Goal: Task Accomplishment & Management: Manage account settings

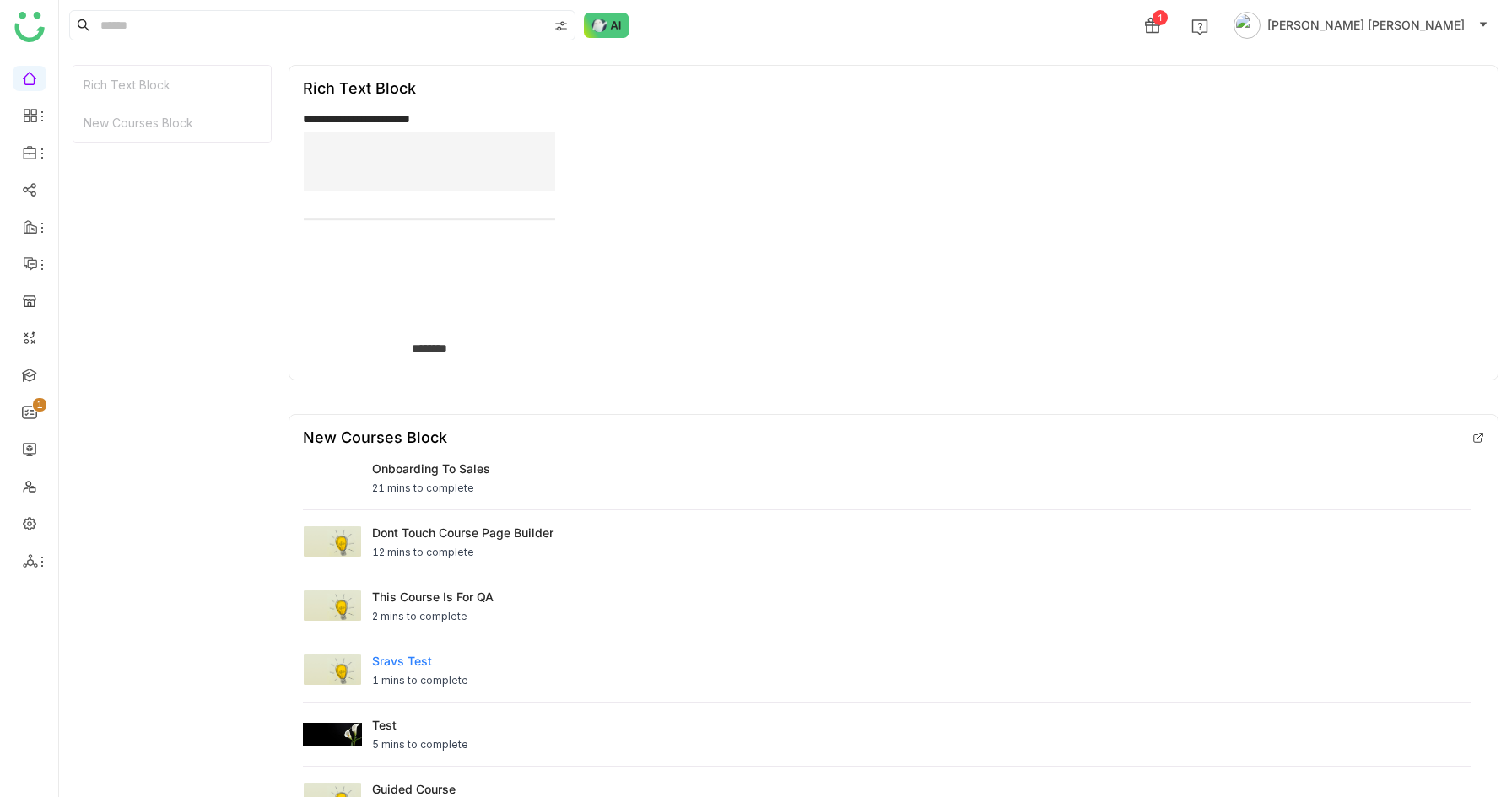
scroll to position [33, 0]
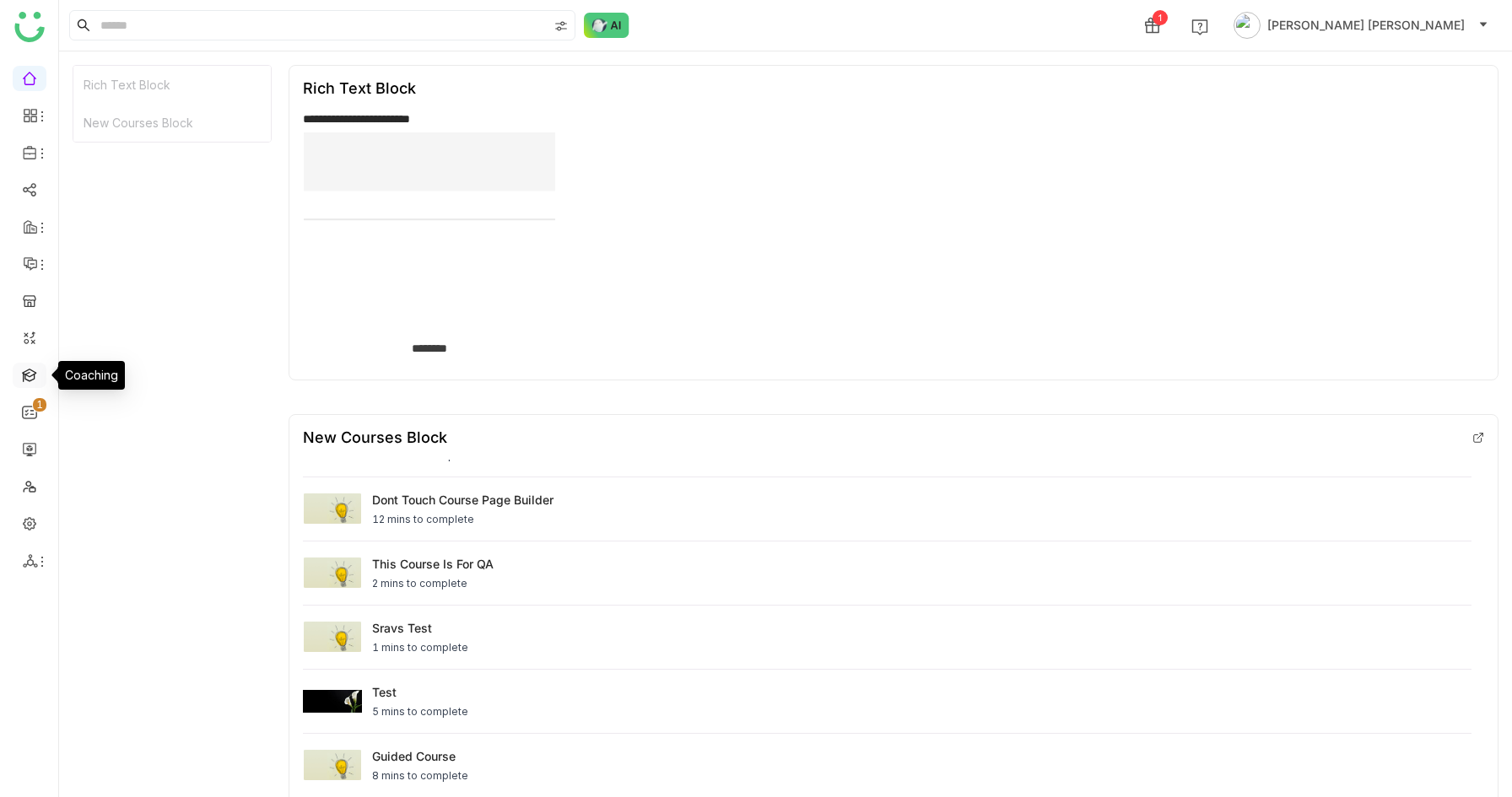
click at [33, 372] on link at bounding box center [29, 374] width 16 height 15
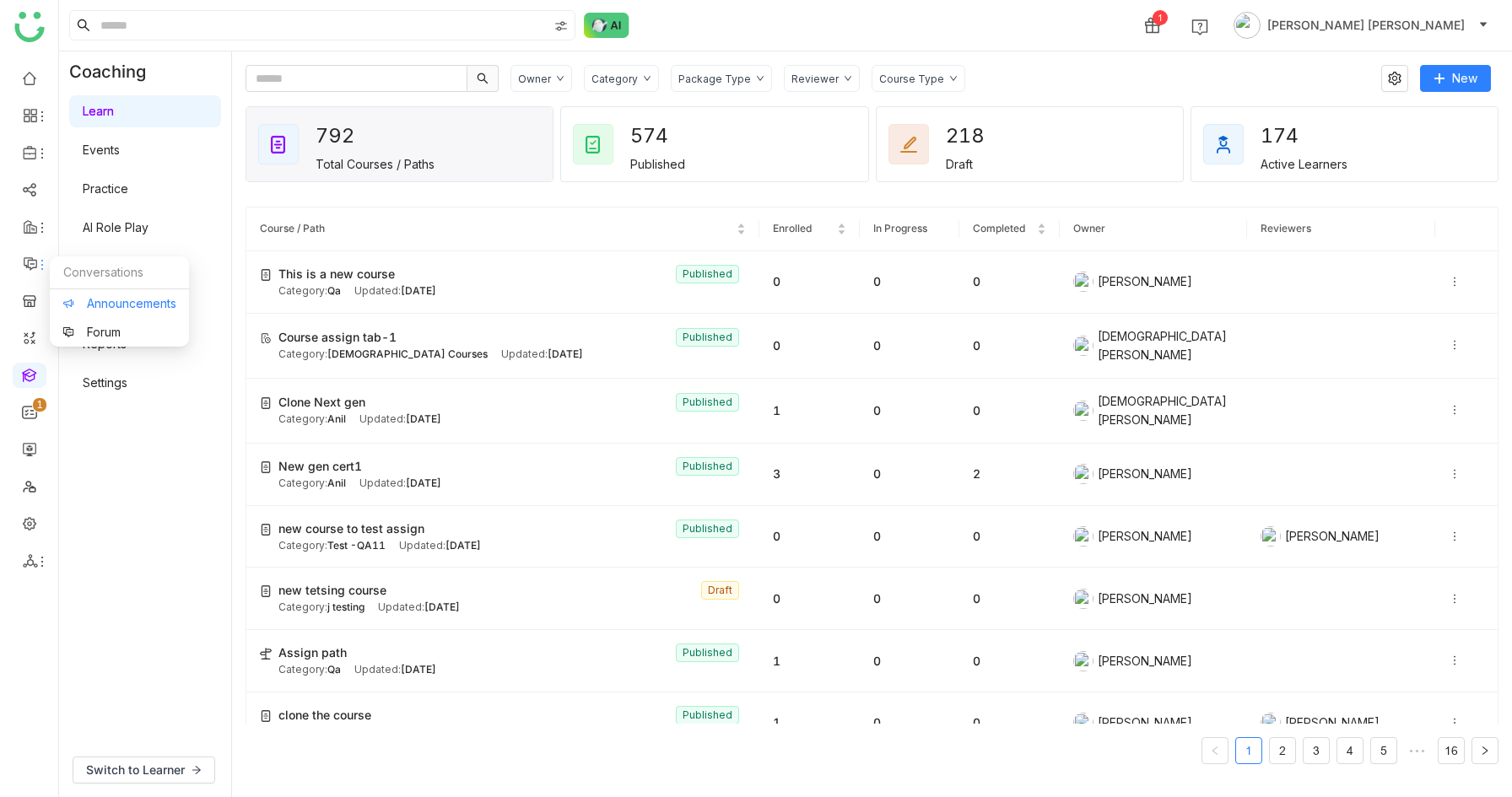
click at [88, 298] on link "Announcements" at bounding box center [120, 303] width 114 height 12
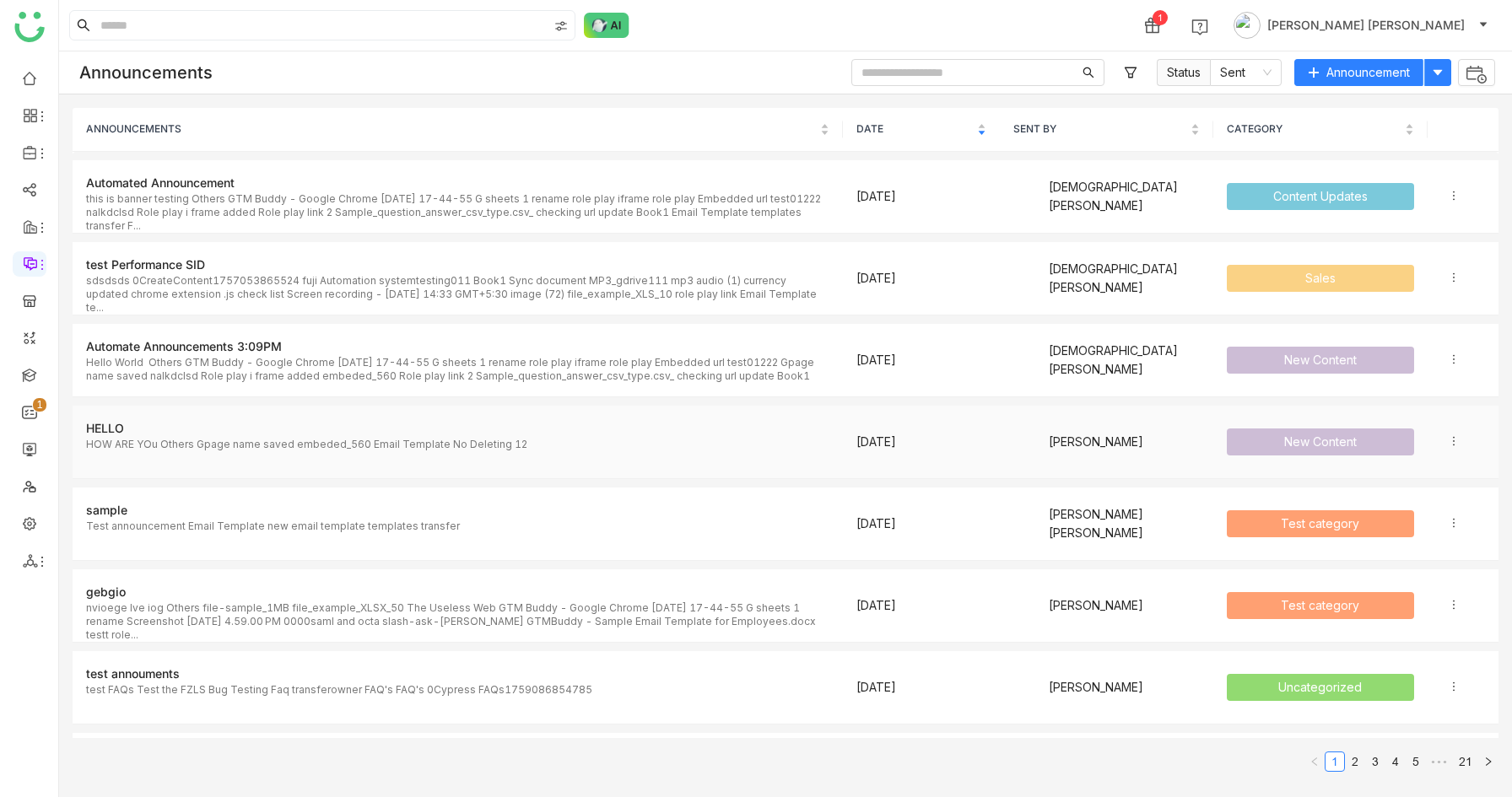
scroll to position [650, 0]
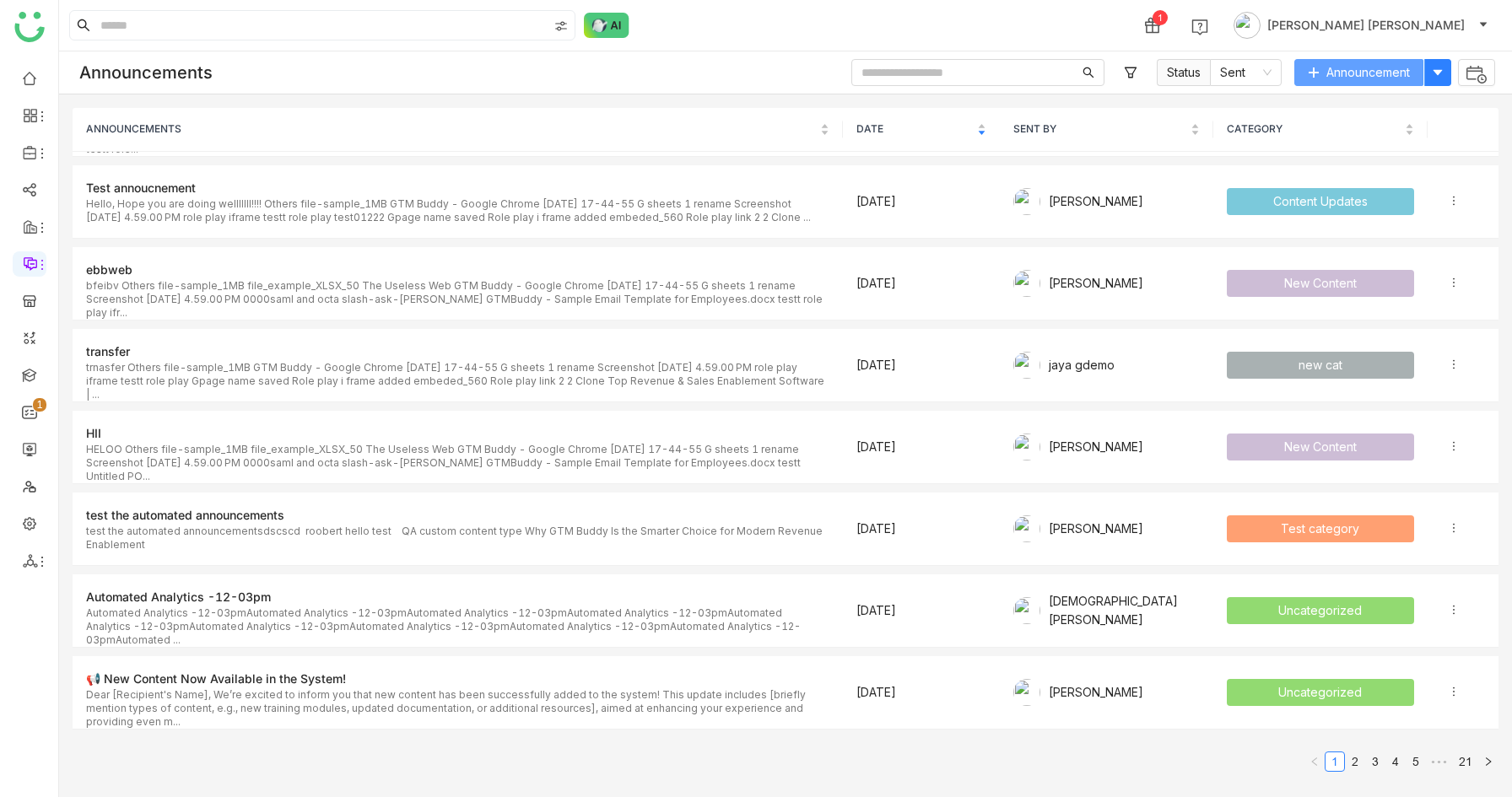
click at [1382, 69] on span "Announcement" at bounding box center [1368, 73] width 84 height 18
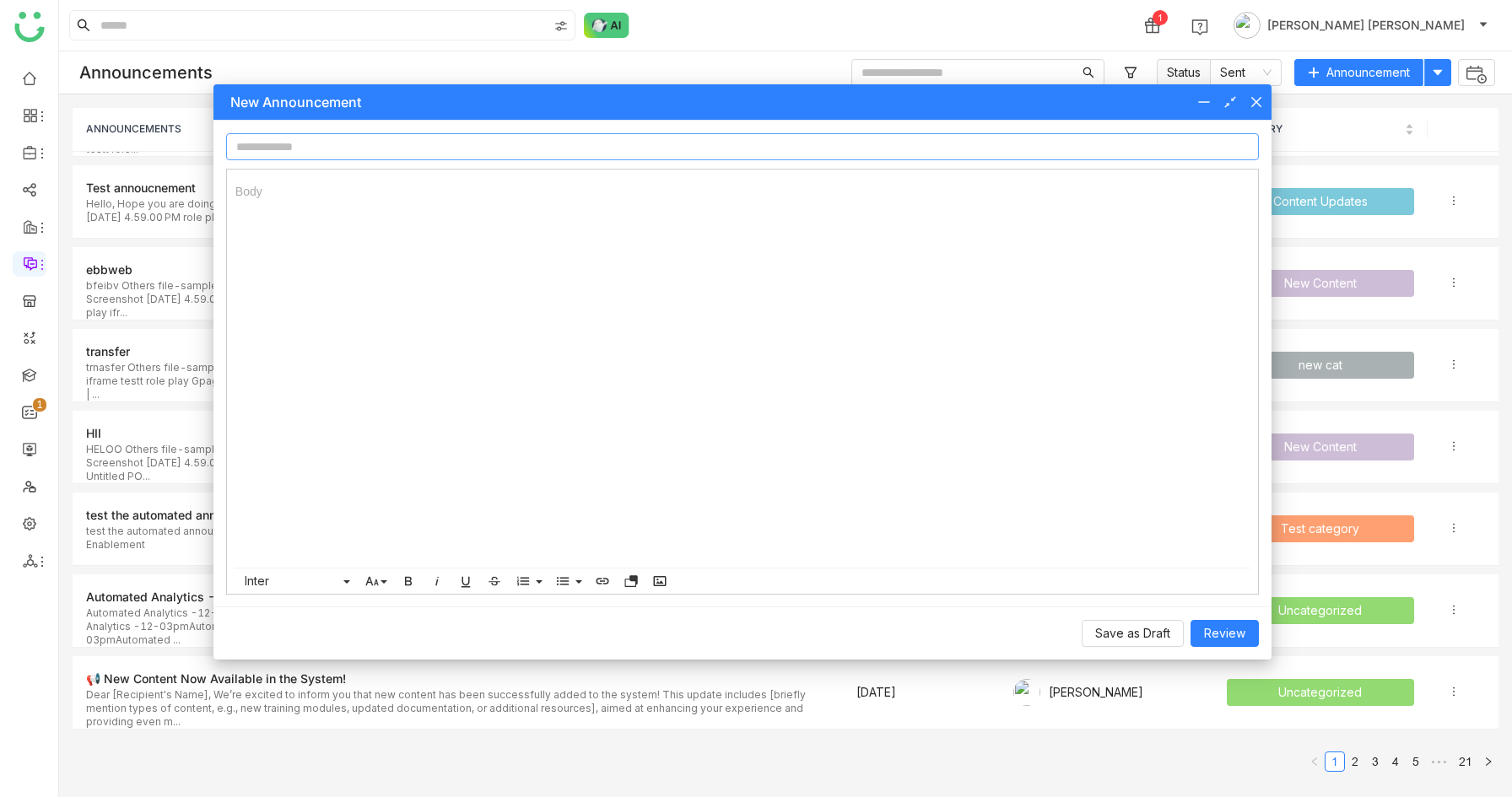
type input "*"
type input "**********"
click at [764, 332] on div at bounding box center [742, 368] width 1031 height 398
click at [1225, 643] on button "Review" at bounding box center [1225, 632] width 68 height 27
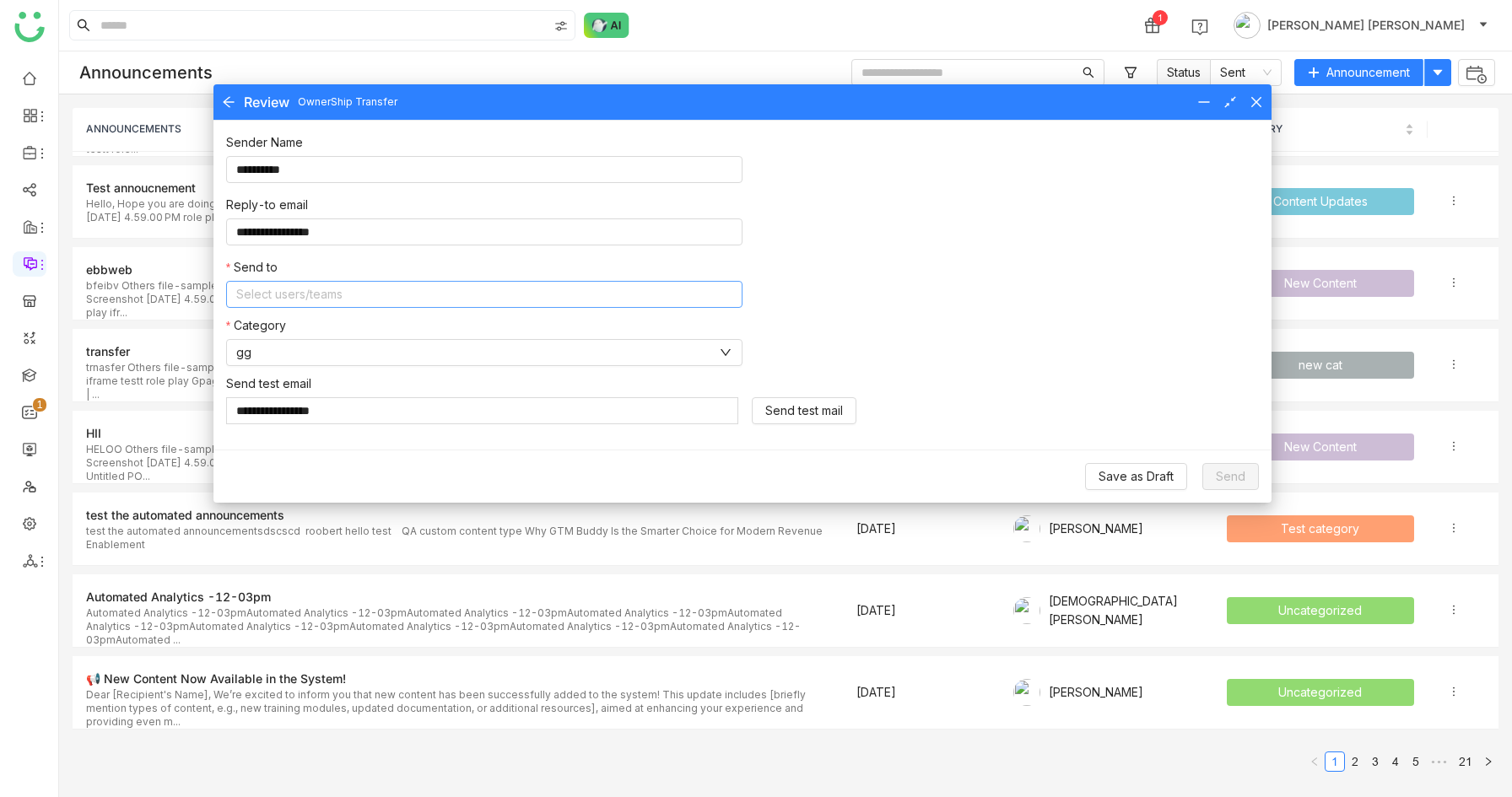
click at [460, 291] on nz-select-top-control "Select users/teams" at bounding box center [485, 294] width 517 height 27
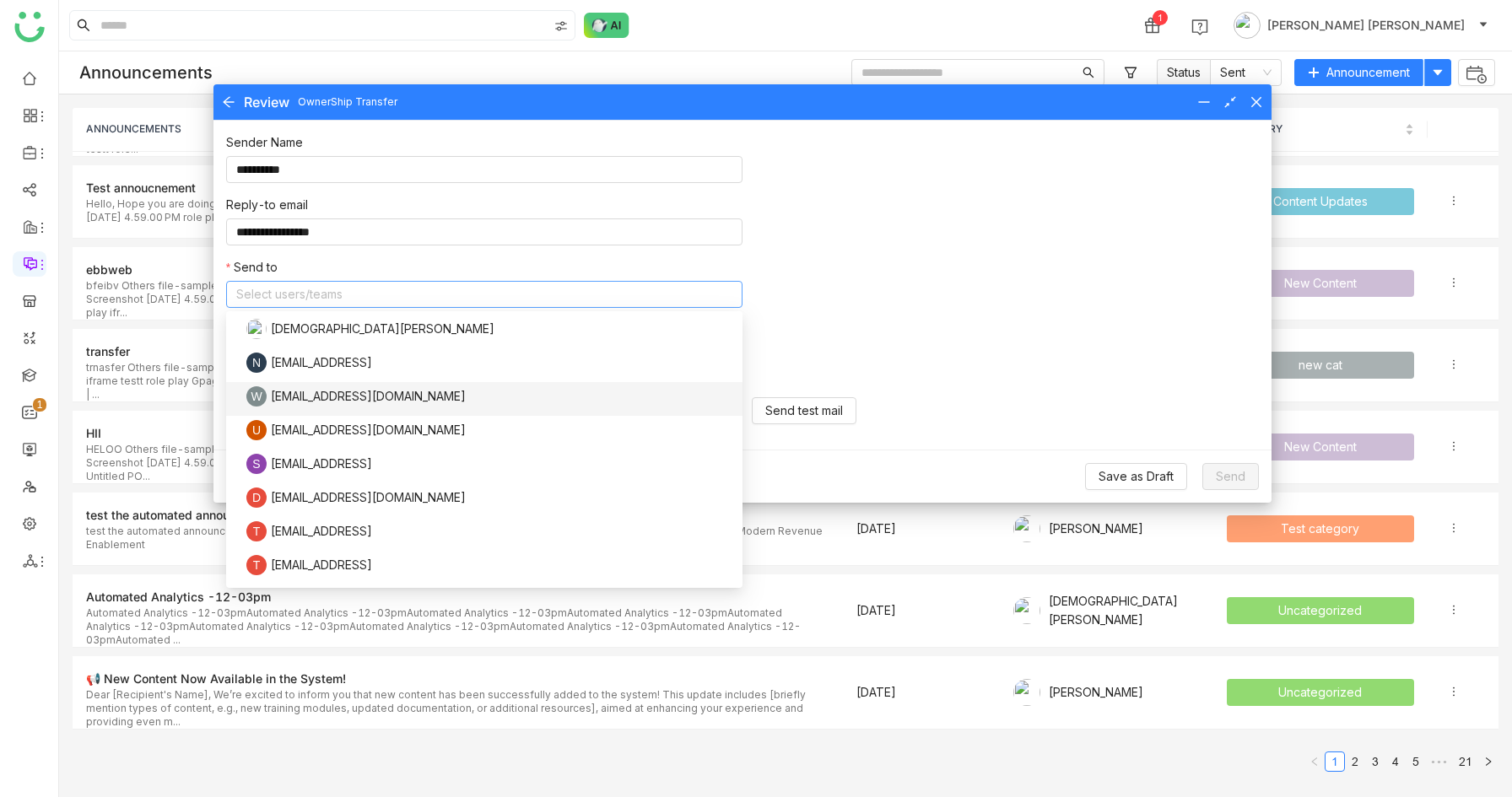
scroll to position [1758, 0]
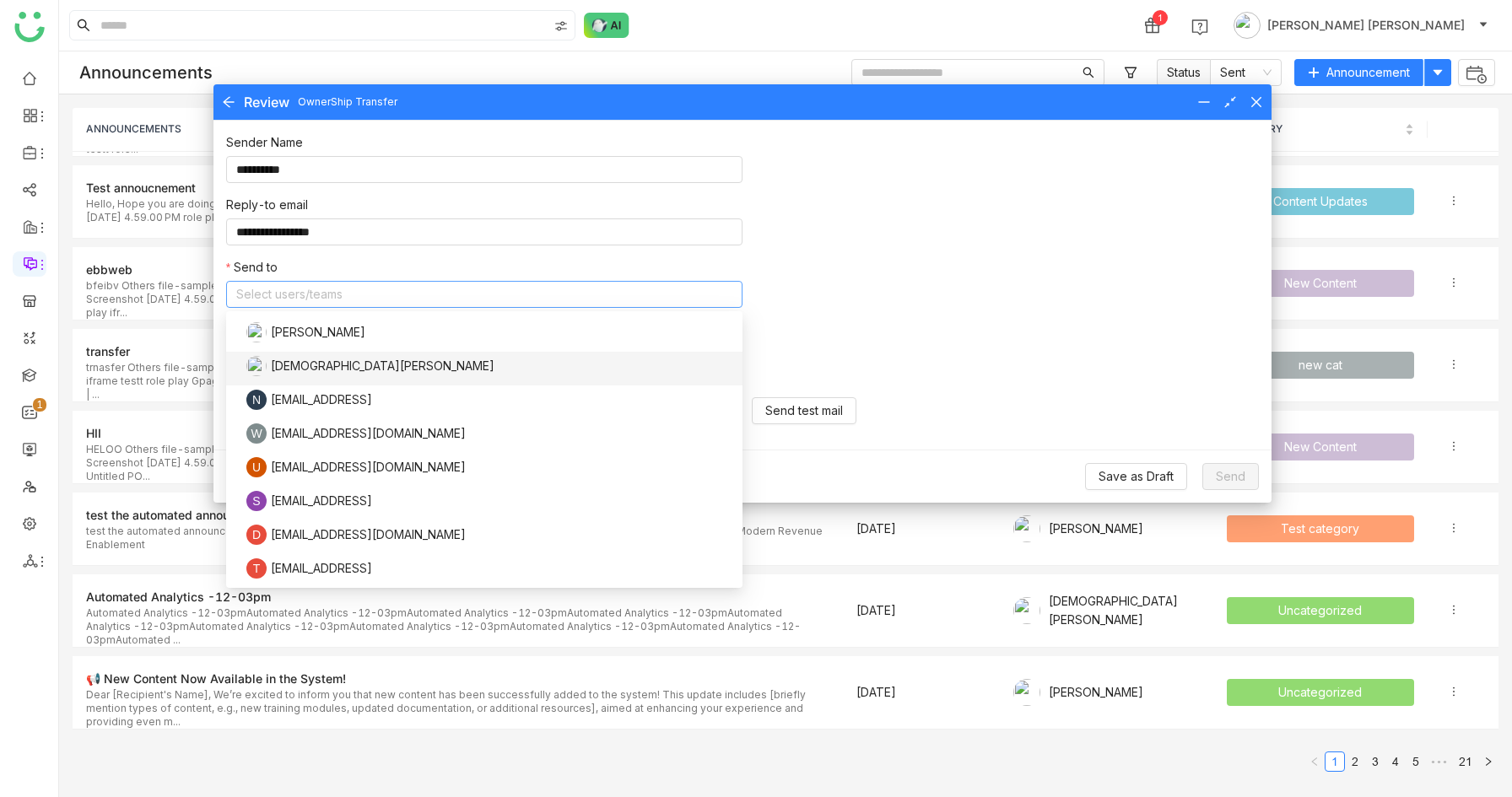
click at [363, 370] on div "Vishnu Vardhan" at bounding box center [489, 366] width 487 height 20
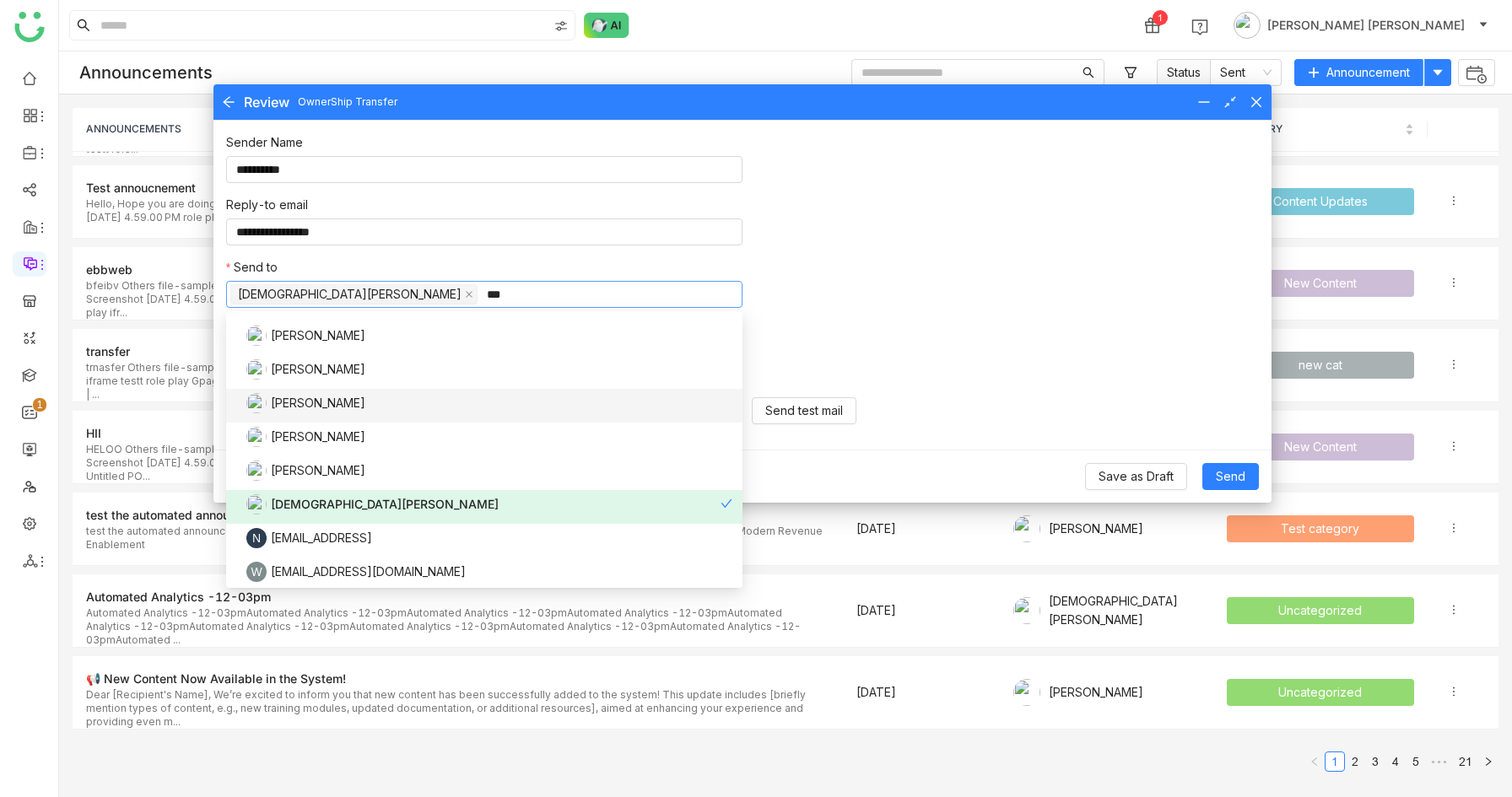
scroll to position [0, 0]
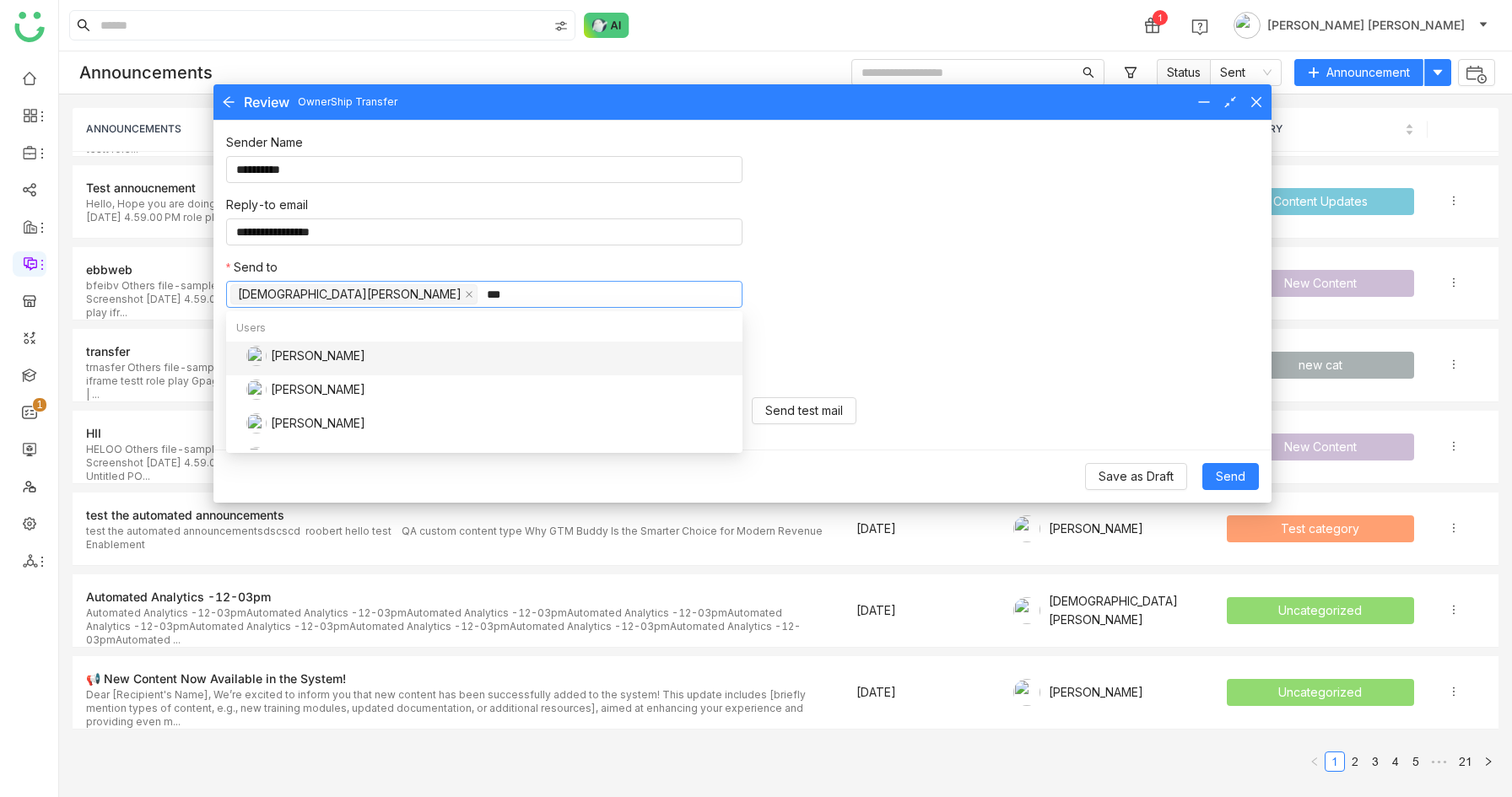
type input "***"
click at [357, 351] on div "Uday Bhanu" at bounding box center [489, 356] width 487 height 20
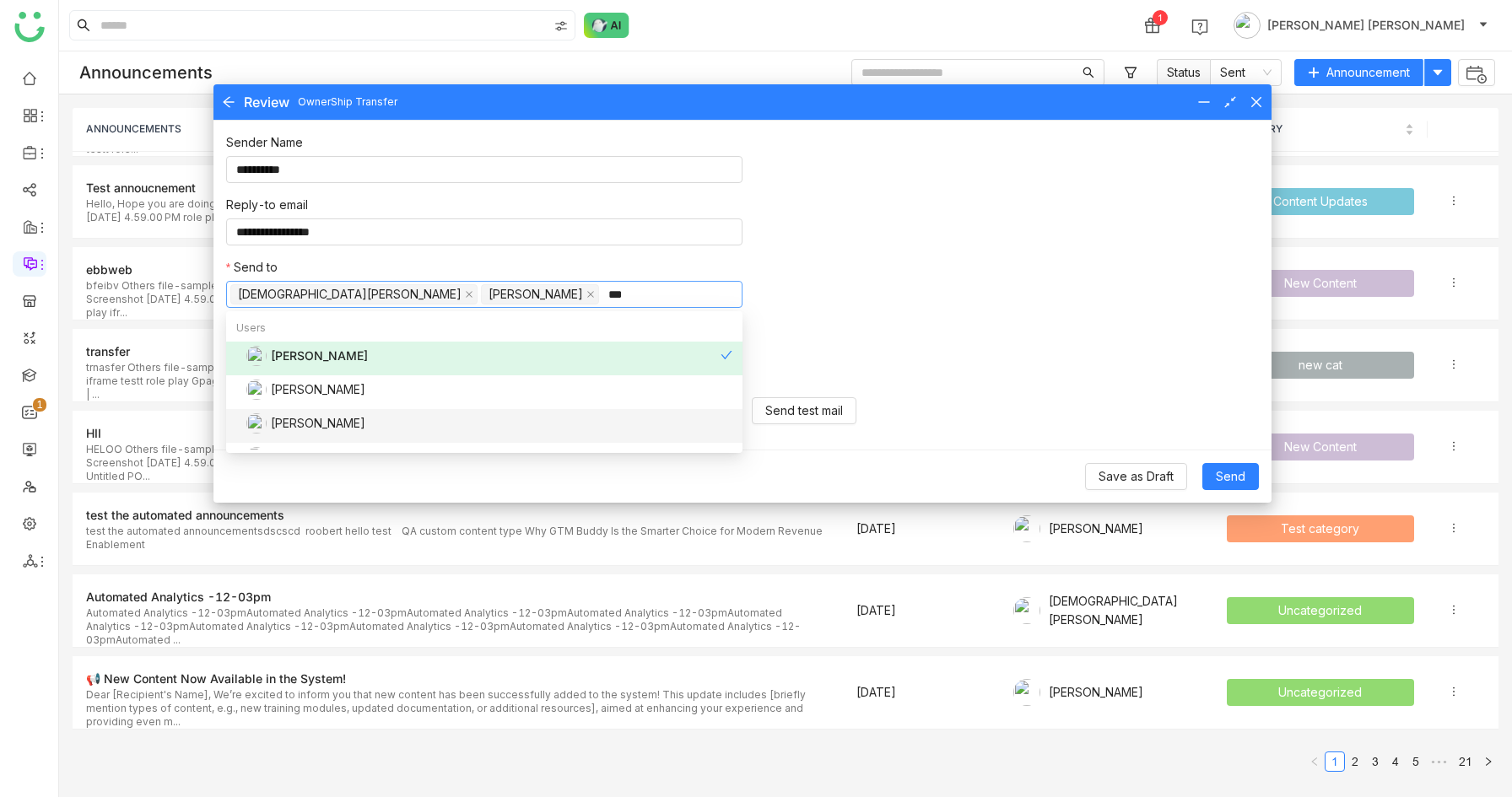
type input "***"
click at [379, 418] on div "Uday Pulasetti" at bounding box center [489, 424] width 487 height 20
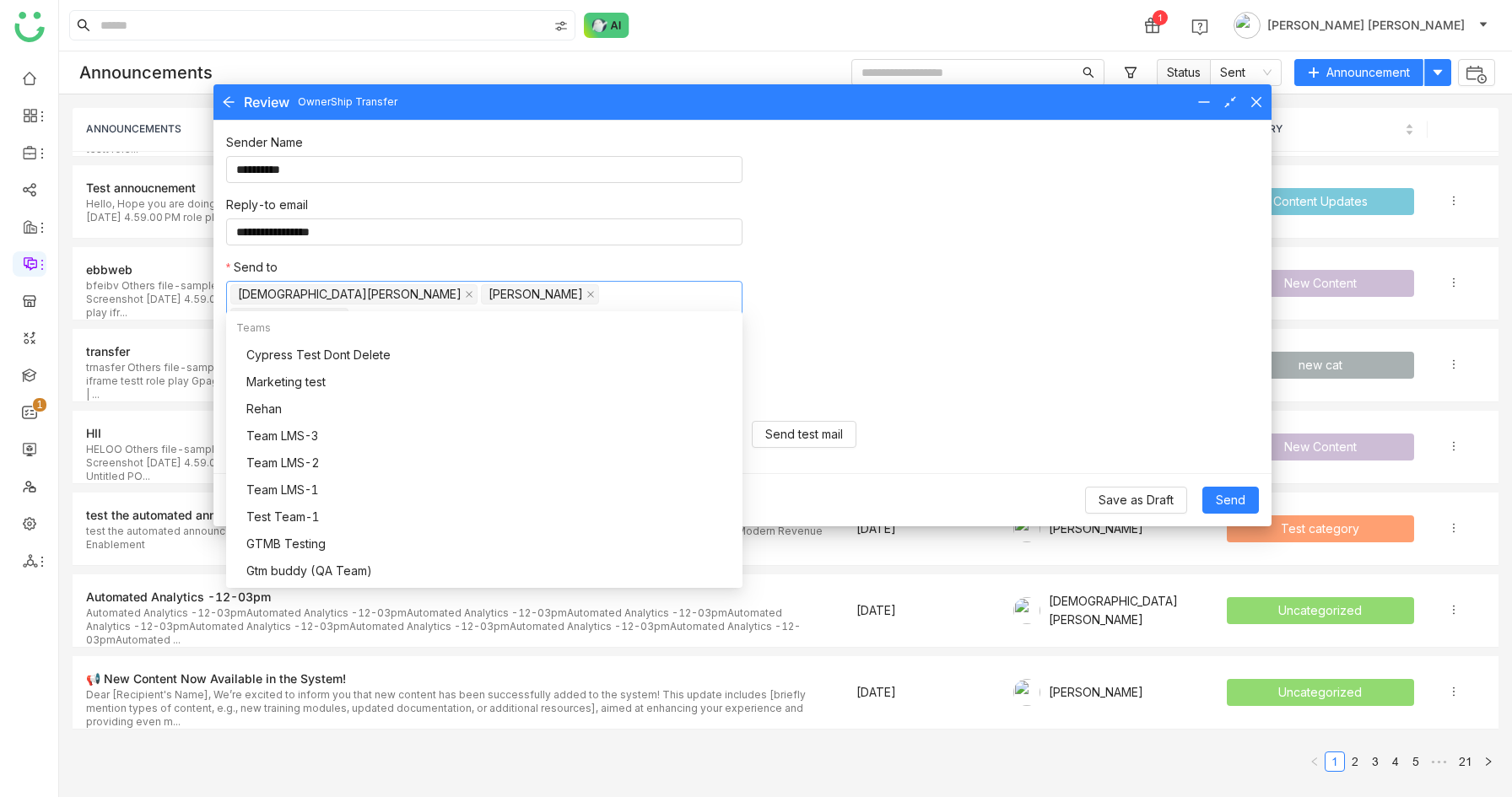
click at [968, 290] on div "**********" at bounding box center [742, 233] width 1033 height 199
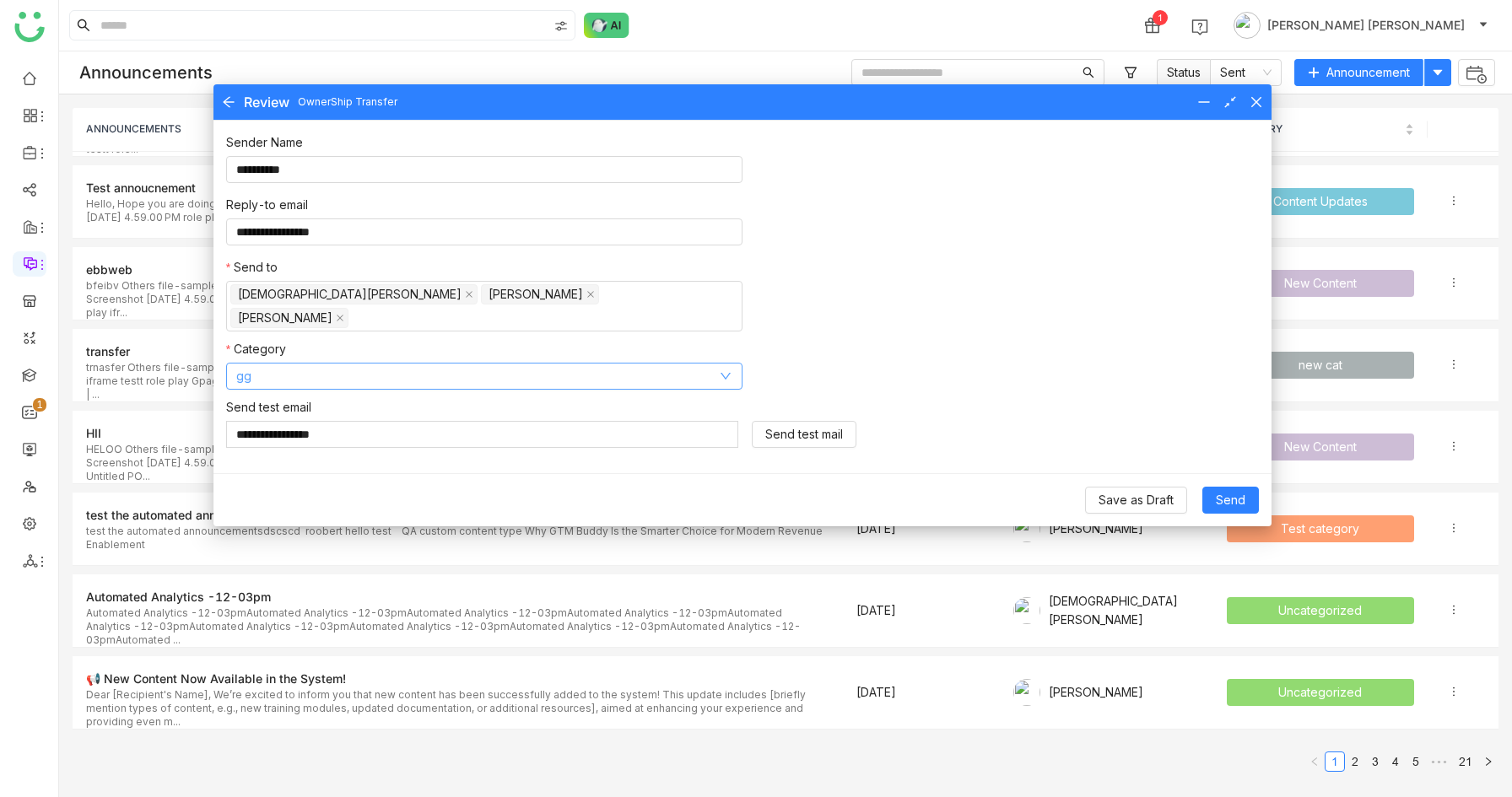
click at [711, 367] on span "gg" at bounding box center [475, 376] width 476 height 18
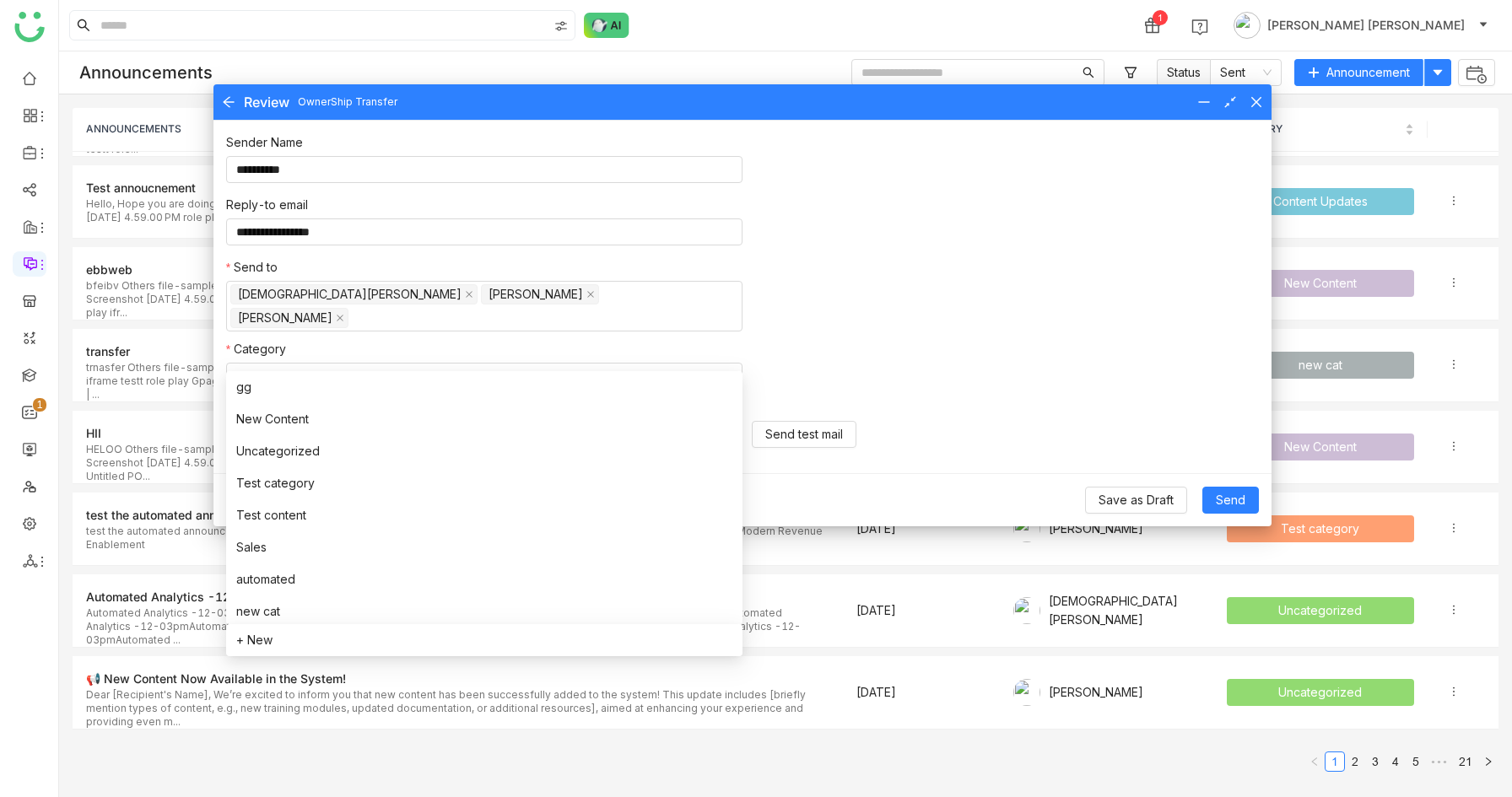
click at [962, 340] on div "Category gg" at bounding box center [742, 365] width 1033 height 50
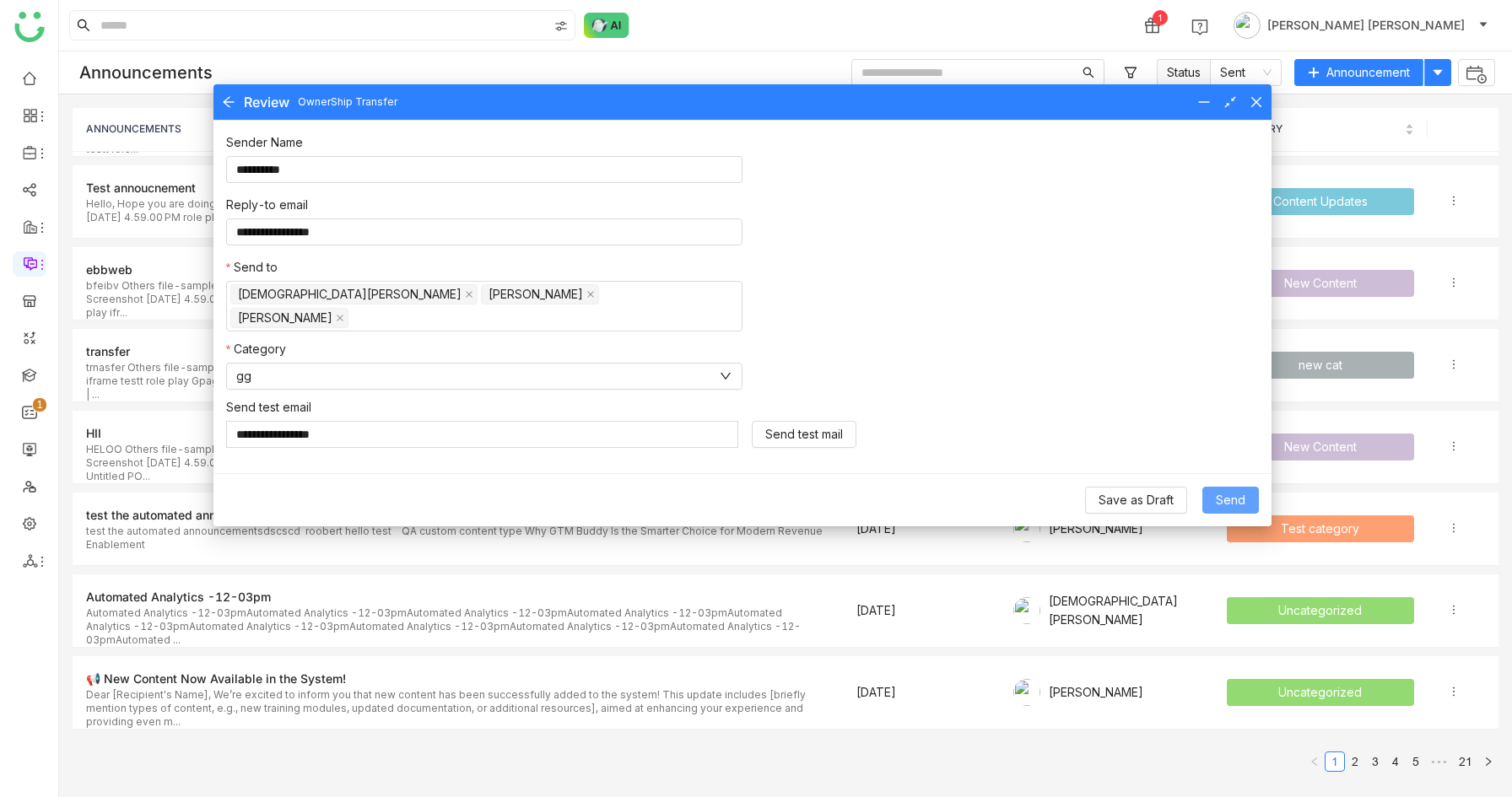
click at [1243, 486] on button "Send" at bounding box center [1231, 499] width 56 height 27
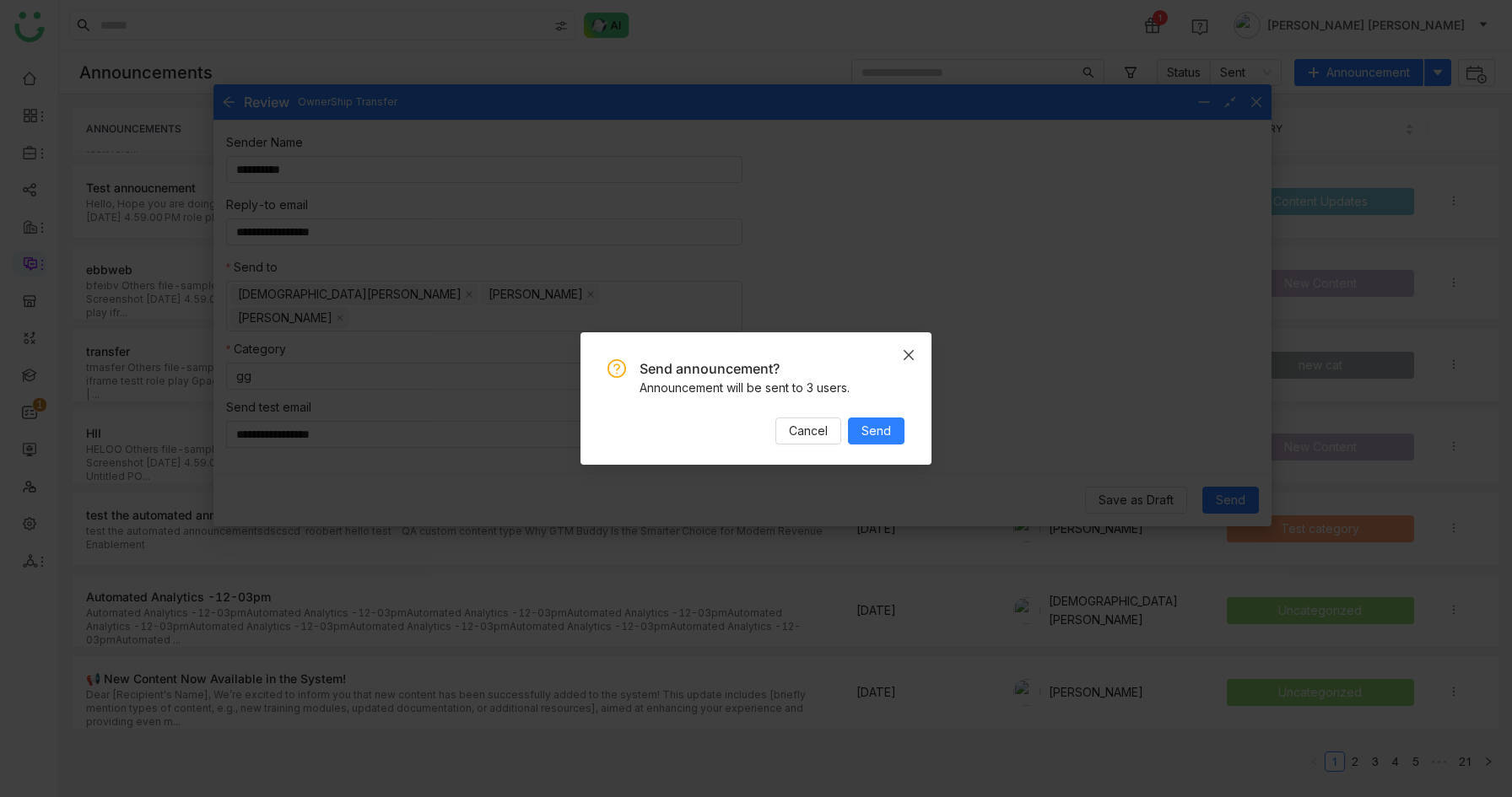
click at [905, 350] on icon "Close" at bounding box center [909, 355] width 10 height 10
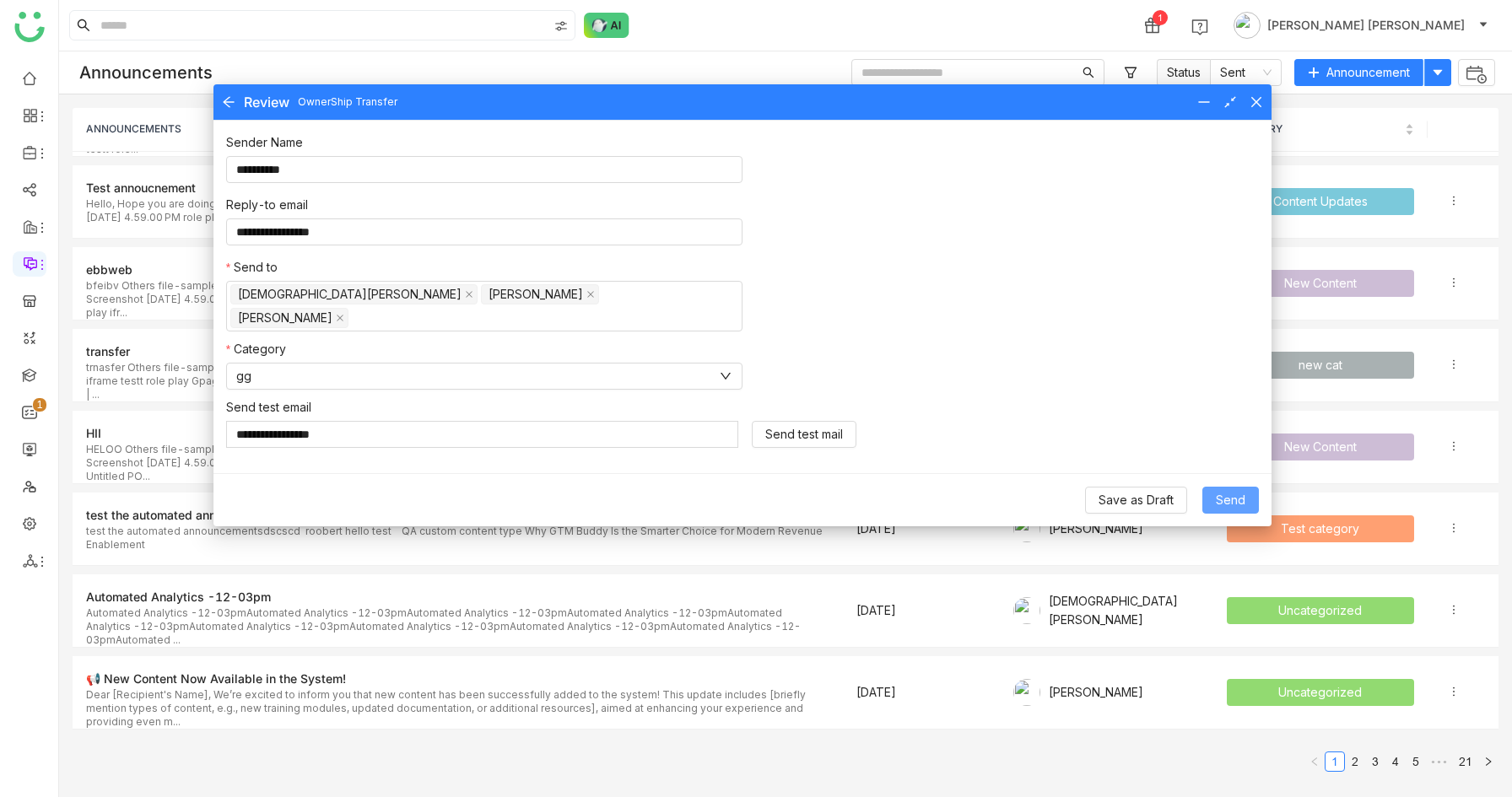
click at [1219, 491] on span "Send" at bounding box center [1231, 500] width 29 height 18
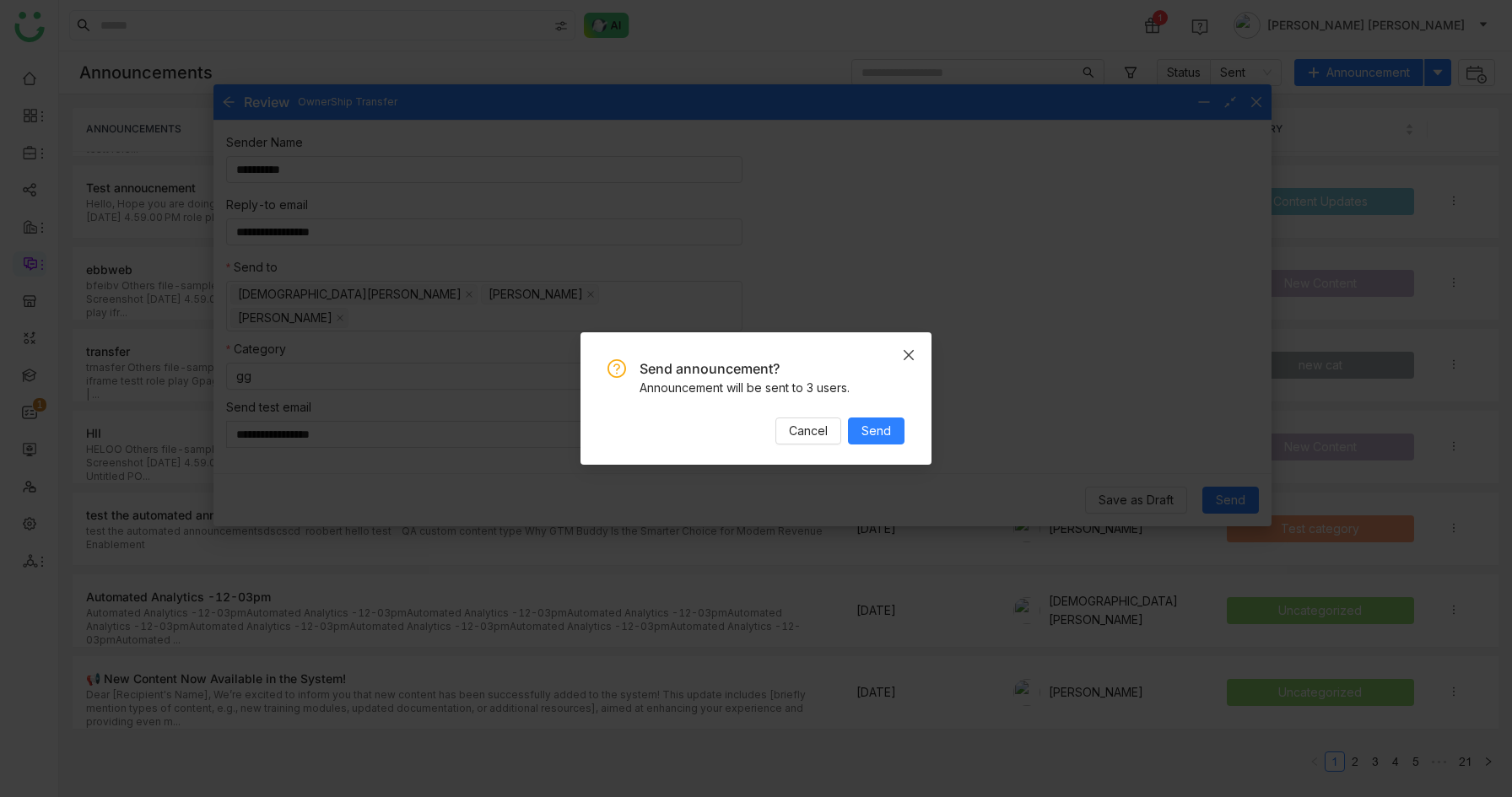
click at [909, 347] on span "Close" at bounding box center [909, 356] width 46 height 46
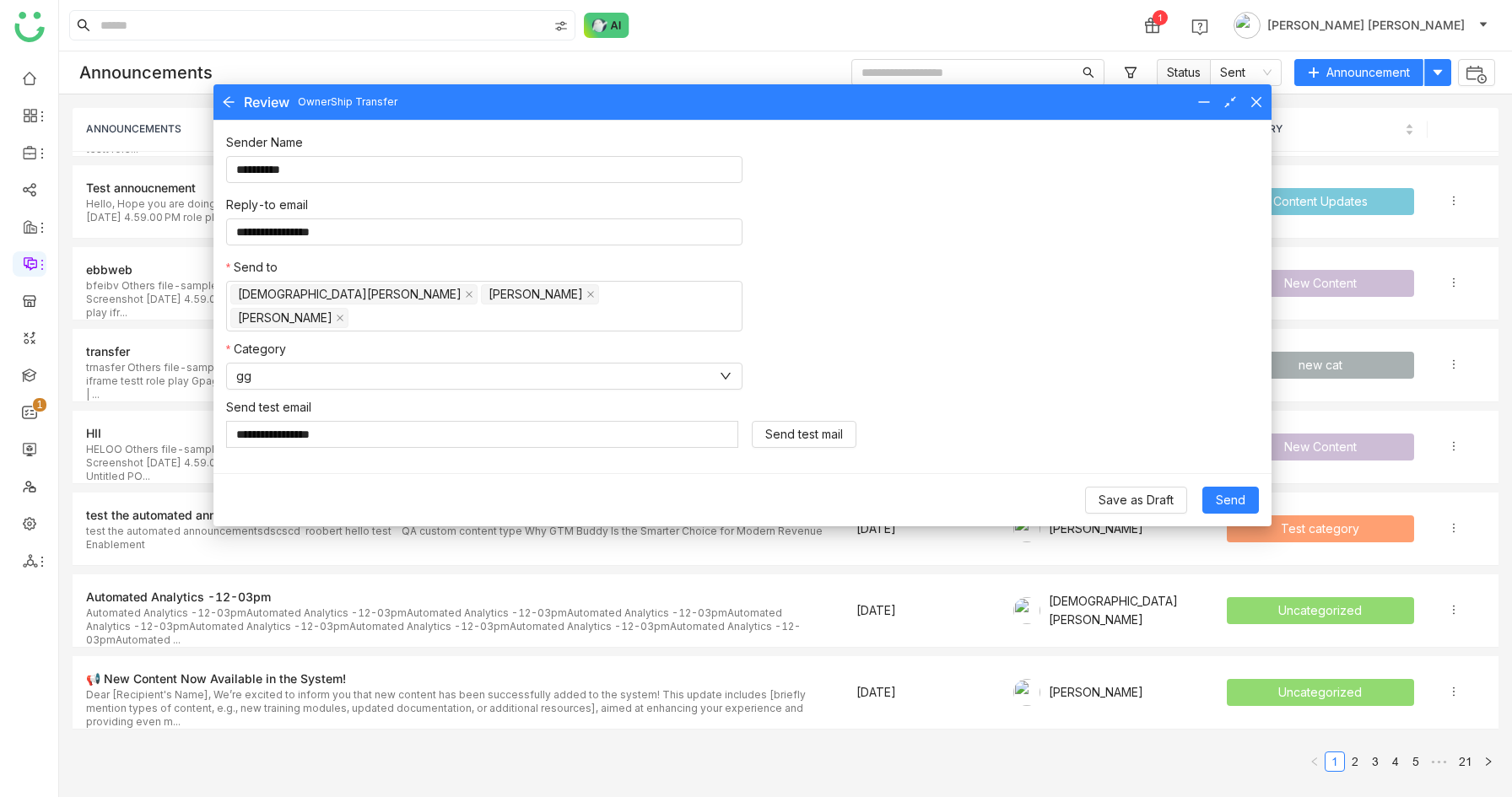
click at [1250, 104] on icon at bounding box center [1256, 102] width 14 height 14
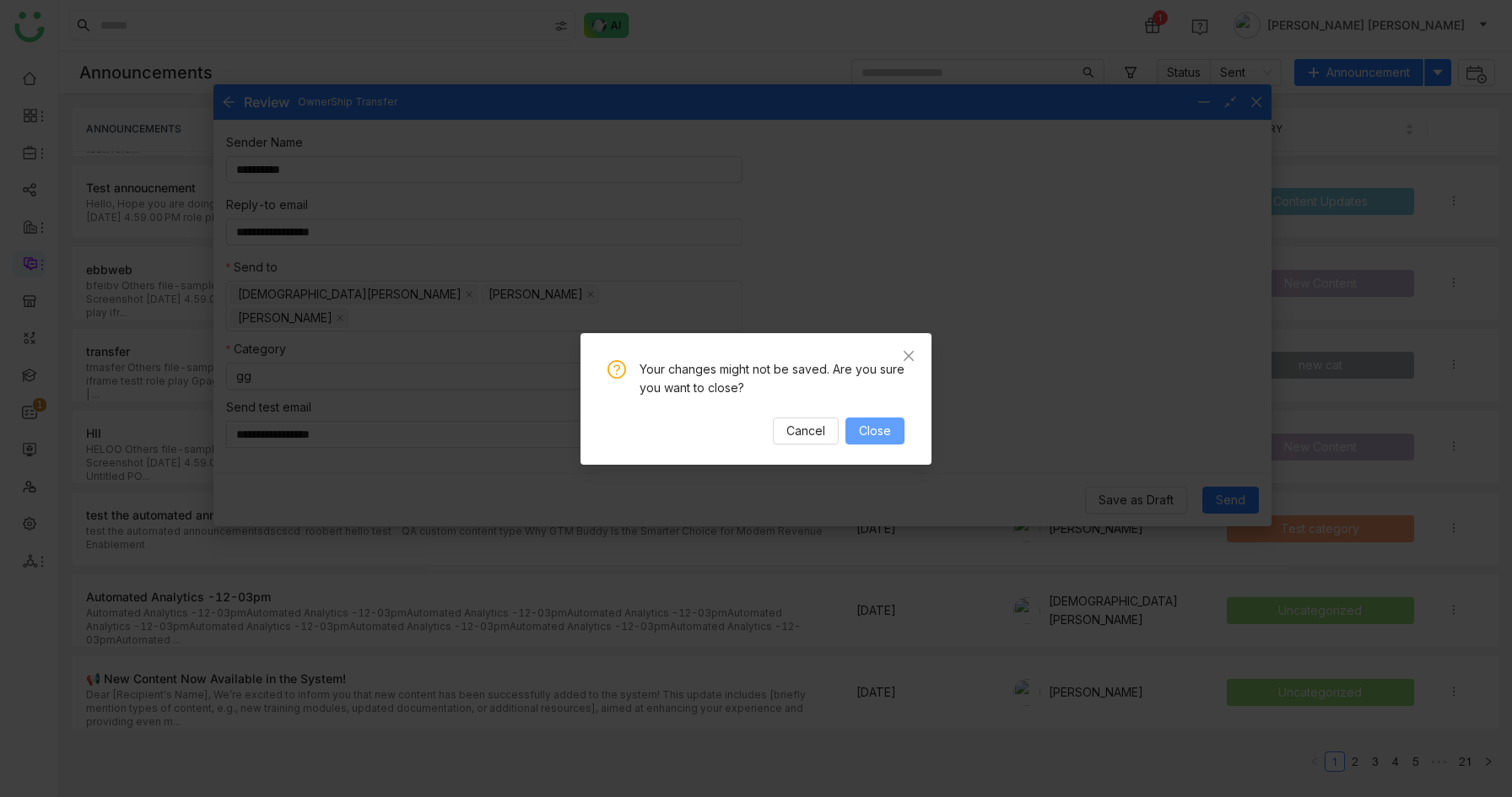
click at [871, 427] on span "Close" at bounding box center [875, 431] width 32 height 18
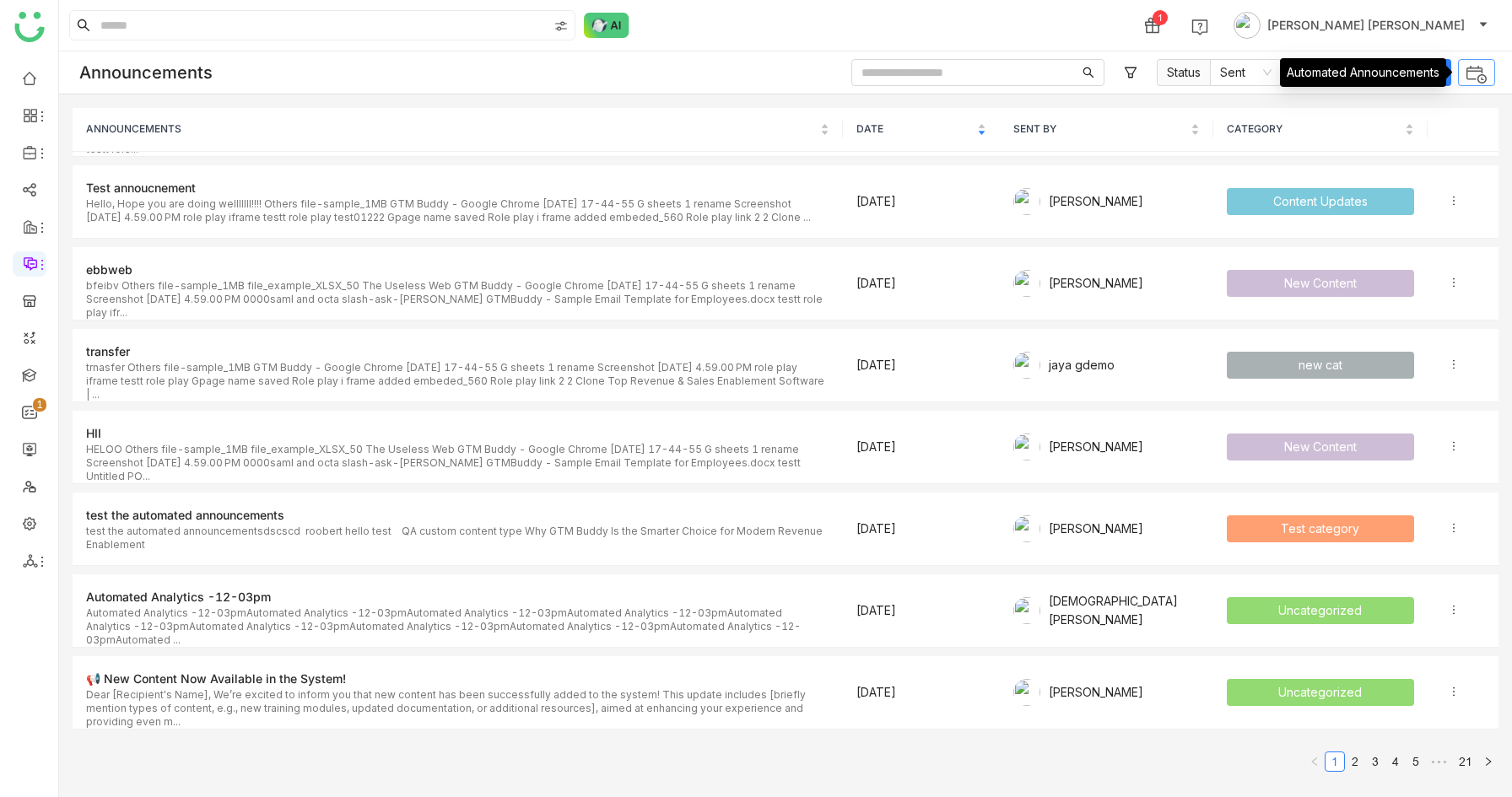
click at [1480, 71] on img at bounding box center [1477, 74] width 22 height 22
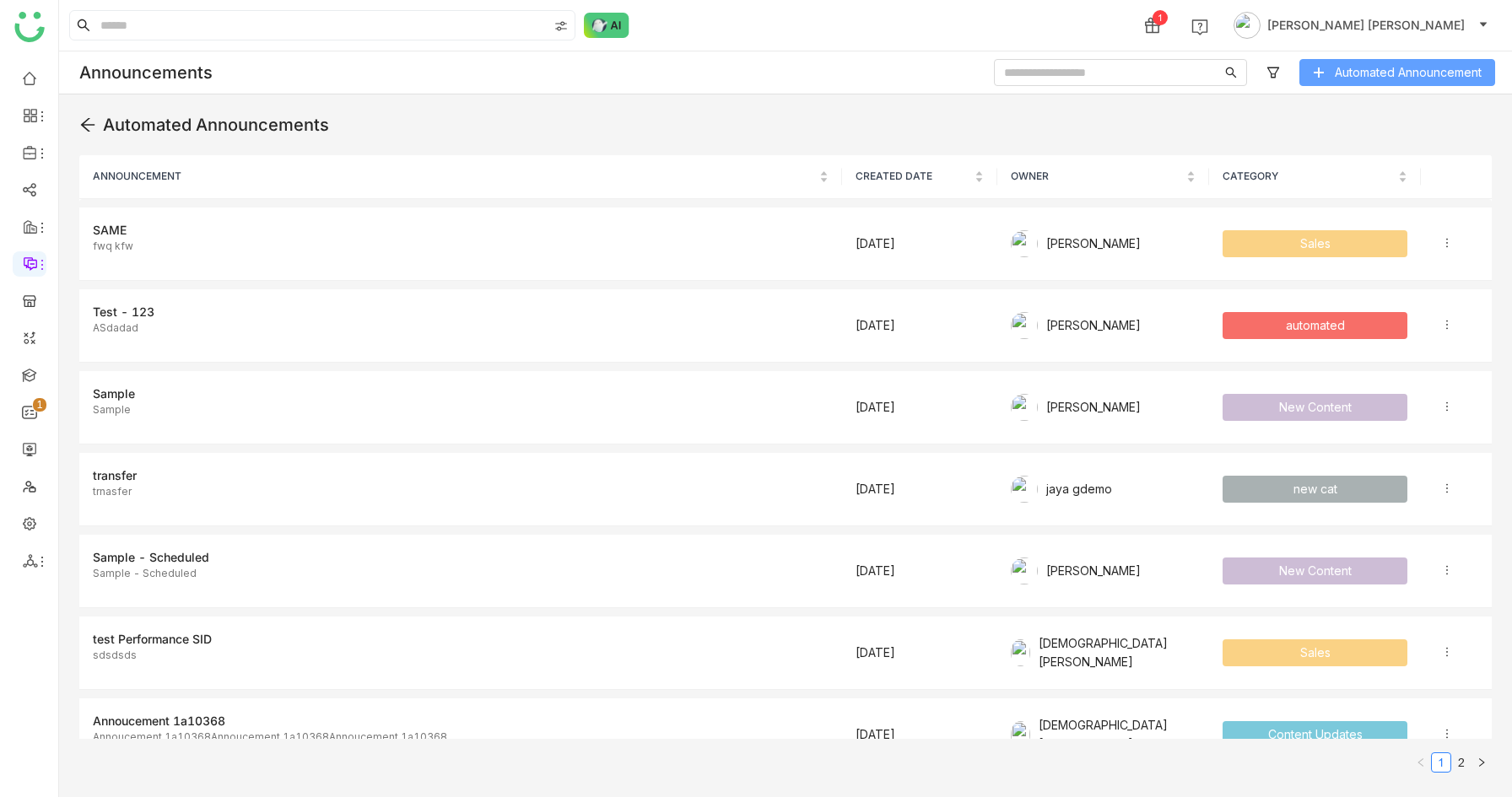
click at [1444, 63] on button "Automated Announcement" at bounding box center [1397, 72] width 196 height 27
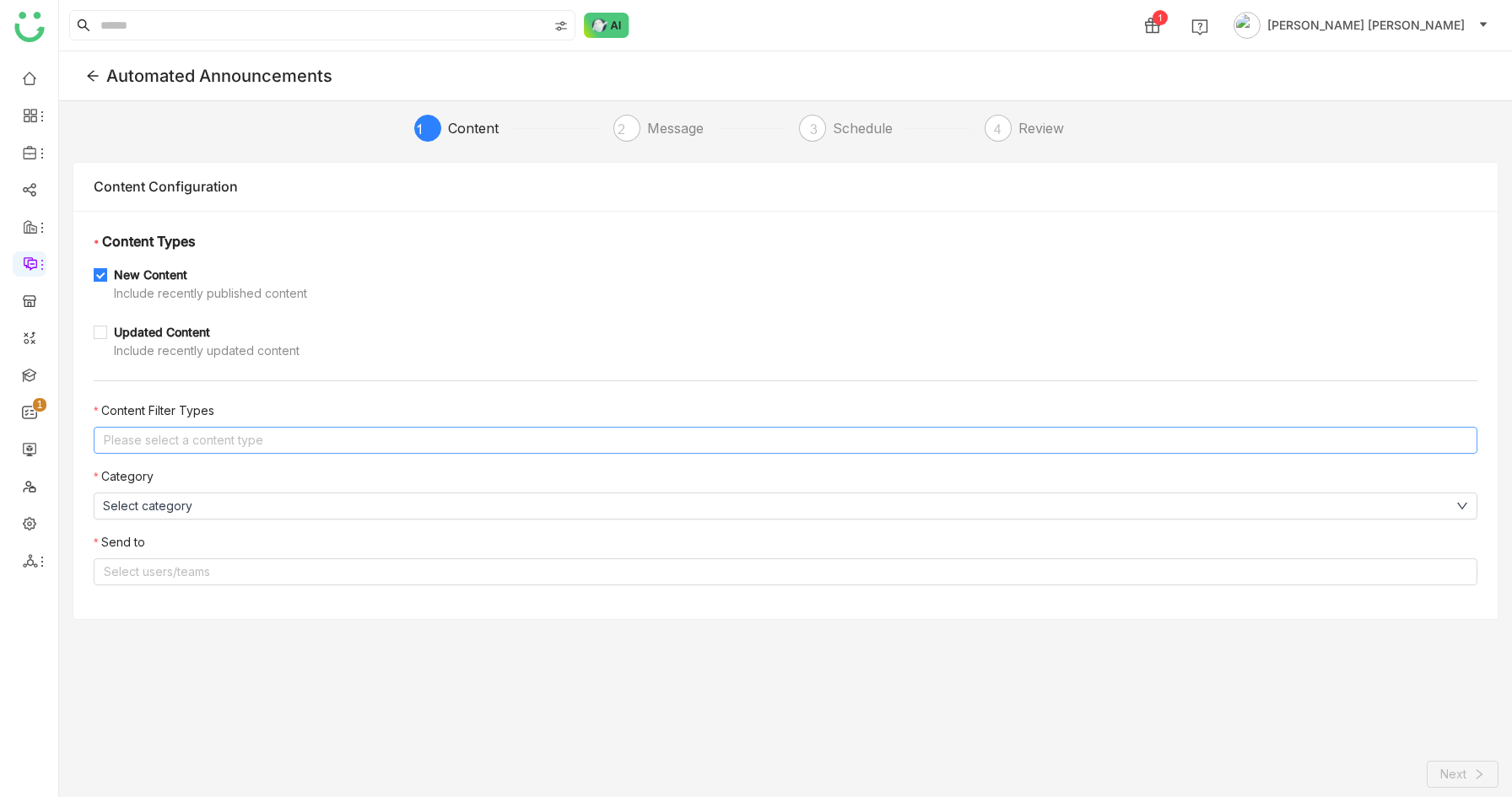
click at [143, 445] on nz-select-top-control "Please select a content type" at bounding box center [785, 439] width 1384 height 27
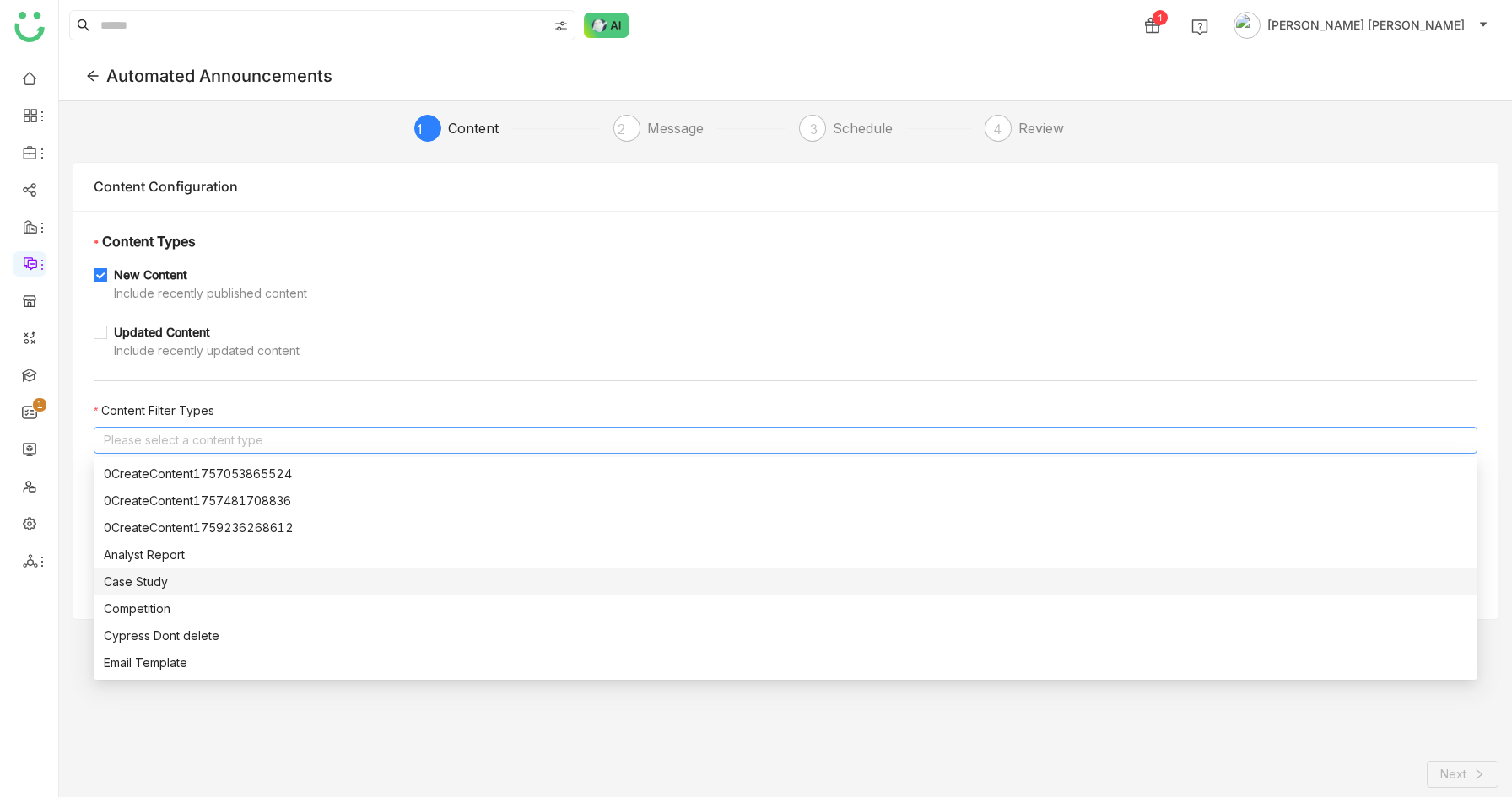
click at [148, 578] on div "Case Study" at bounding box center [785, 582] width 1364 height 18
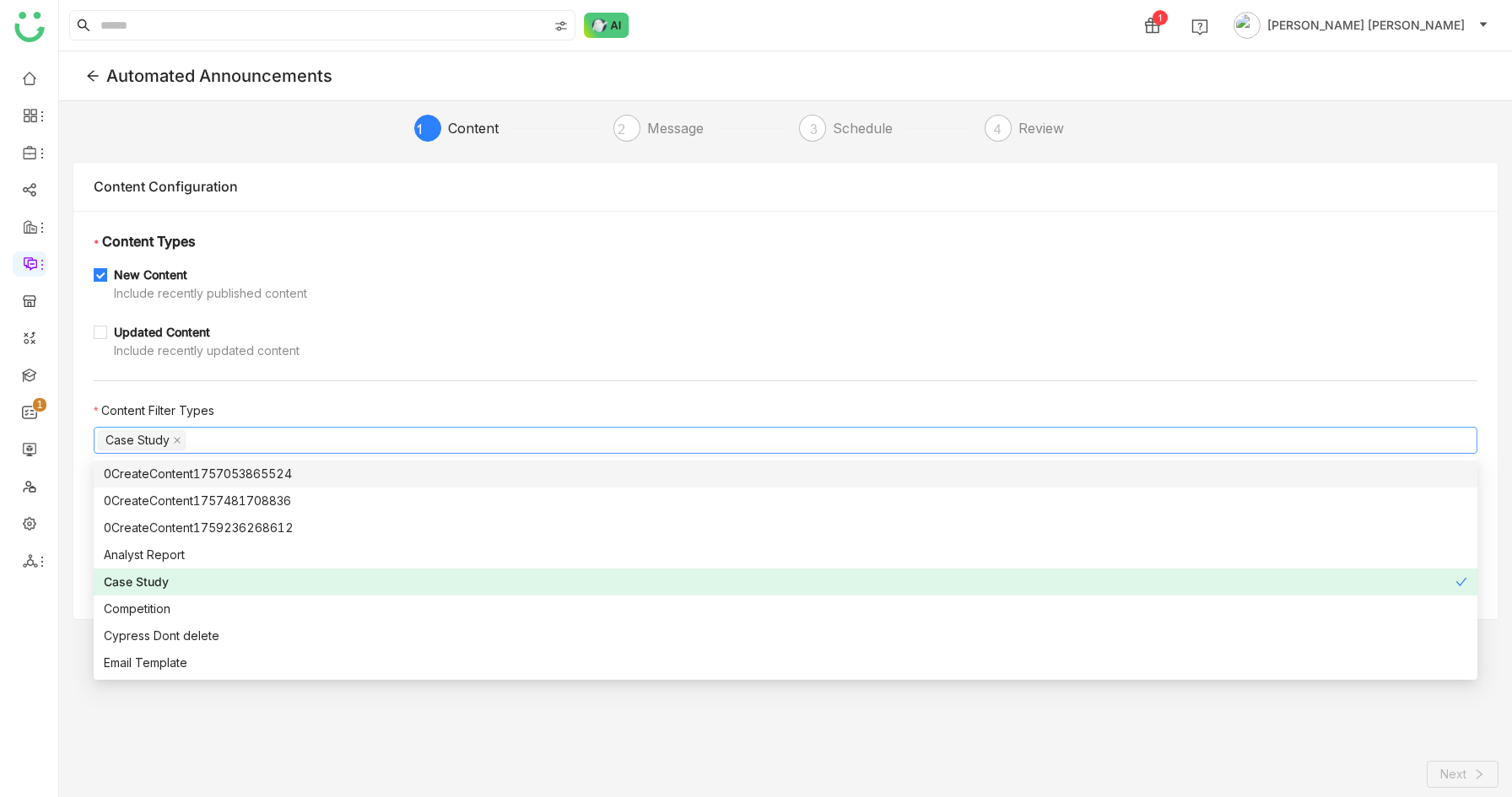
click at [313, 325] on div "Updated Content Include recently updated content" at bounding box center [785, 341] width 1384 height 37
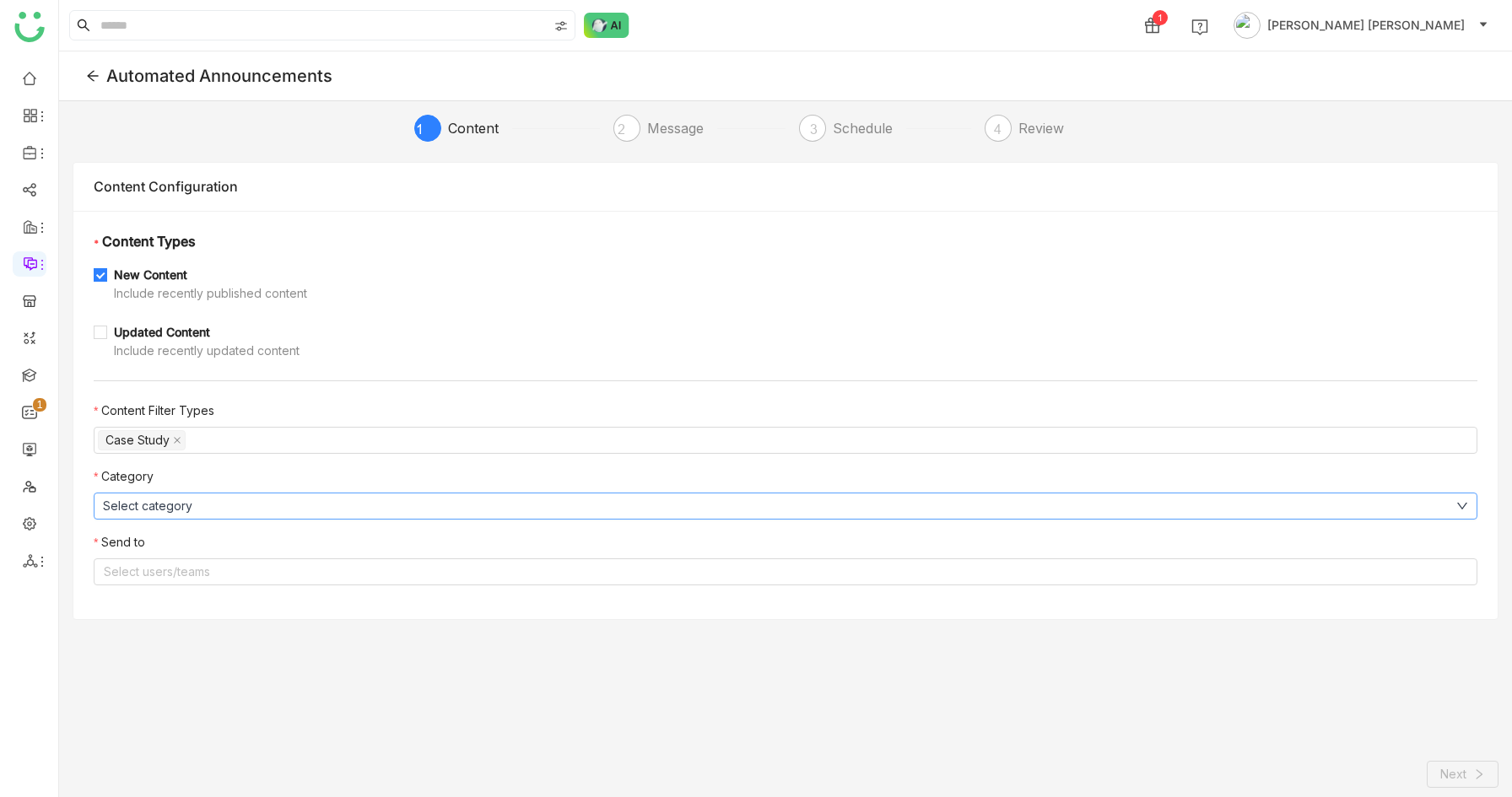
click at [230, 508] on button "Select category" at bounding box center [785, 506] width 1384 height 27
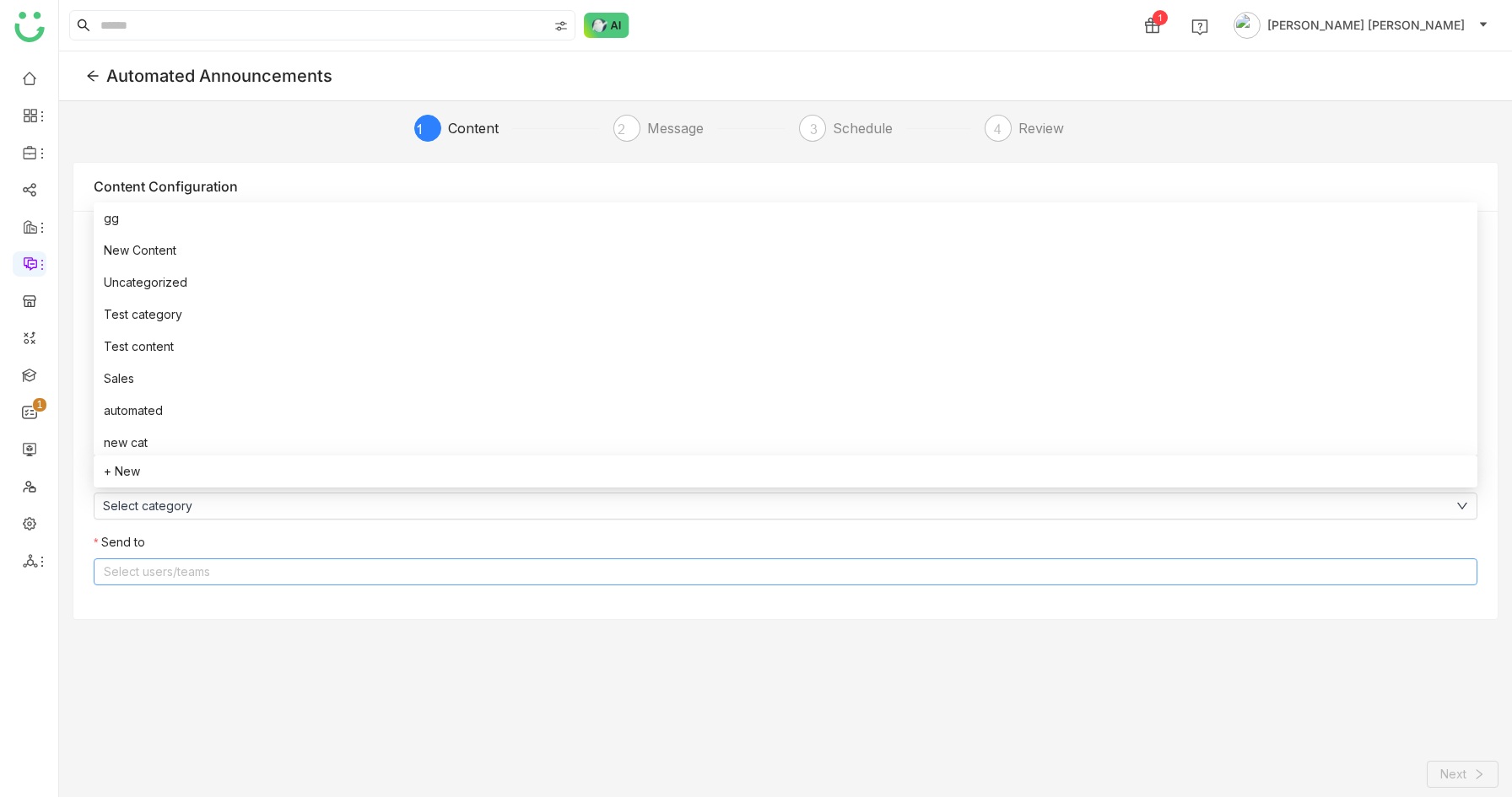
click at [228, 562] on nz-select-top-control "Select users/teams" at bounding box center [785, 571] width 1384 height 27
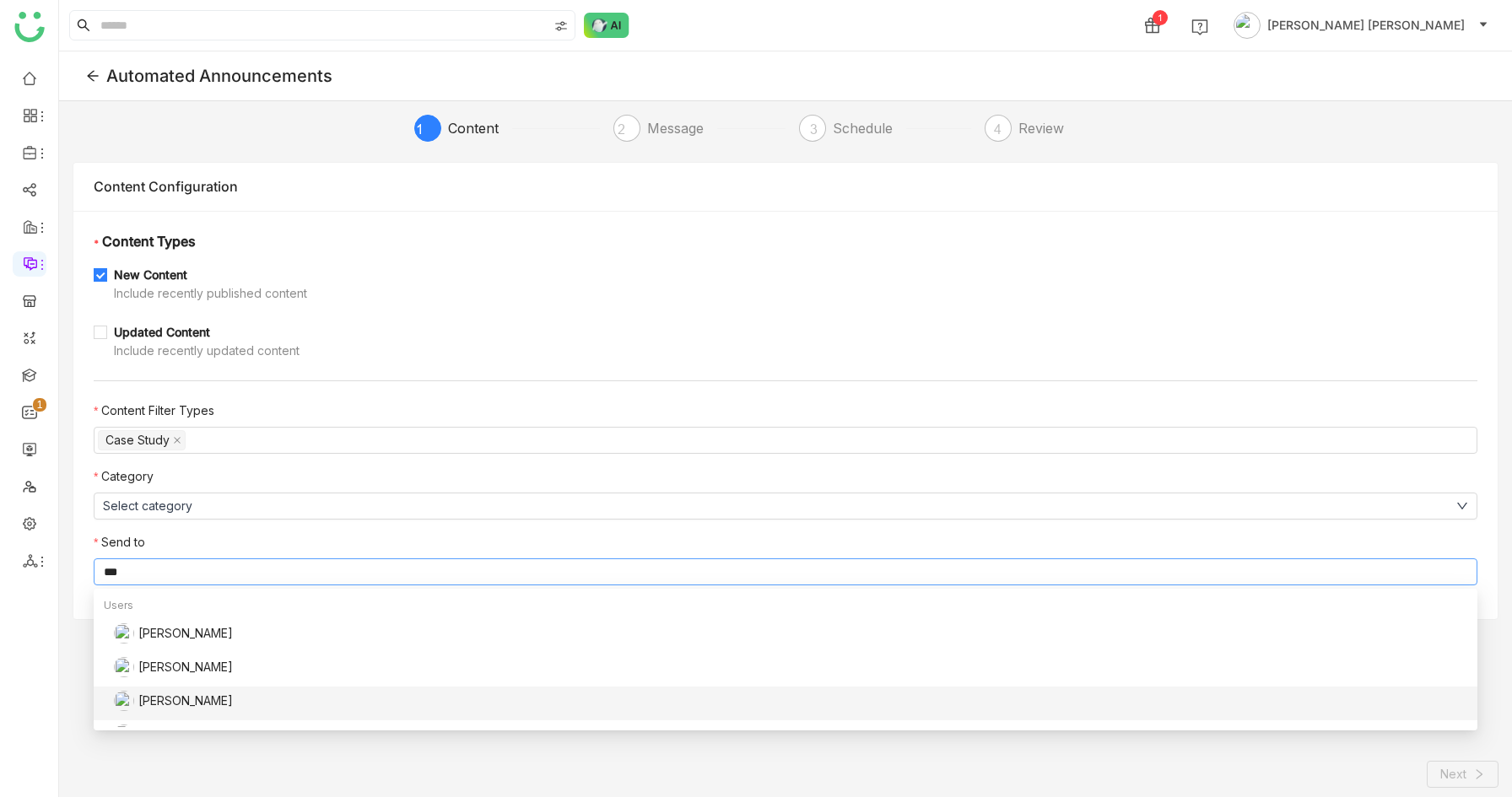
type input "***"
click at [205, 697] on div "Uday Pulasetti" at bounding box center [791, 700] width 1354 height 20
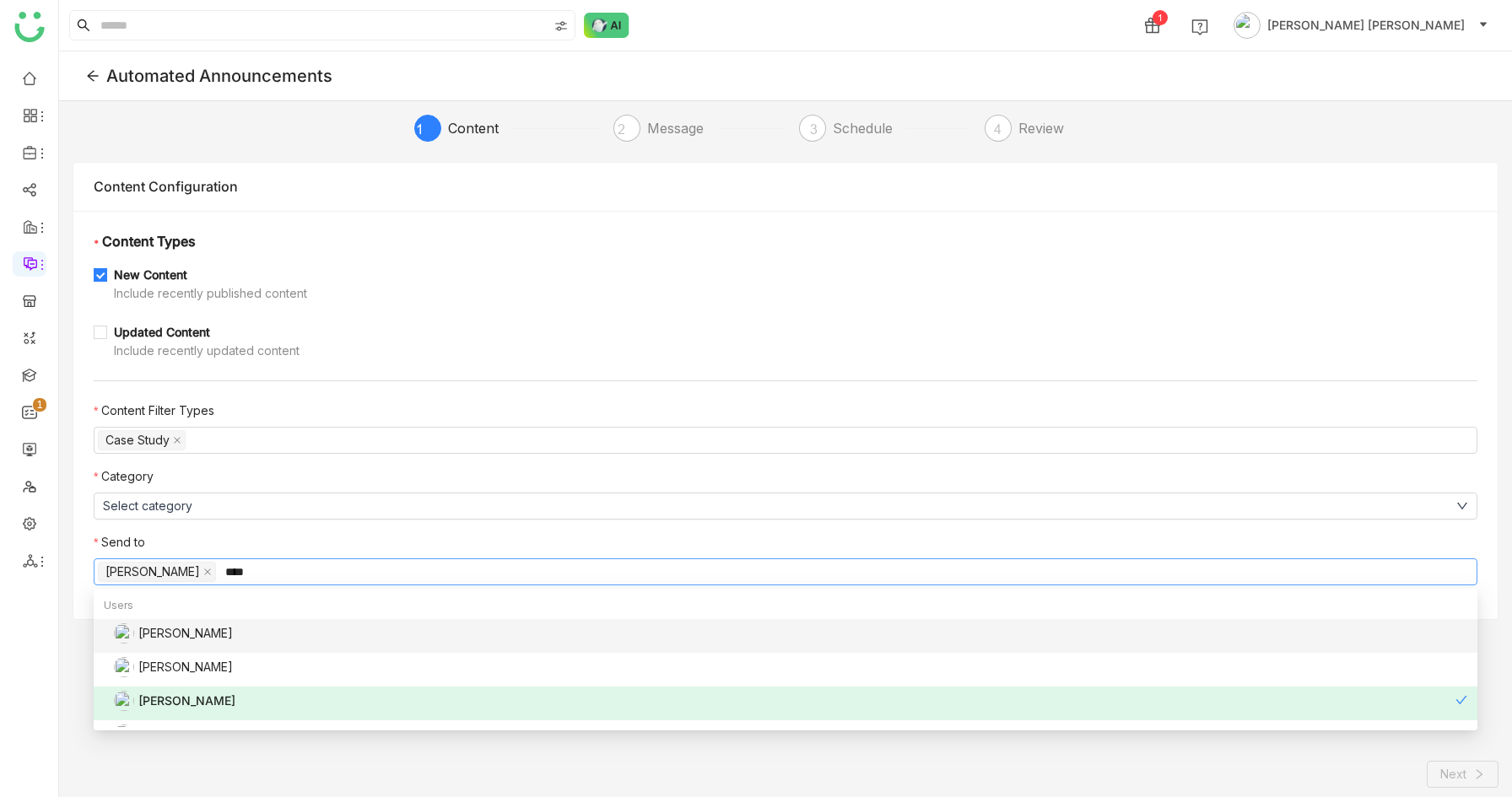
type input "****"
click at [189, 637] on div "Uday Bhanu" at bounding box center [791, 633] width 1354 height 20
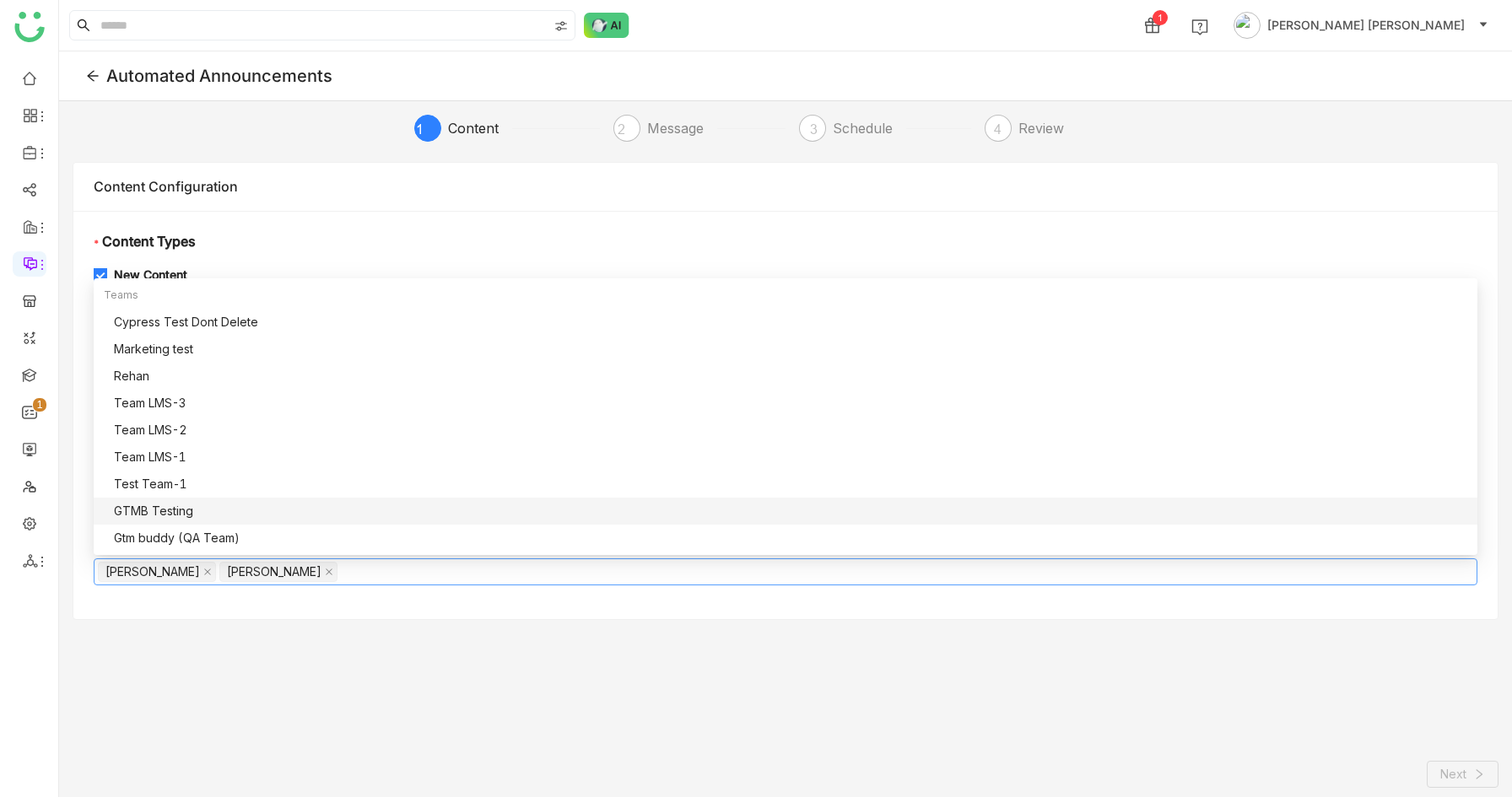
click at [409, 510] on div "GTMB Testing" at bounding box center [791, 511] width 1354 height 18
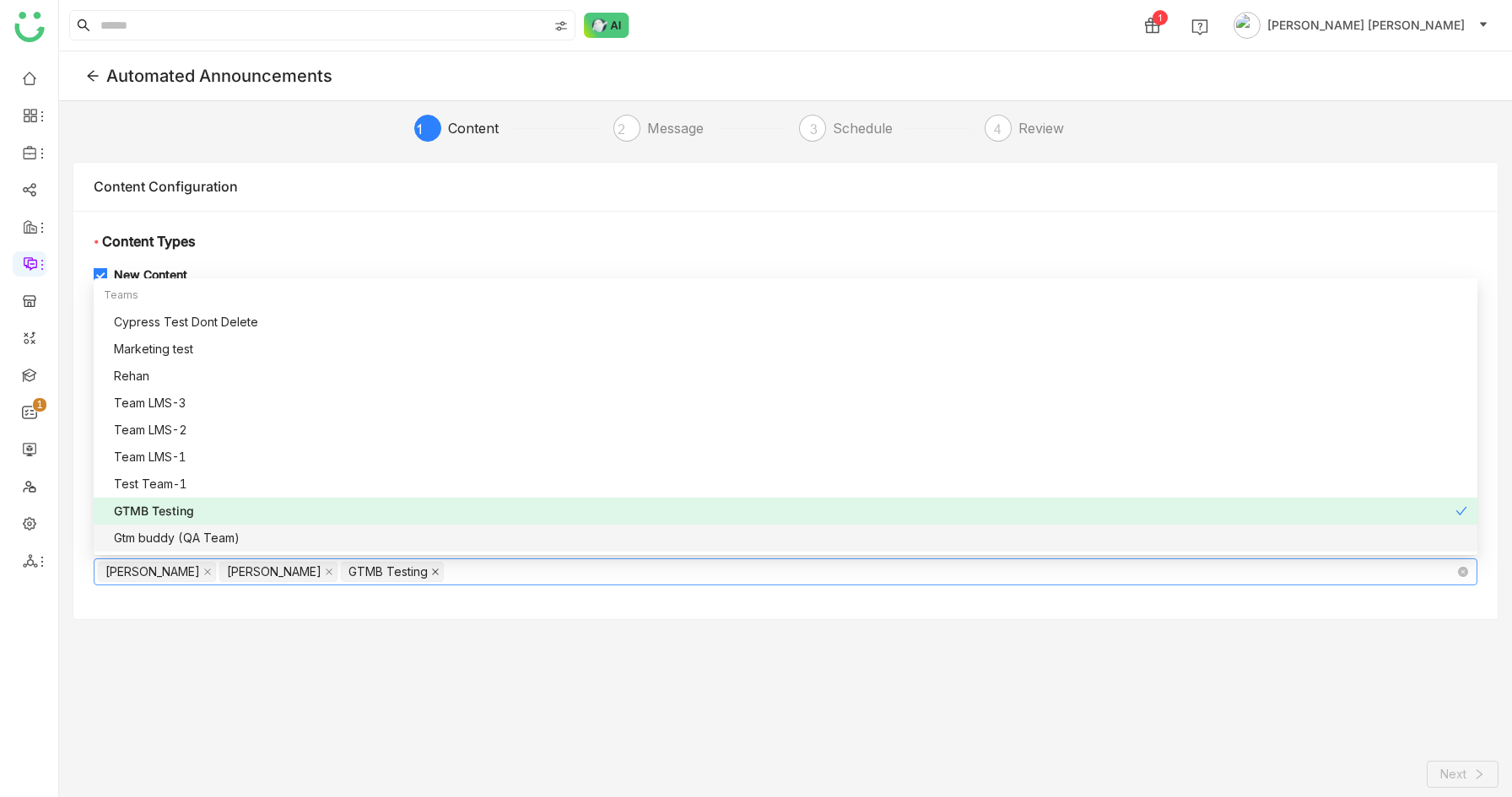
click at [431, 570] on icon at bounding box center [435, 572] width 8 height 8
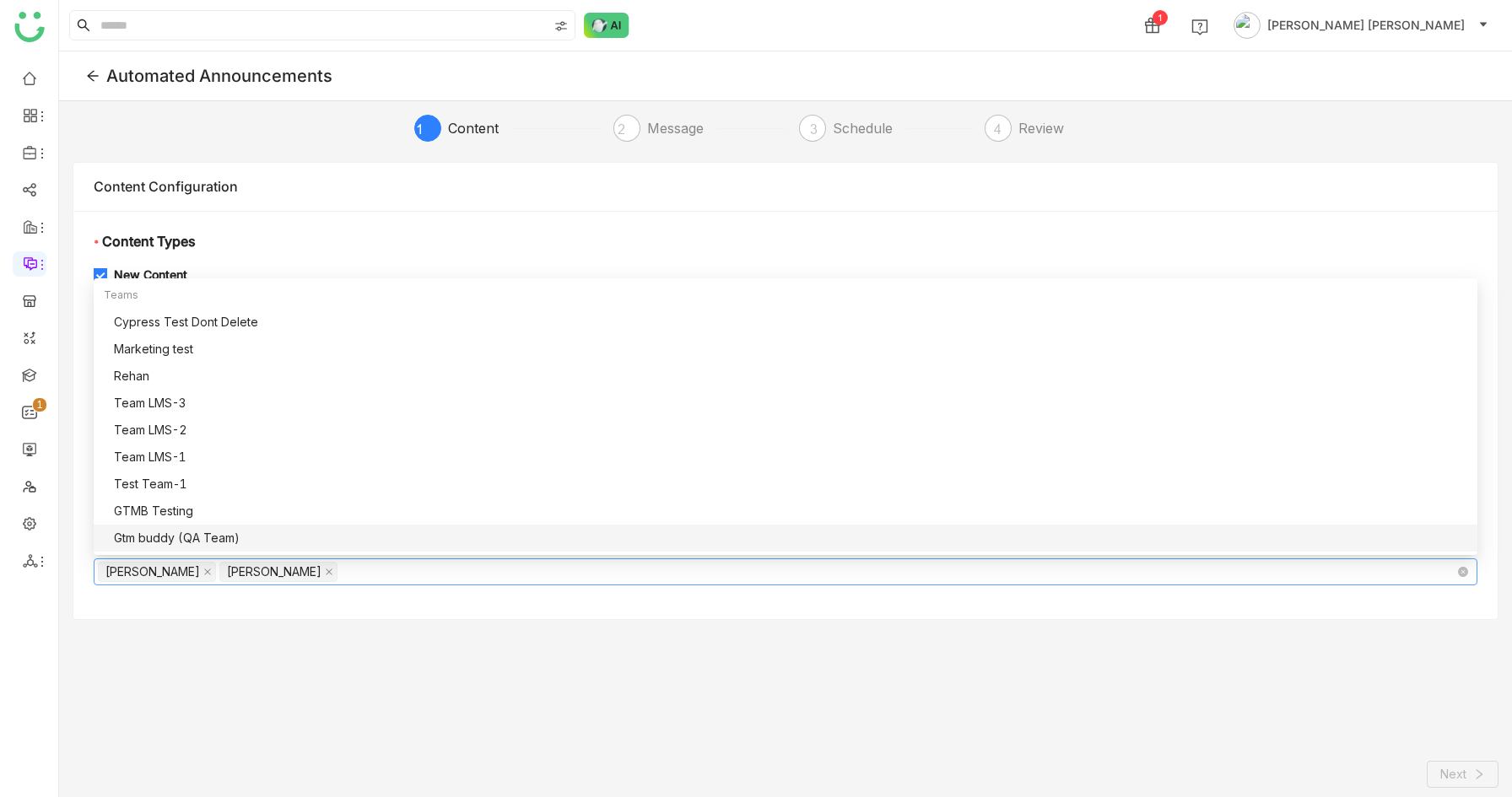
click at [413, 619] on nz-card "Content Configuration * Content Types New Content Include recently published co…" at bounding box center [785, 391] width 1426 height 458
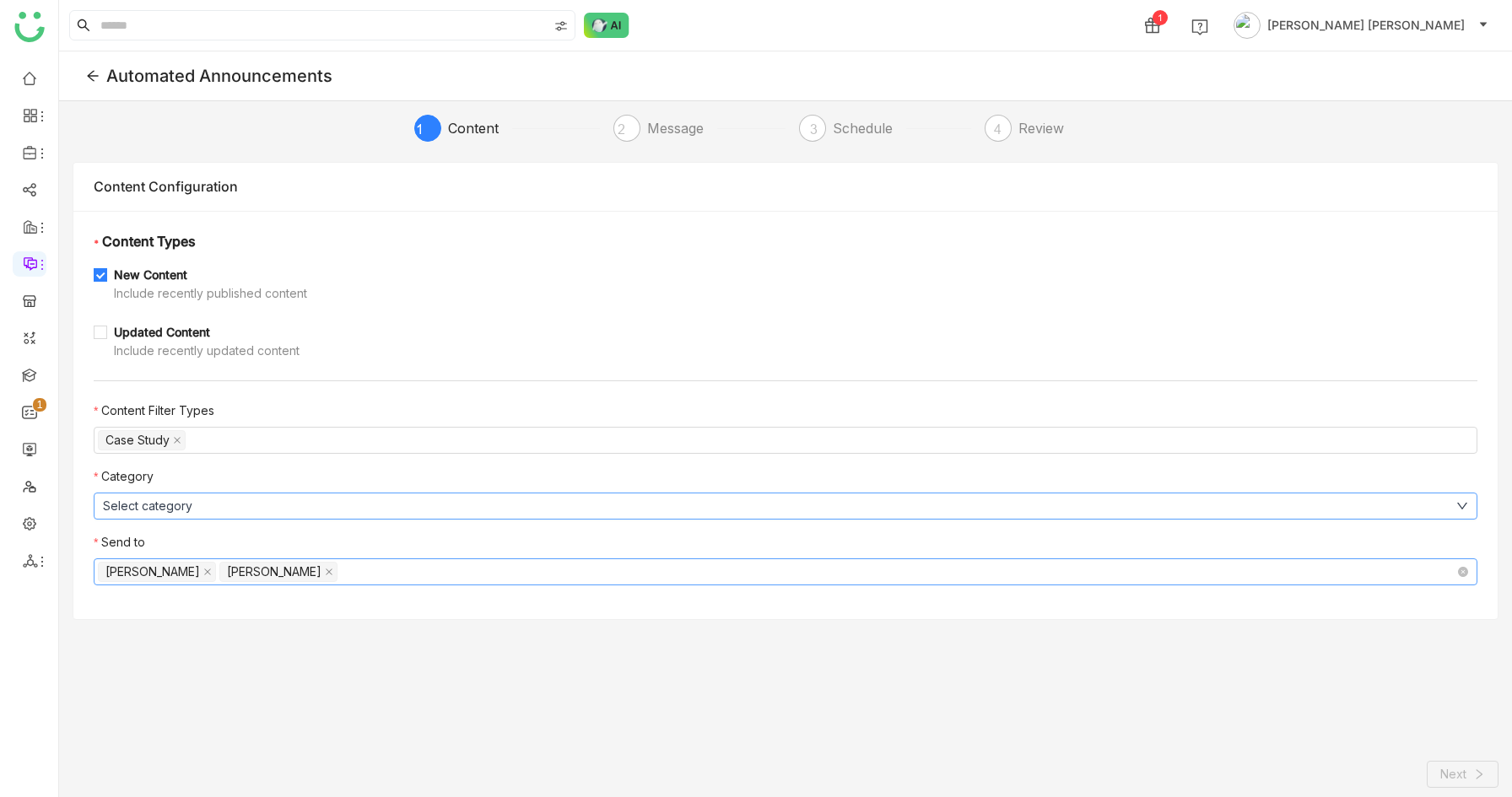
click at [289, 512] on button "Select category" at bounding box center [785, 506] width 1384 height 27
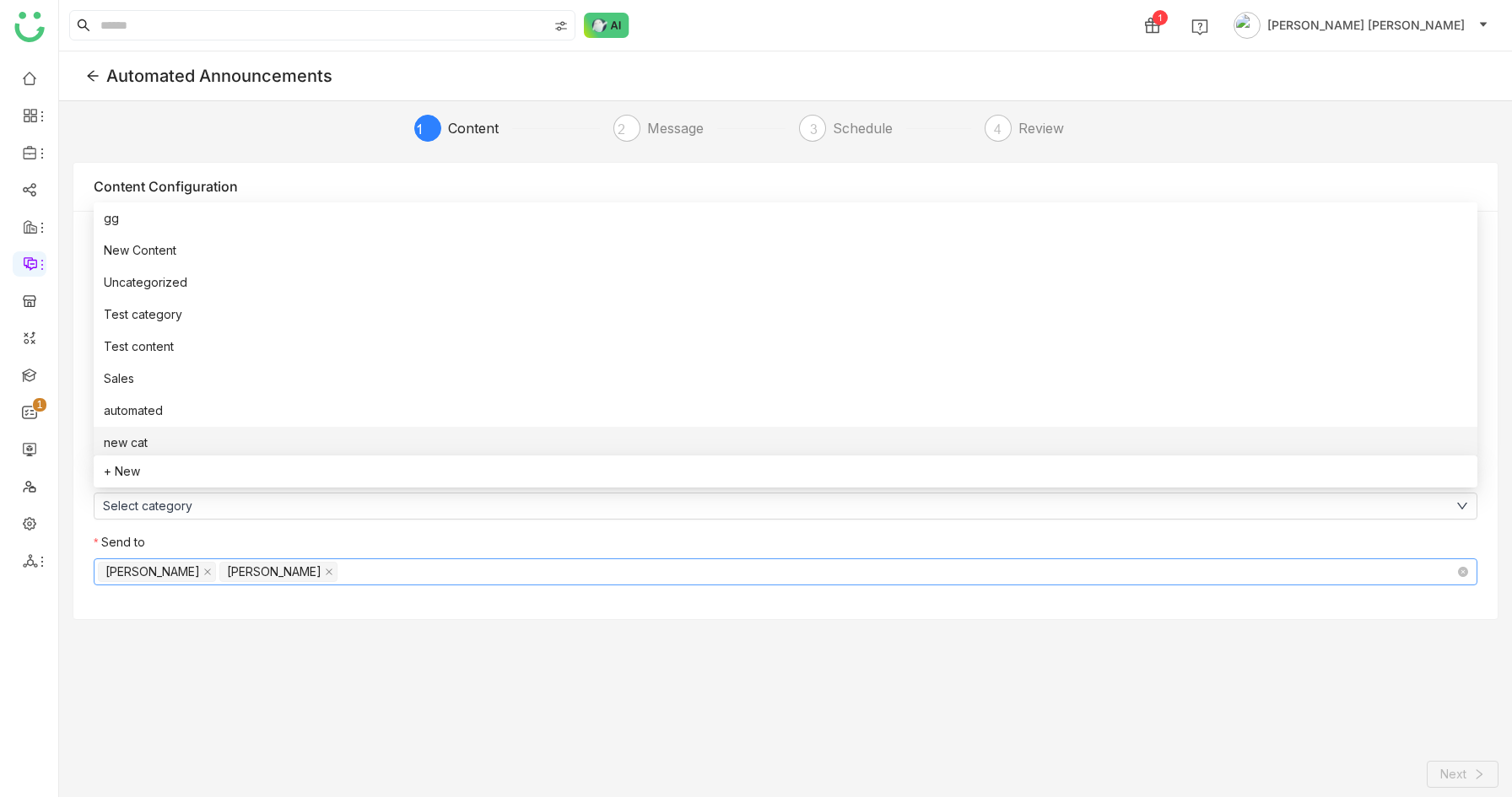
click at [182, 443] on li "new cat" at bounding box center [785, 442] width 1384 height 32
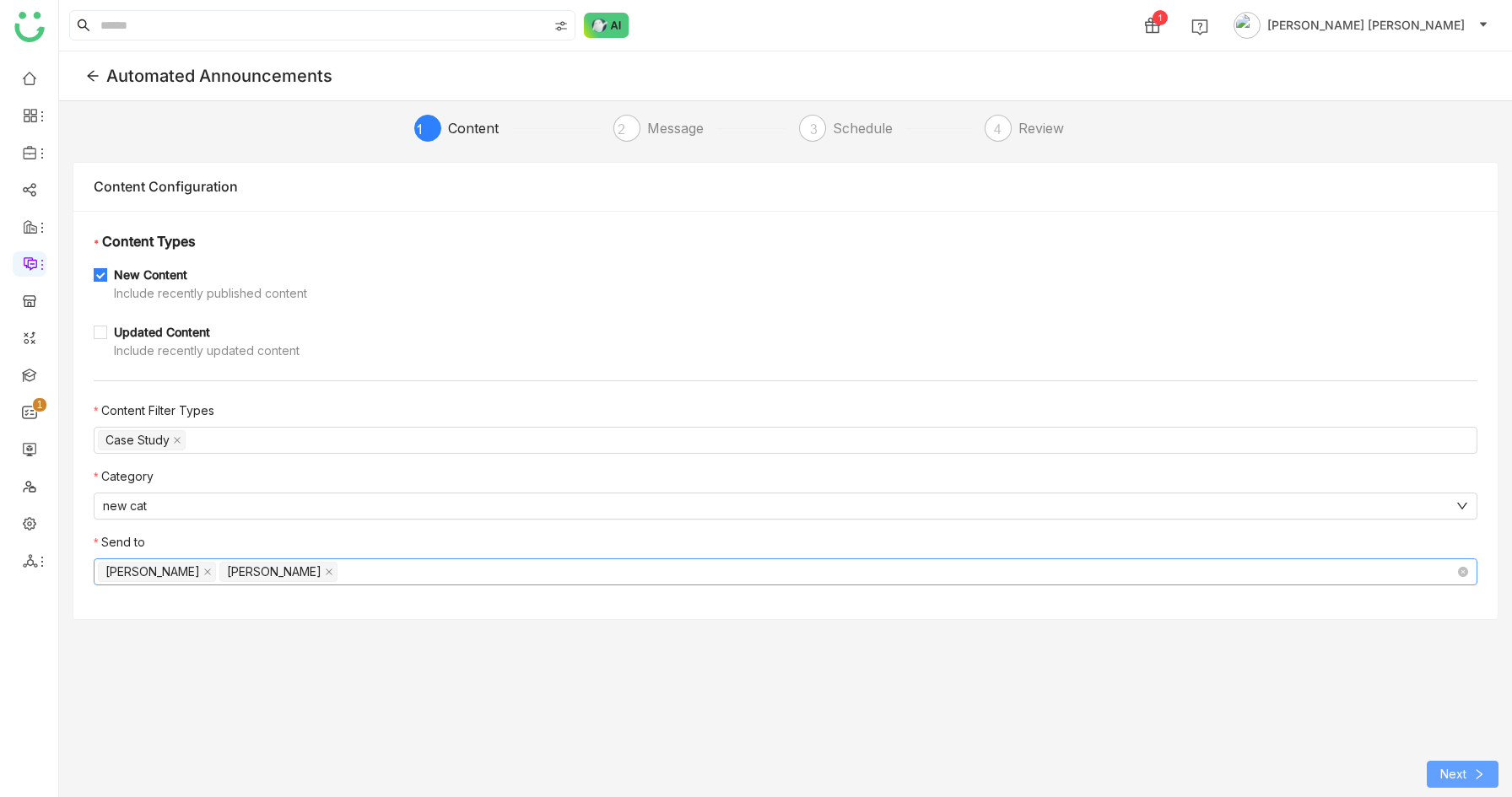
click at [1454, 768] on span "Next" at bounding box center [1453, 774] width 26 height 18
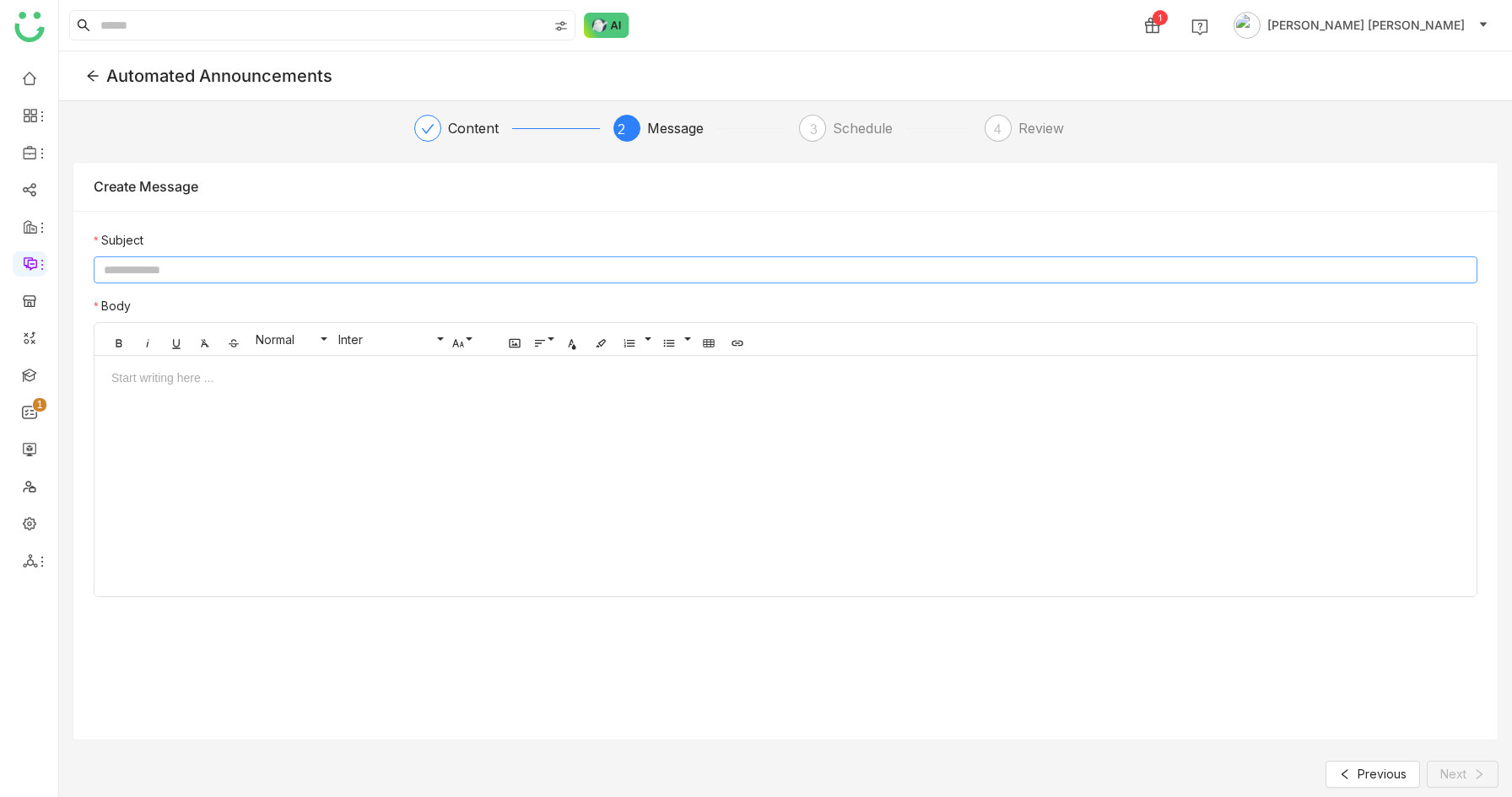
click at [424, 266] on input at bounding box center [785, 269] width 1384 height 27
type input "**********"
click at [395, 400] on div at bounding box center [785, 483] width 1382 height 228
click at [1491, 768] on button "Next" at bounding box center [1463, 774] width 72 height 27
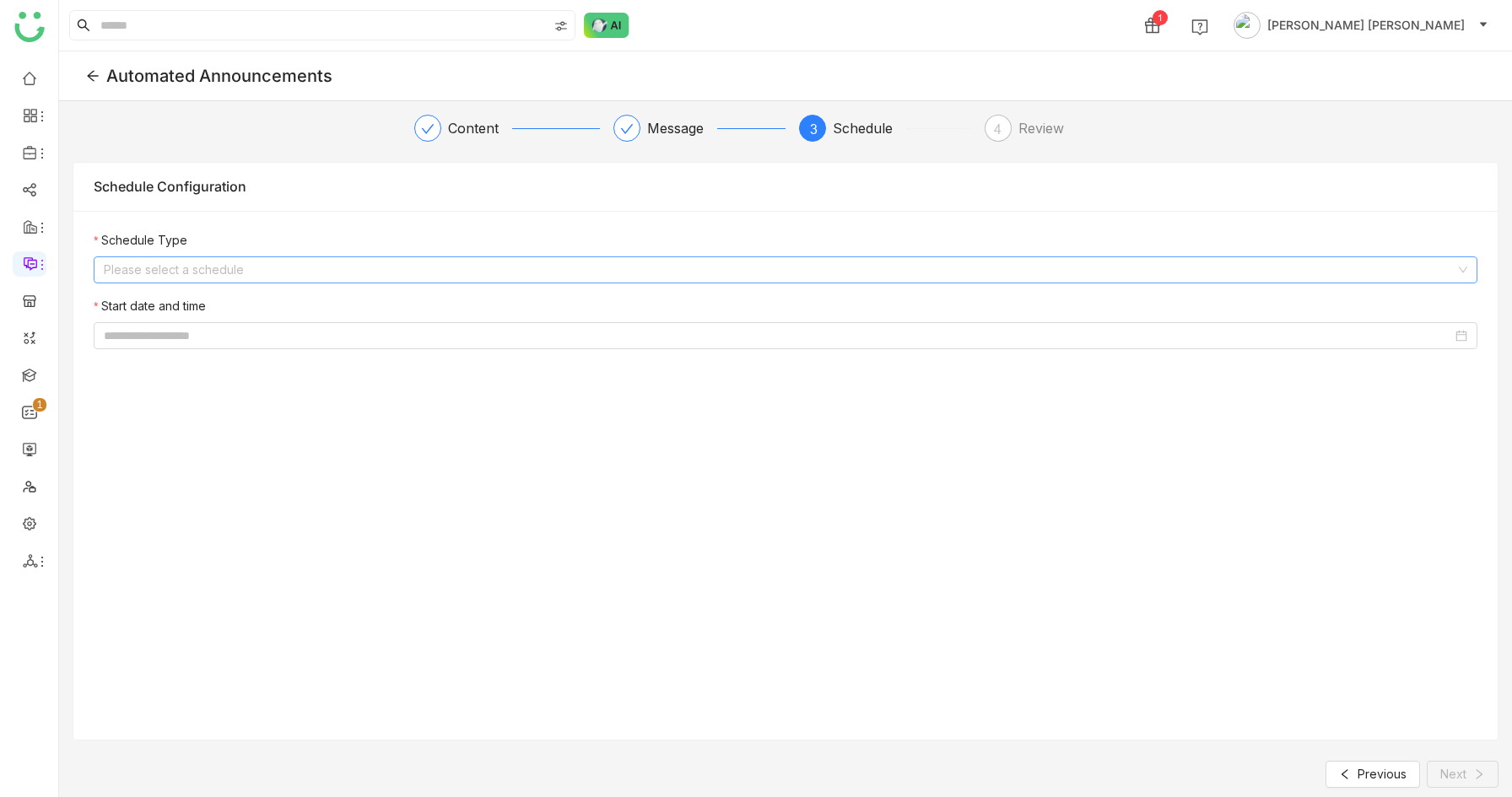
click at [371, 268] on input at bounding box center [780, 270] width 1352 height 26
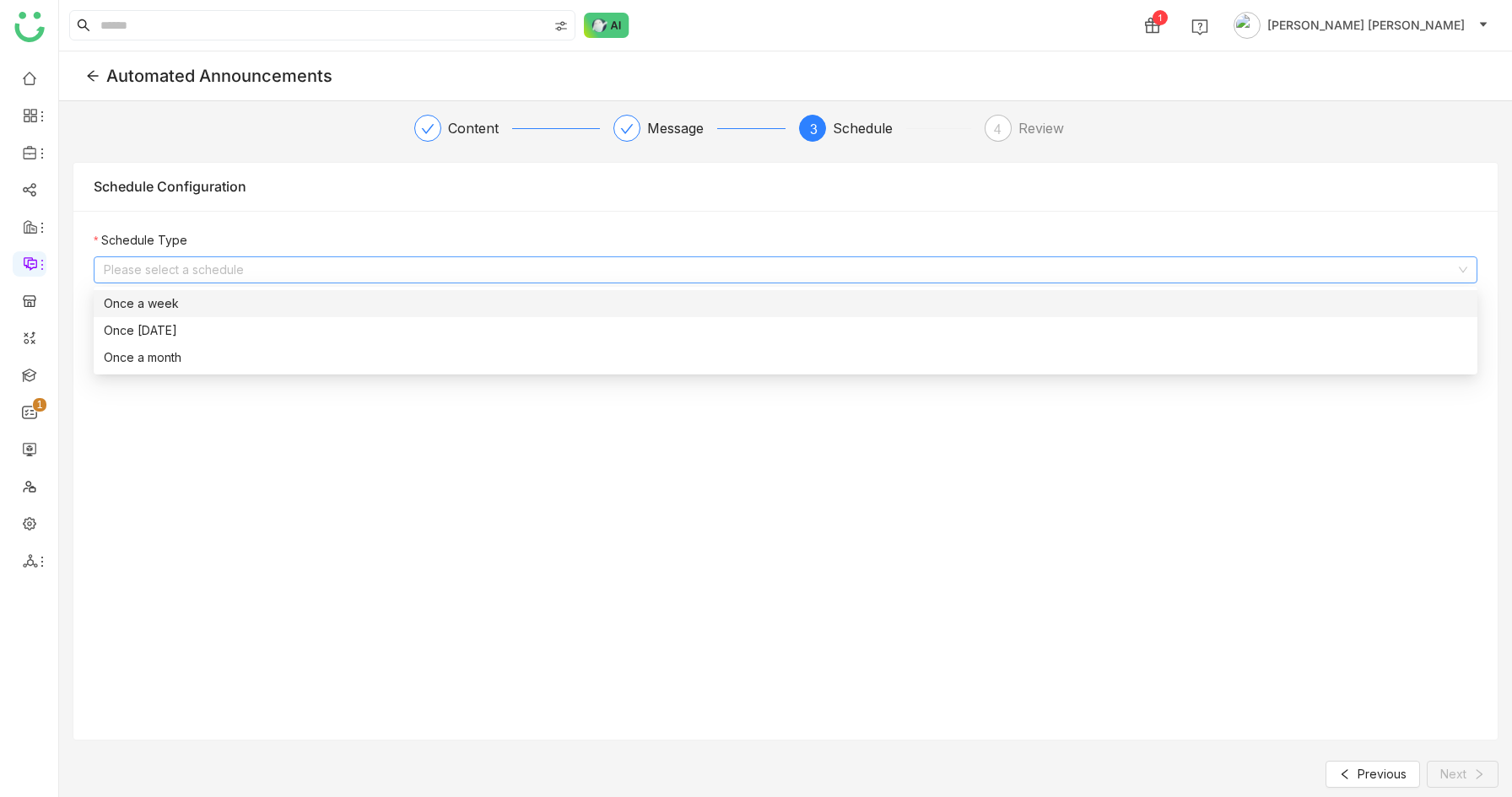
click at [315, 294] on div "Once a week" at bounding box center [785, 303] width 1364 height 18
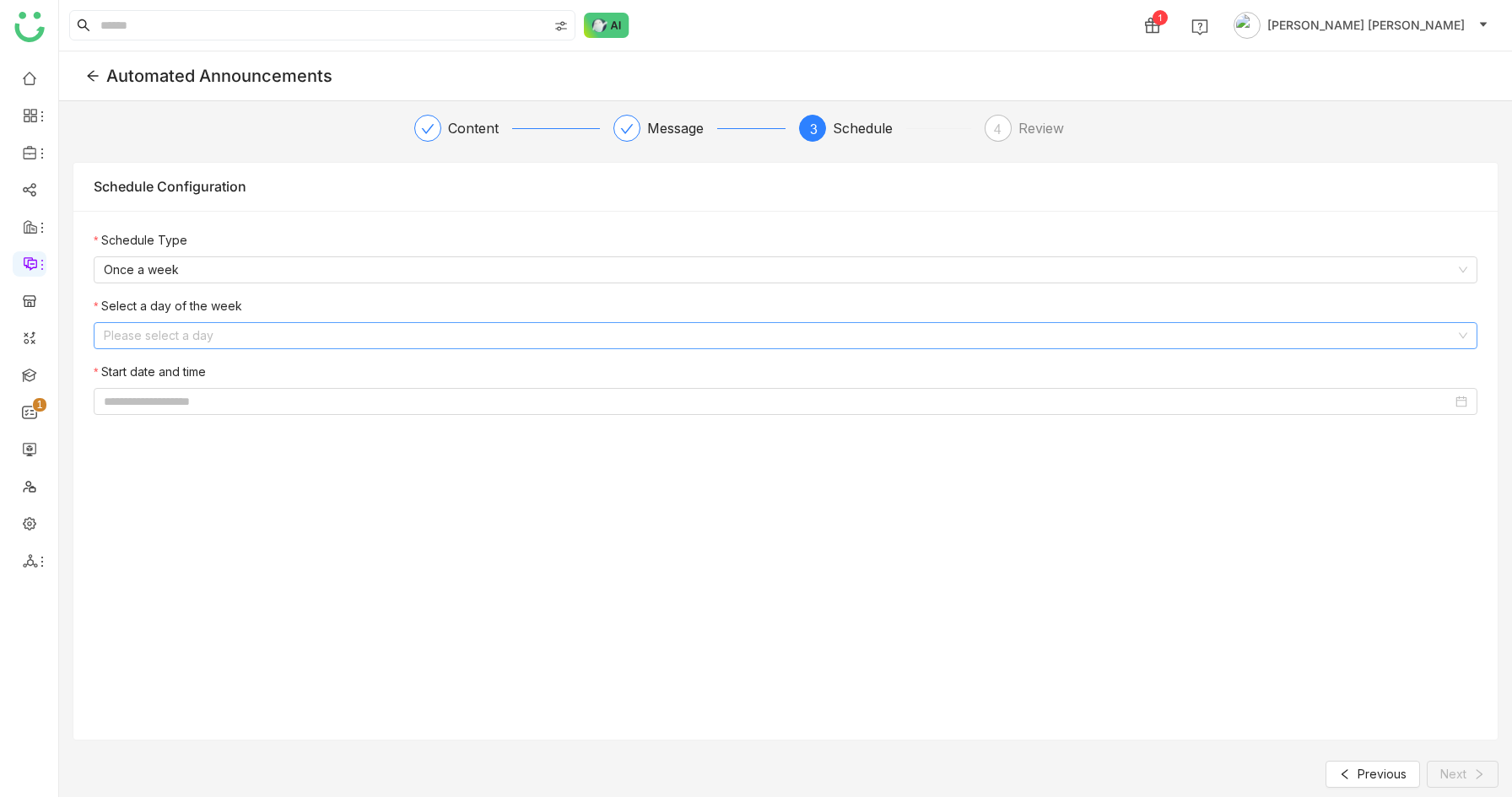
click at [282, 328] on input at bounding box center [780, 336] width 1352 height 26
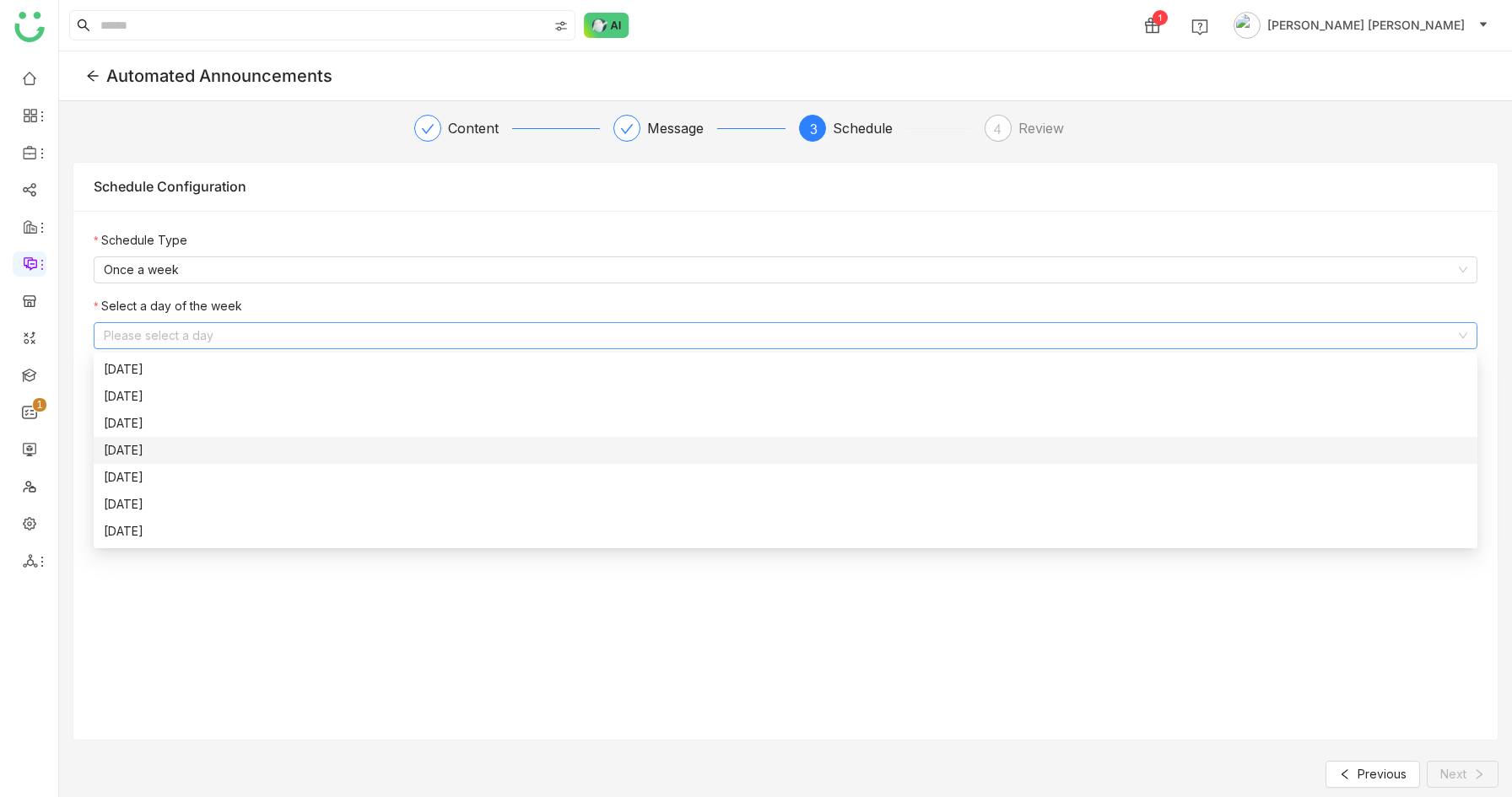
click at [198, 452] on div "Wednesday" at bounding box center [785, 450] width 1364 height 18
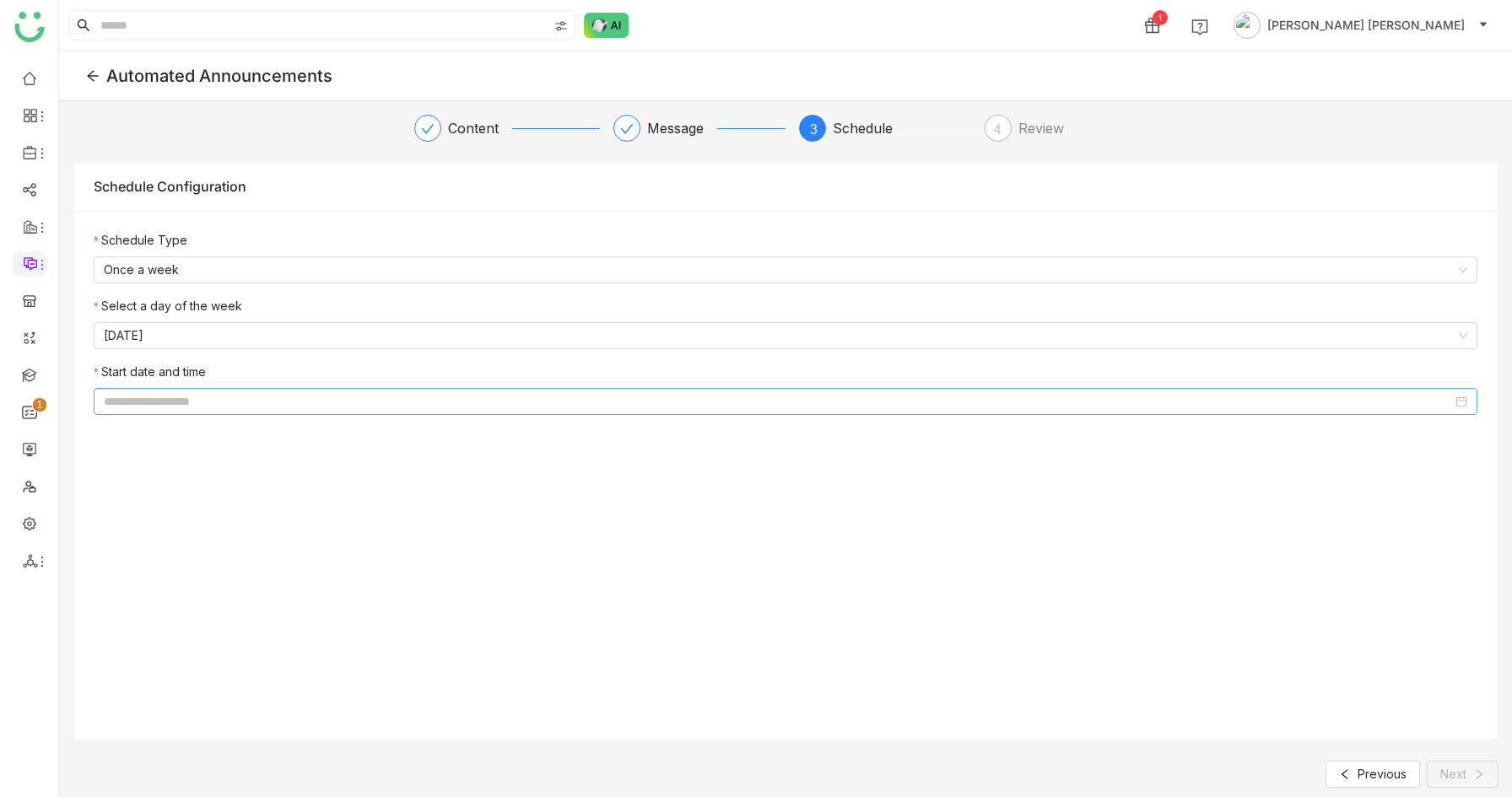
click at [197, 393] on input at bounding box center [778, 402] width 1348 height 18
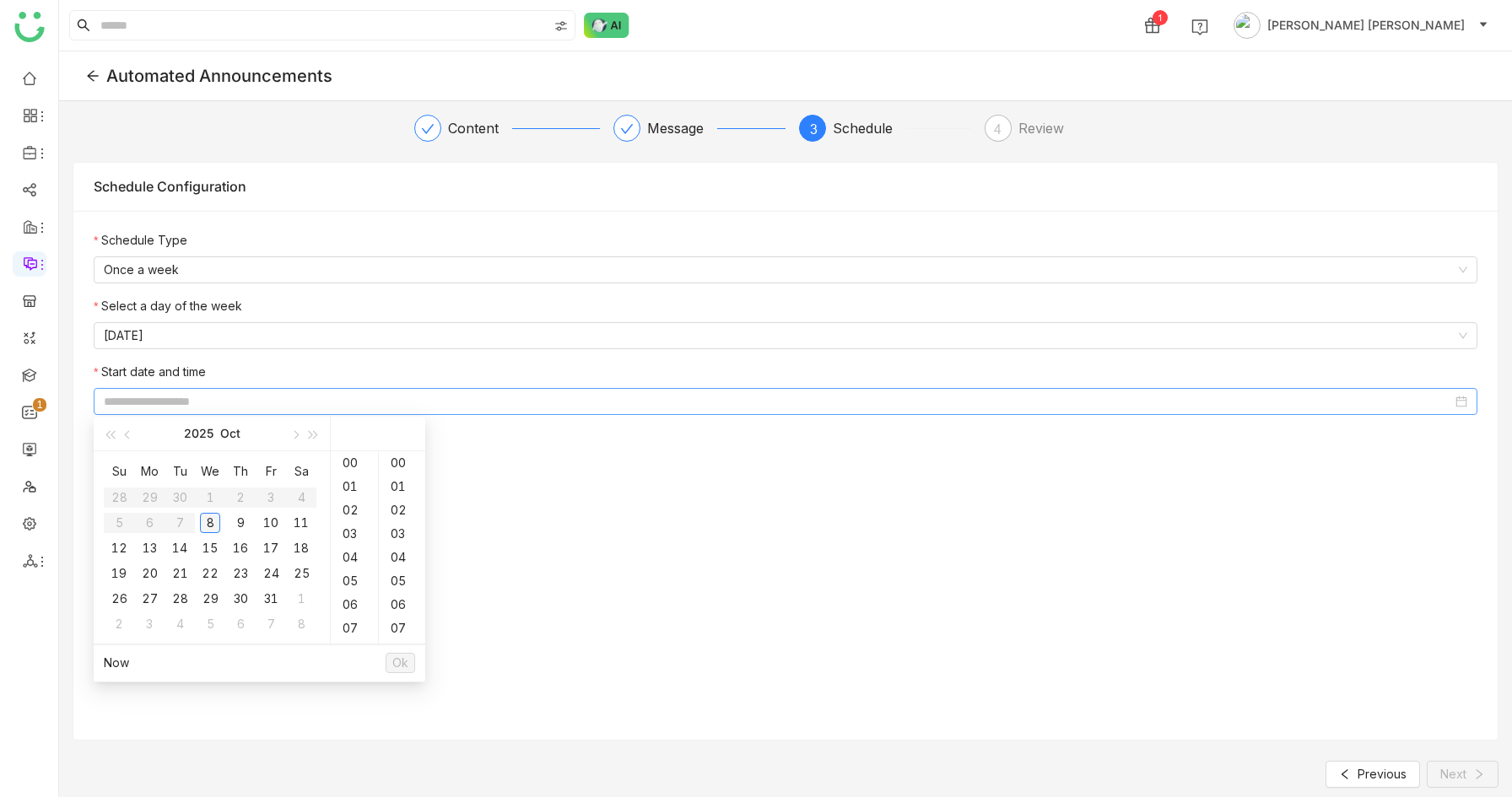
click at [210, 523] on div "8" at bounding box center [210, 523] width 20 height 20
click at [351, 508] on div "13" at bounding box center [354, 510] width 47 height 24
type input "**********"
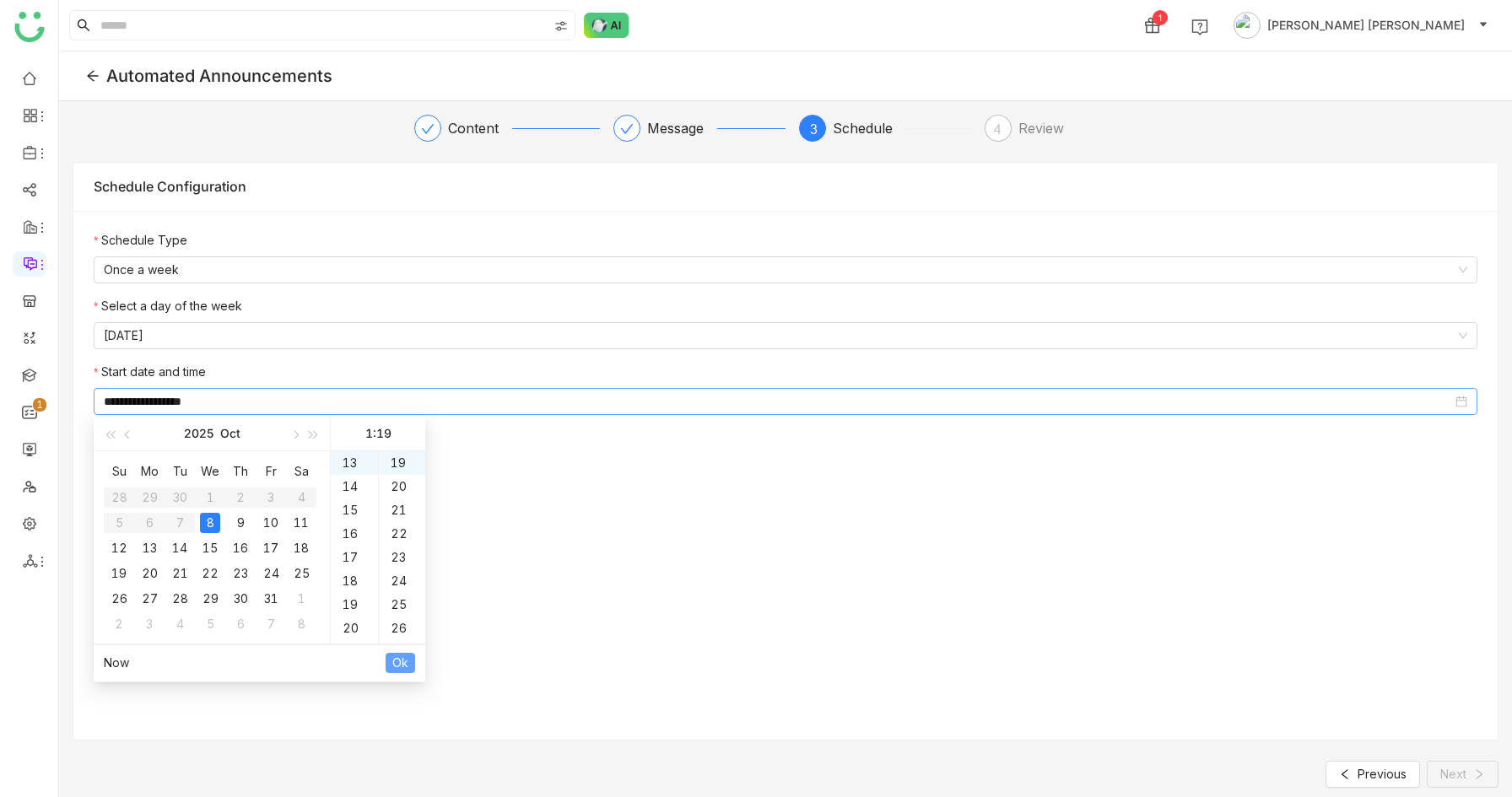
click at [395, 659] on span "Ok" at bounding box center [400, 663] width 16 height 18
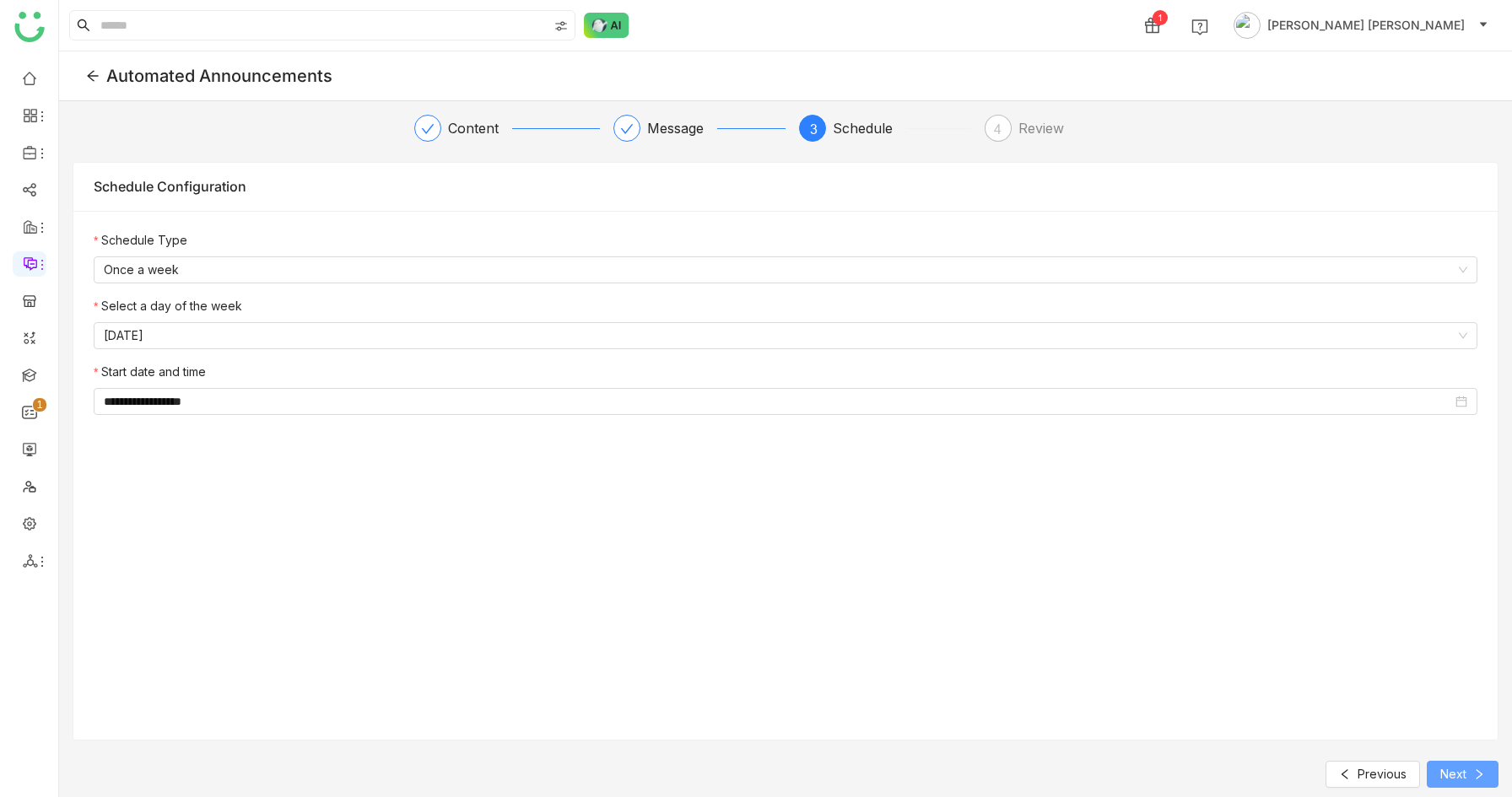
click at [1469, 767] on button "Next" at bounding box center [1463, 774] width 72 height 27
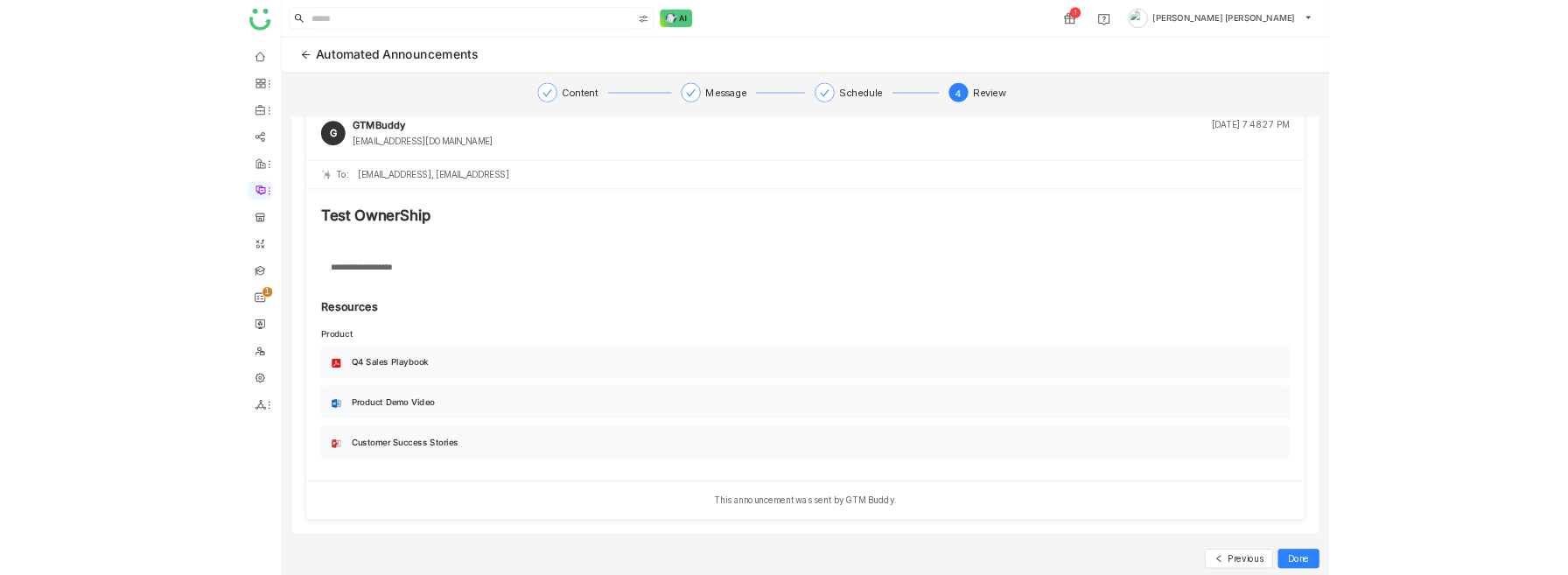
scroll to position [0, 0]
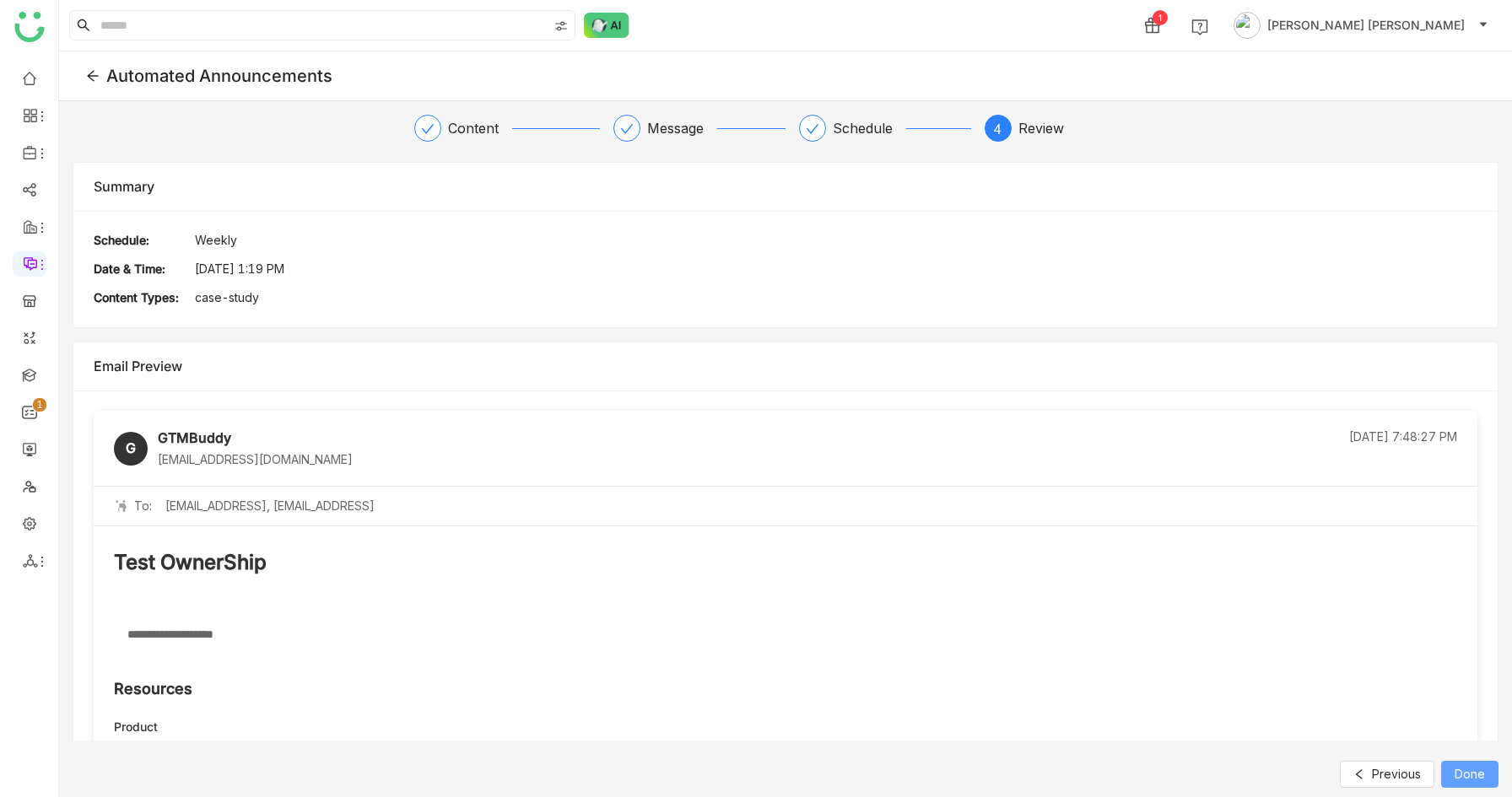
click at [1488, 768] on button "Done" at bounding box center [1470, 774] width 57 height 27
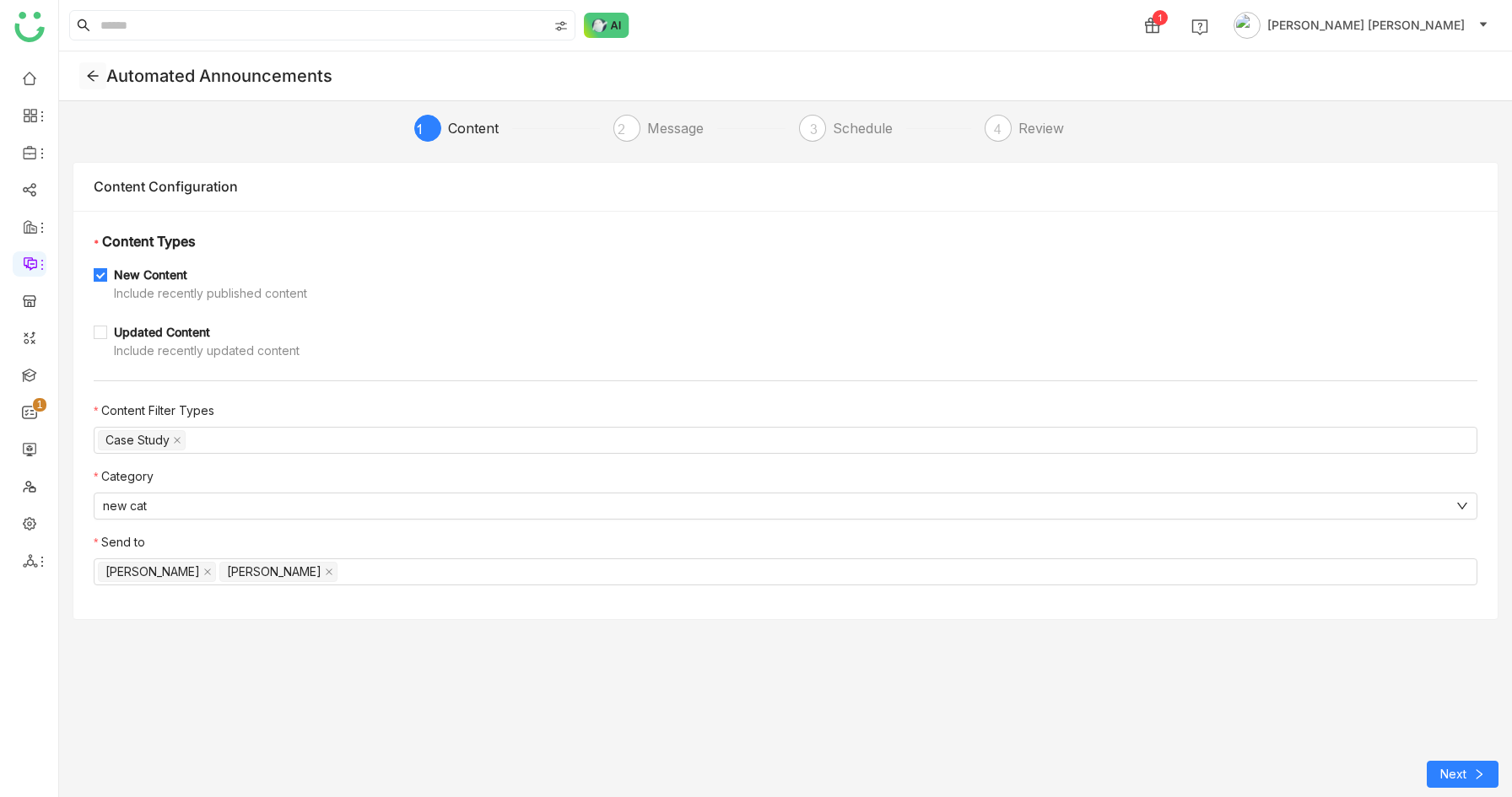
click at [91, 74] on icon at bounding box center [93, 75] width 14 height 14
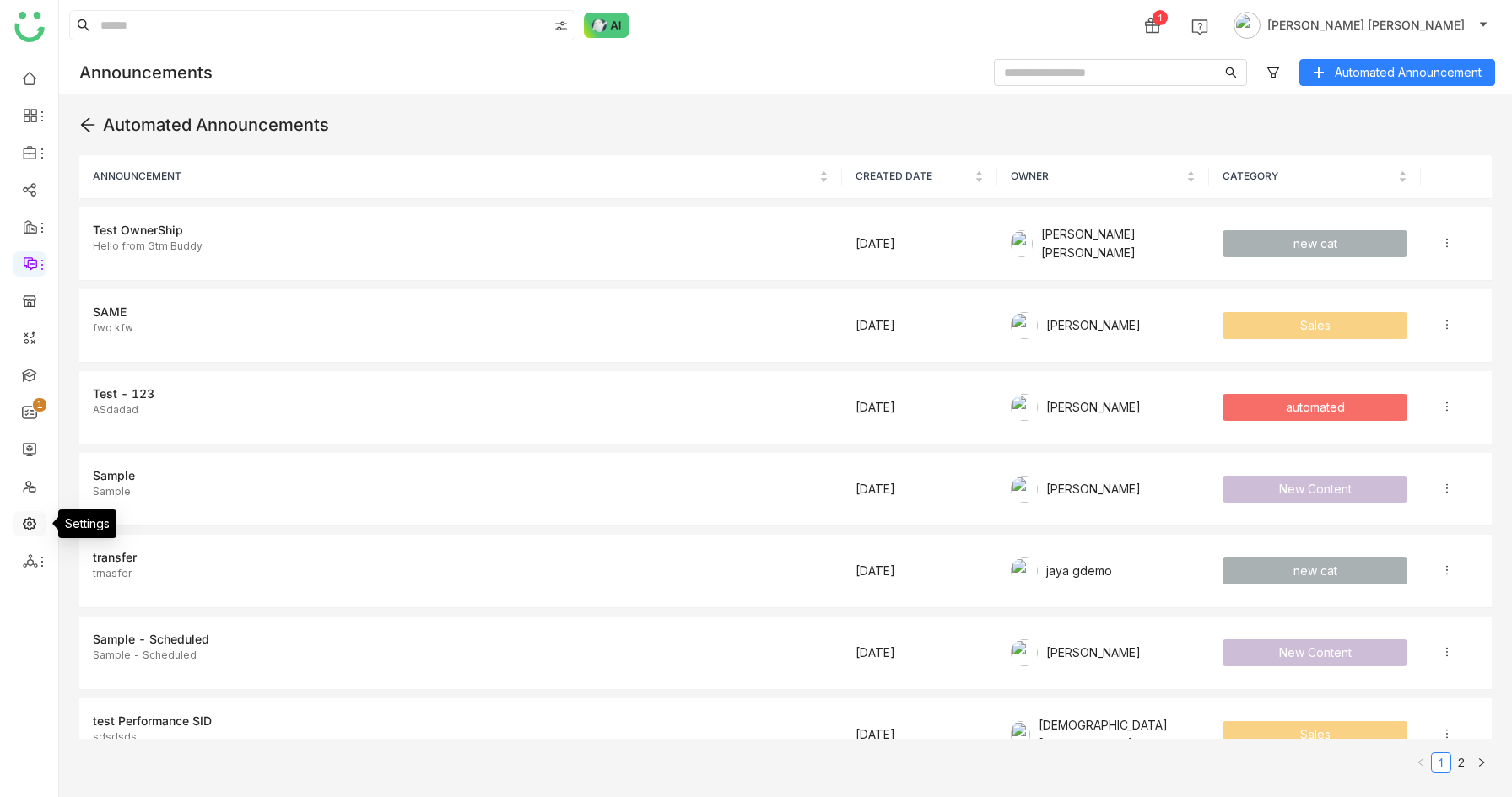
click at [29, 527] on link at bounding box center [29, 523] width 16 height 15
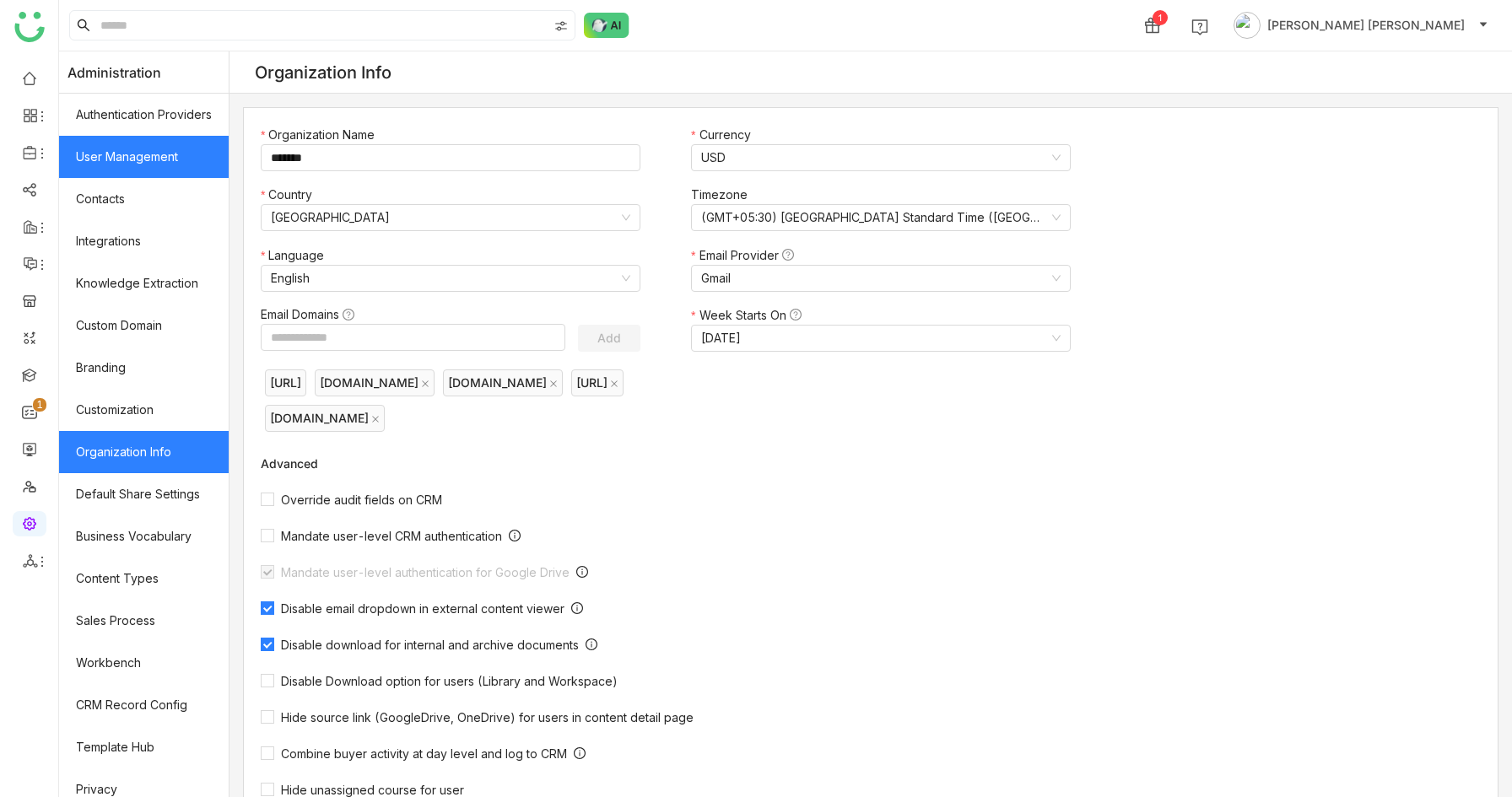
click at [162, 154] on link "User Management" at bounding box center [143, 157] width 169 height 42
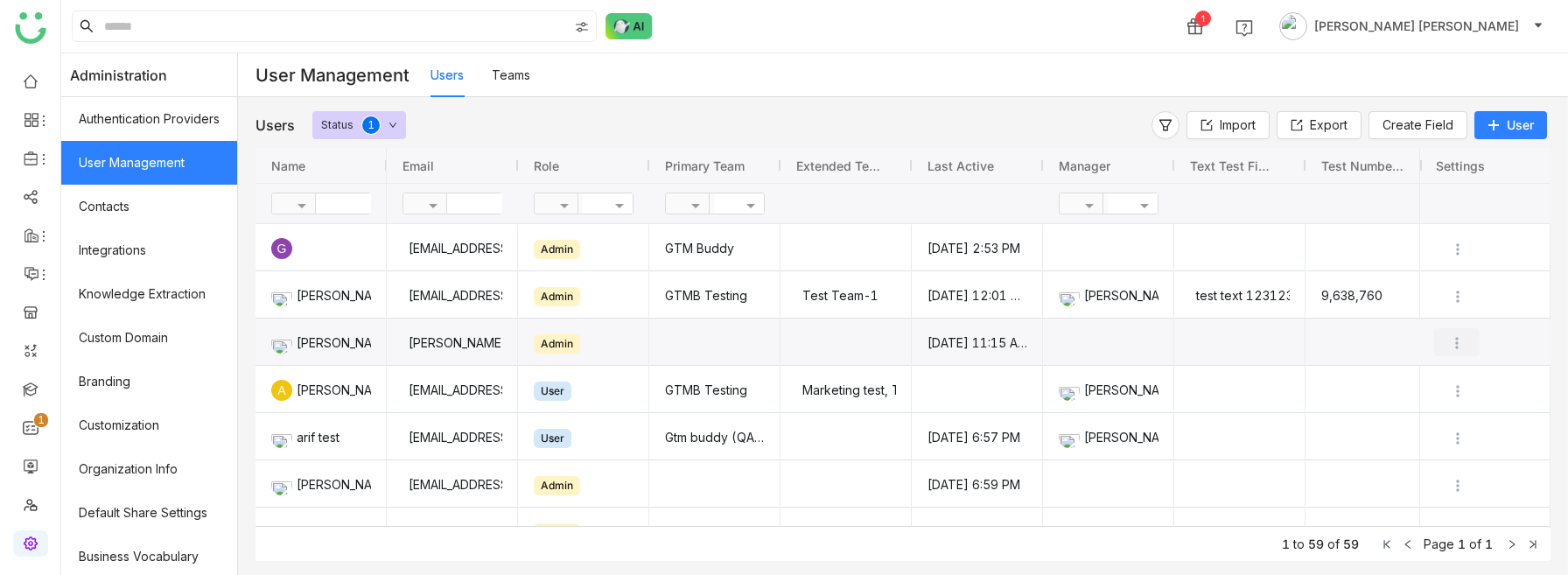
click at [1454, 339] on img "Press SPACE to select this row." at bounding box center [1457, 343] width 17 height 17
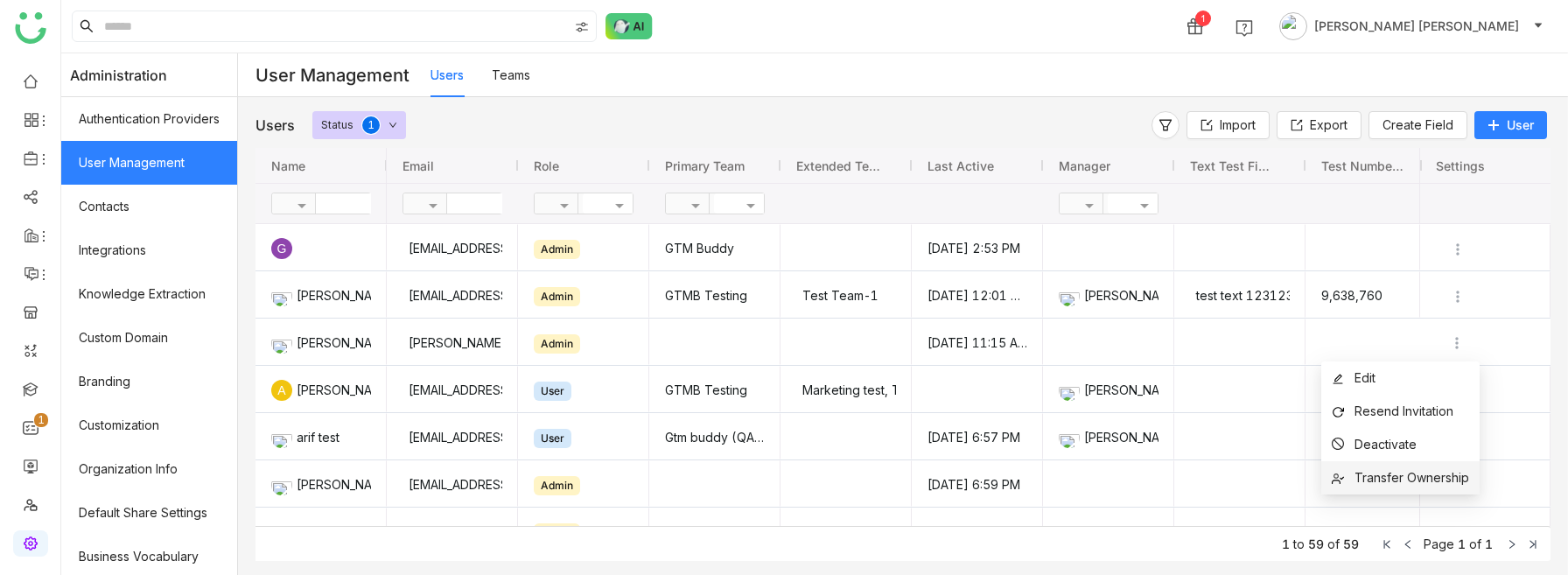
click at [1407, 468] on span "Transfer Ownership" at bounding box center [1401, 478] width 137 height 19
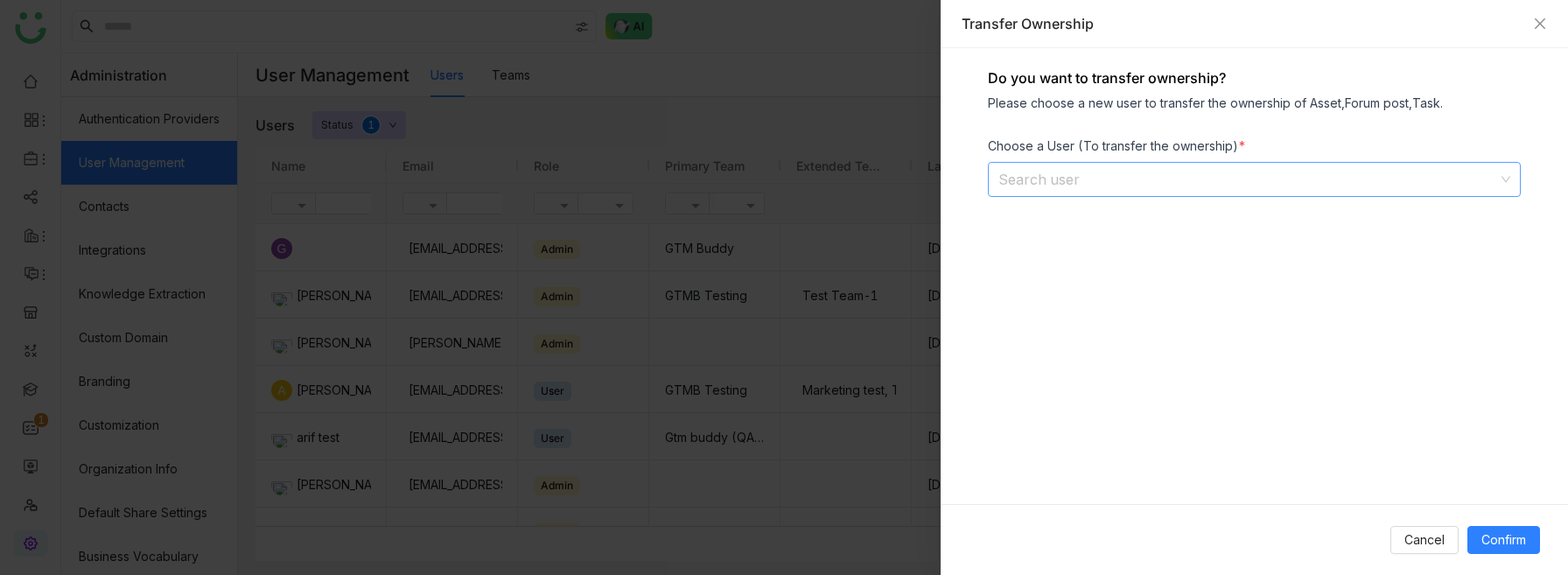
click at [1078, 170] on input at bounding box center [1248, 179] width 500 height 33
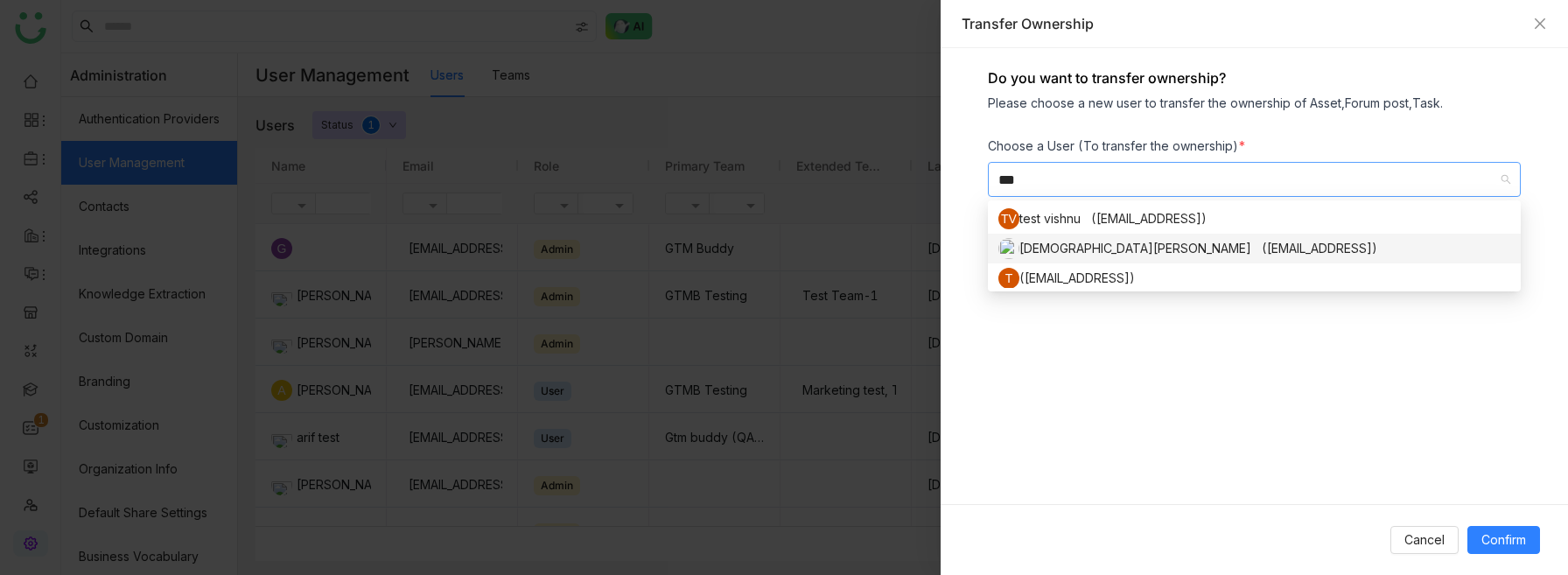
type input "***"
click at [1081, 242] on div "Vishnu Vardhan (vishnuv@gtmbuddy.ai)" at bounding box center [1254, 249] width 512 height 21
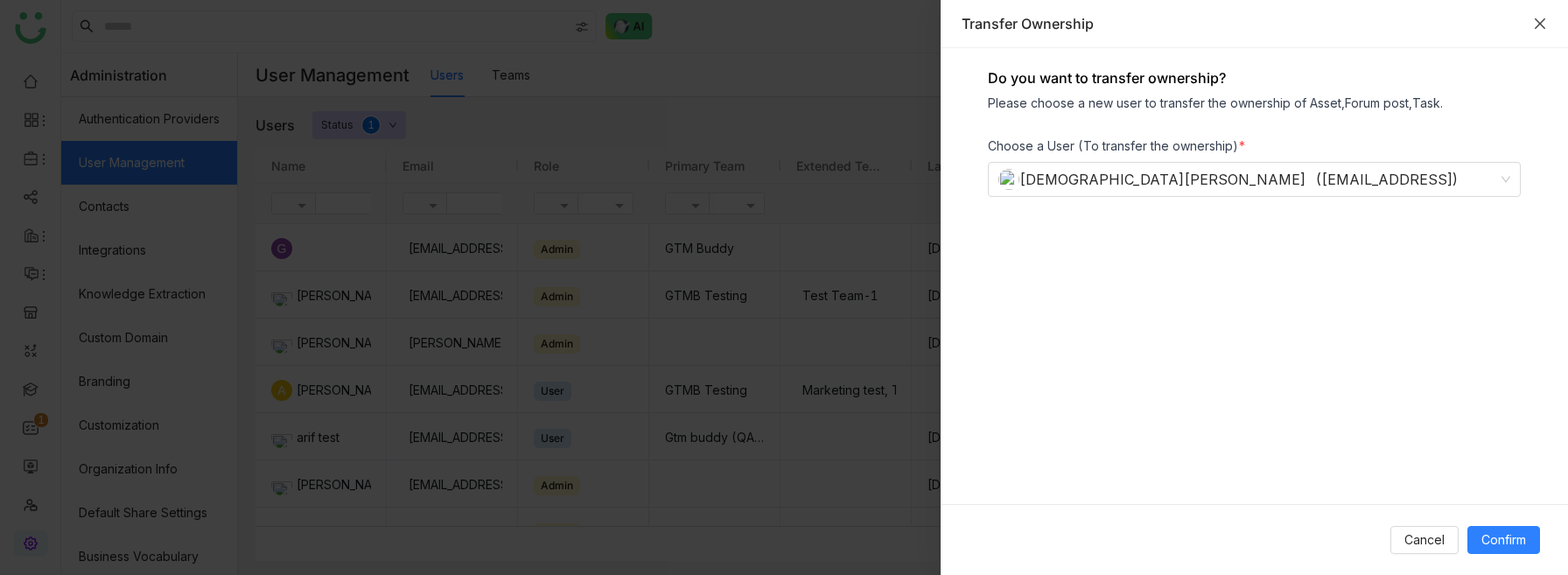
click at [1540, 26] on icon "Close" at bounding box center [1540, 23] width 14 height 14
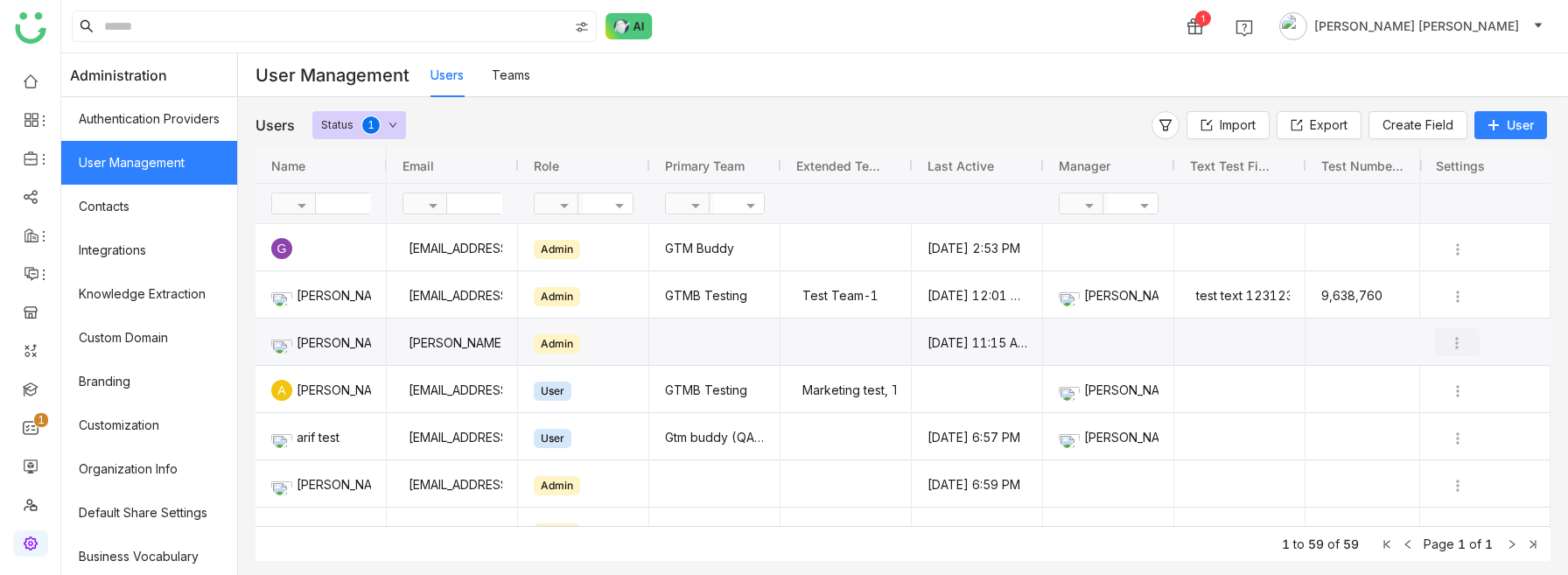
click at [1459, 341] on img "Press SPACE to select this row." at bounding box center [1457, 343] width 17 height 17
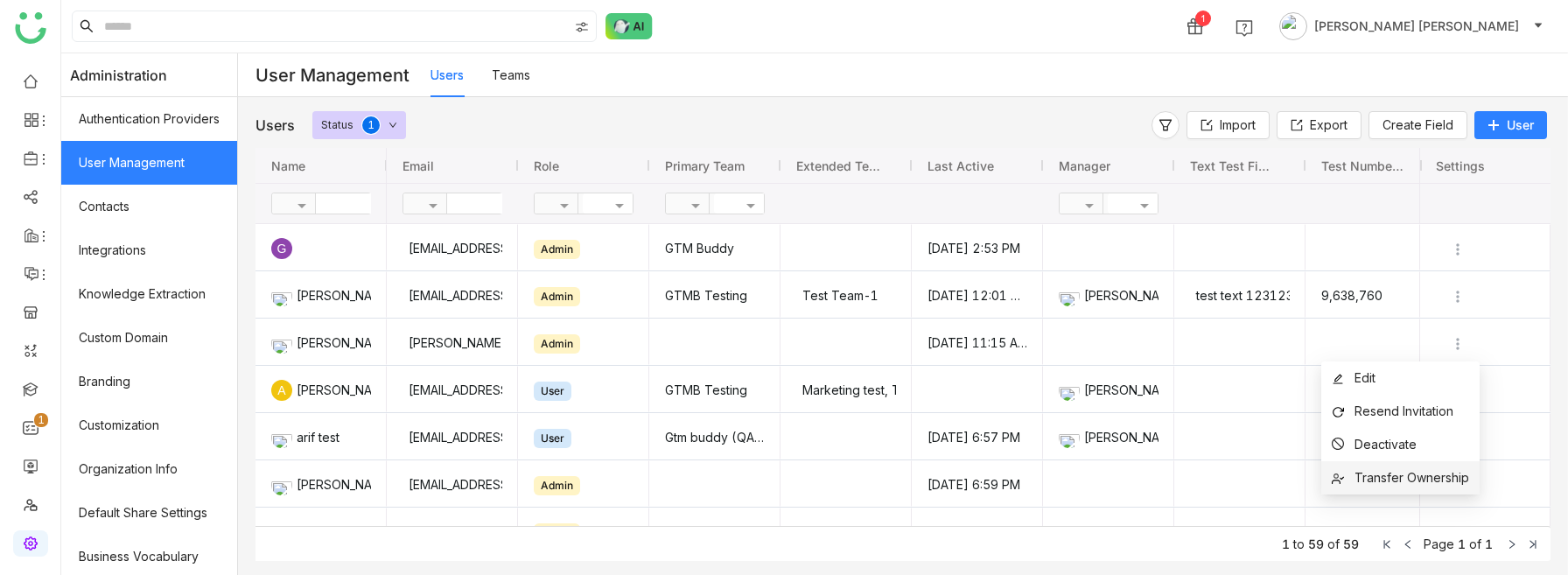
click at [1397, 486] on li "Transfer Ownership" at bounding box center [1401, 478] width 158 height 33
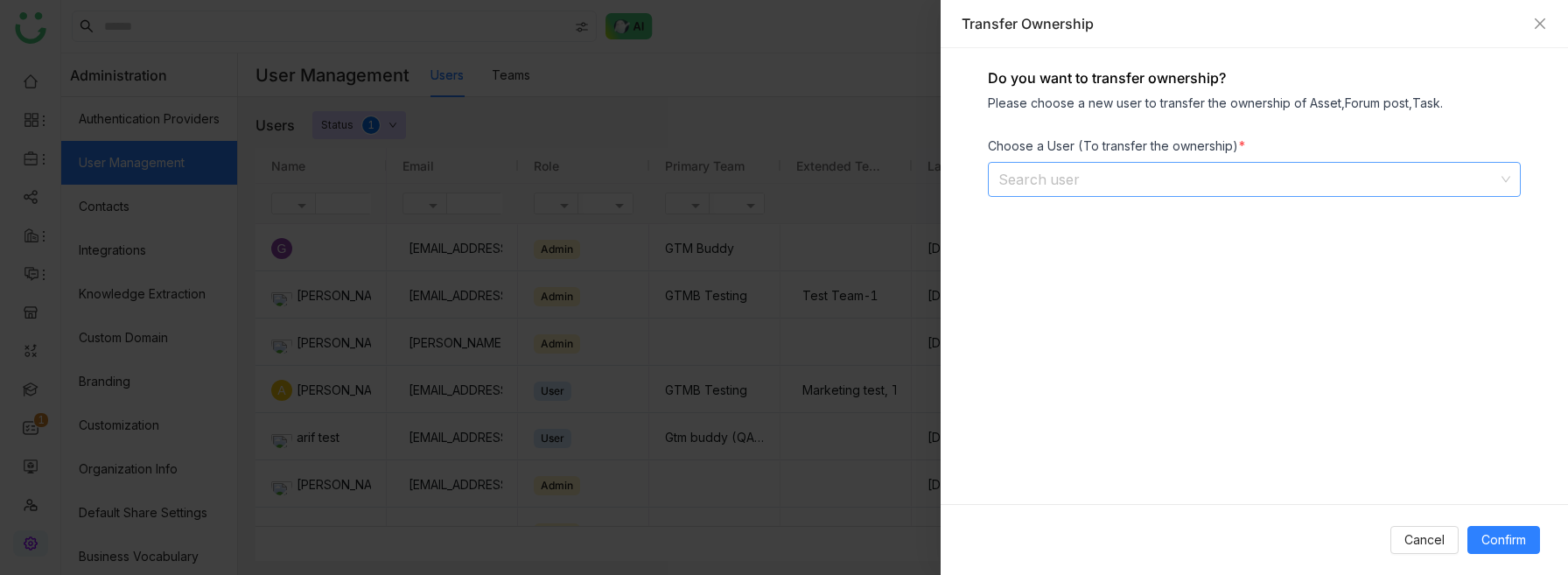
click at [1280, 195] on nz-select-top-control "Search user" at bounding box center [1254, 179] width 533 height 35
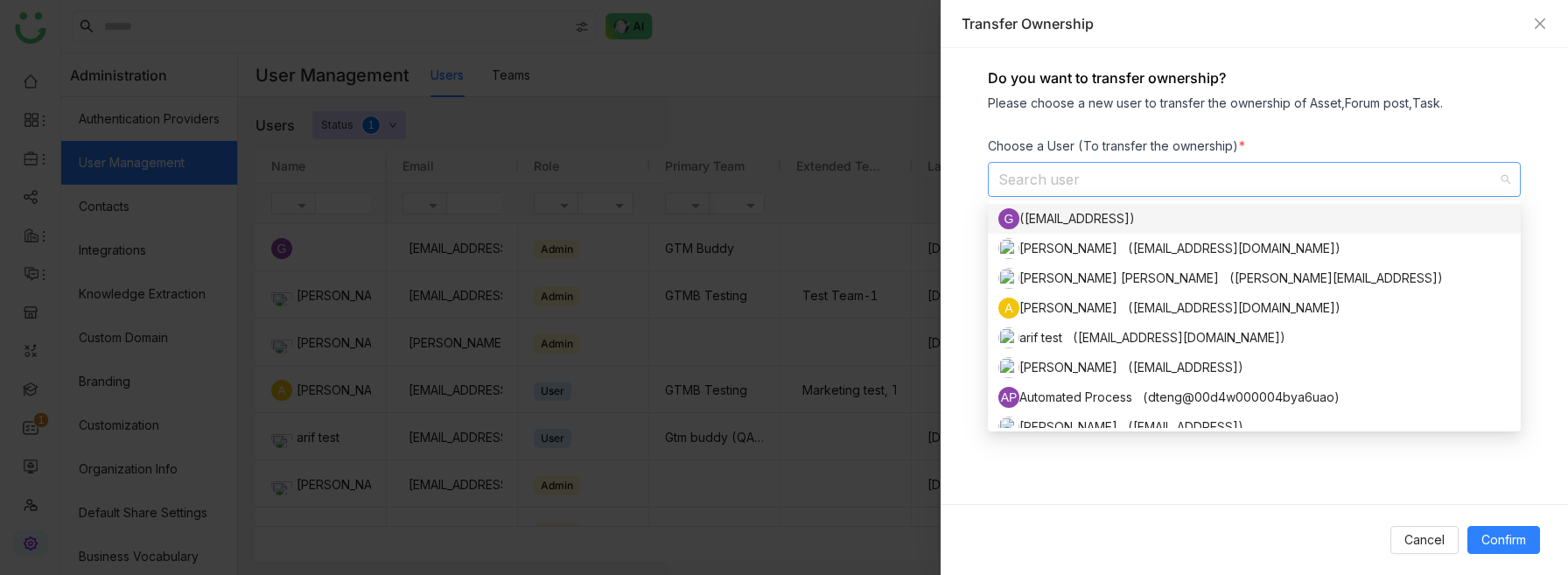
drag, startPoint x: 1090, startPoint y: 103, endPoint x: 1445, endPoint y: 101, distance: 355.0
click at [1445, 101] on div "Please choose a new user to transfer the ownership of Asset,Forum post,Task." at bounding box center [1254, 103] width 533 height 15
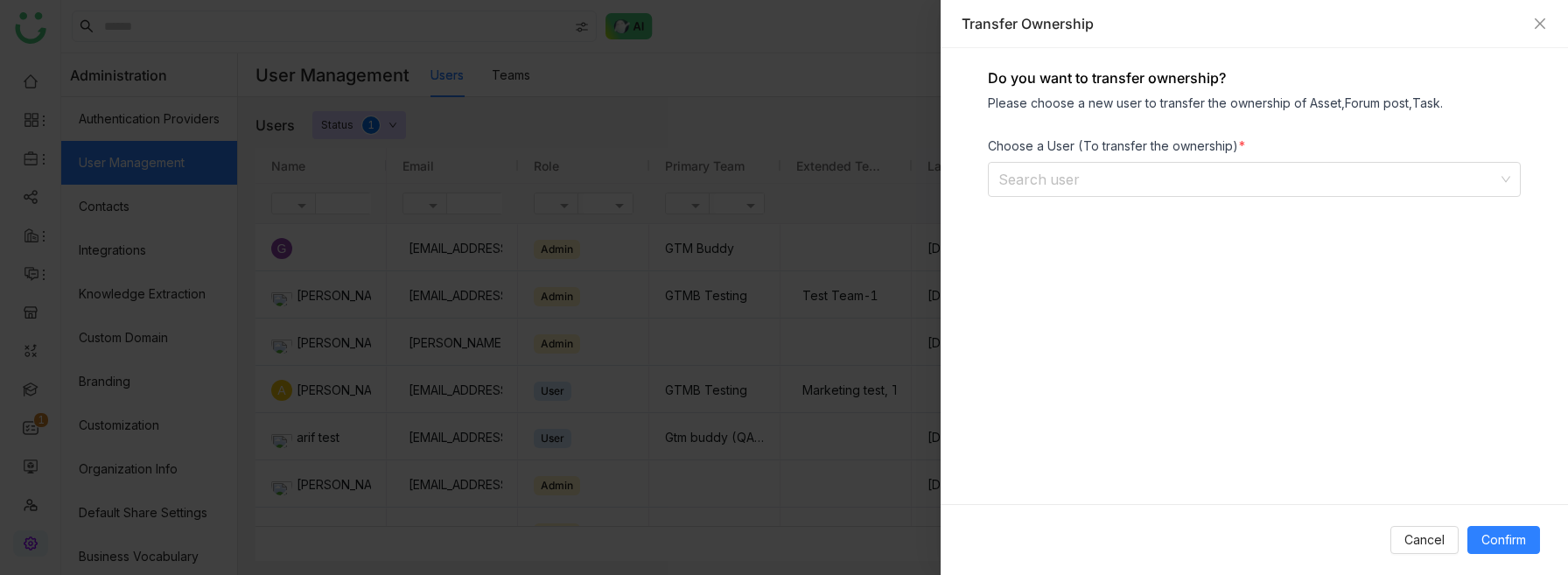
click at [1445, 101] on div "Please choose a new user to transfer the ownership of Asset,Forum post,Task." at bounding box center [1254, 103] width 533 height 15
drag, startPoint x: 980, startPoint y: 102, endPoint x: 1525, endPoint y: 108, distance: 545.0
click at [1525, 108] on div "Do you want to transfer ownership? Please choose a new user to transfer the own…" at bounding box center [1254, 276] width 628 height 456
click at [612, 62] on div at bounding box center [784, 287] width 1568 height 575
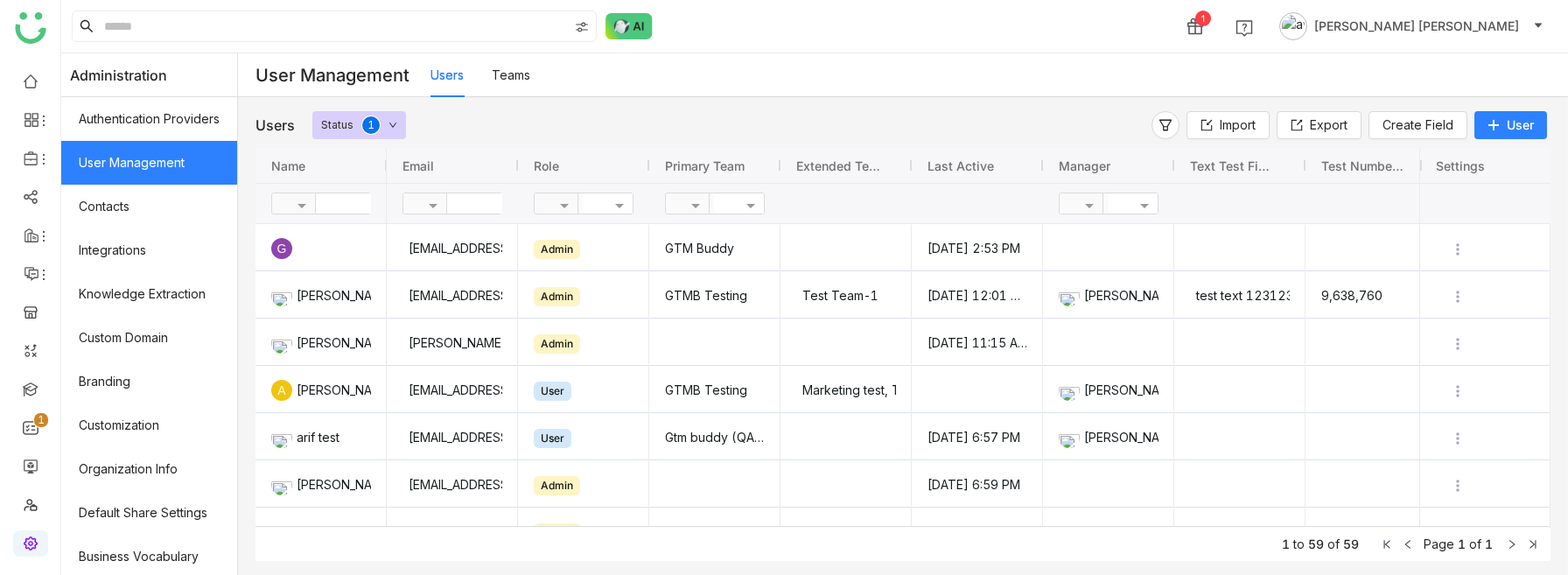
click at [1478, 28] on span "Anil Reddy Kesireddy" at bounding box center [1416, 26] width 205 height 19
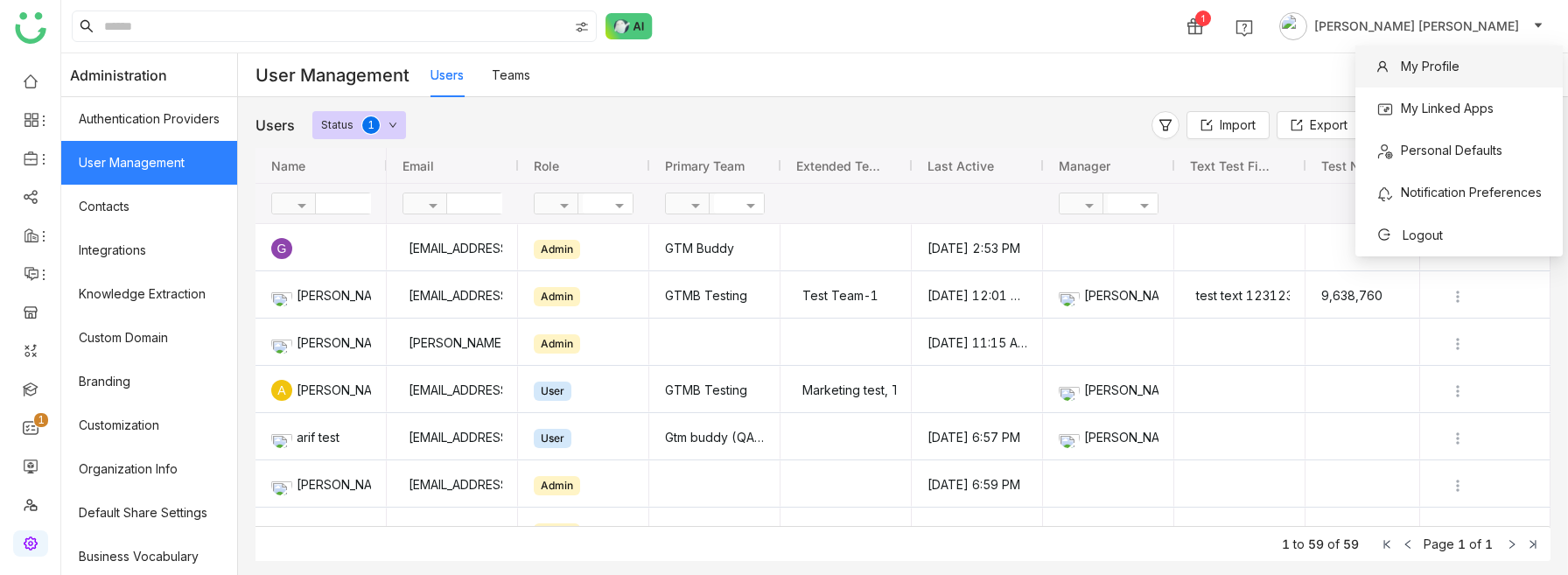
click at [1455, 52] on span "My Profile" at bounding box center [1417, 66] width 104 height 28
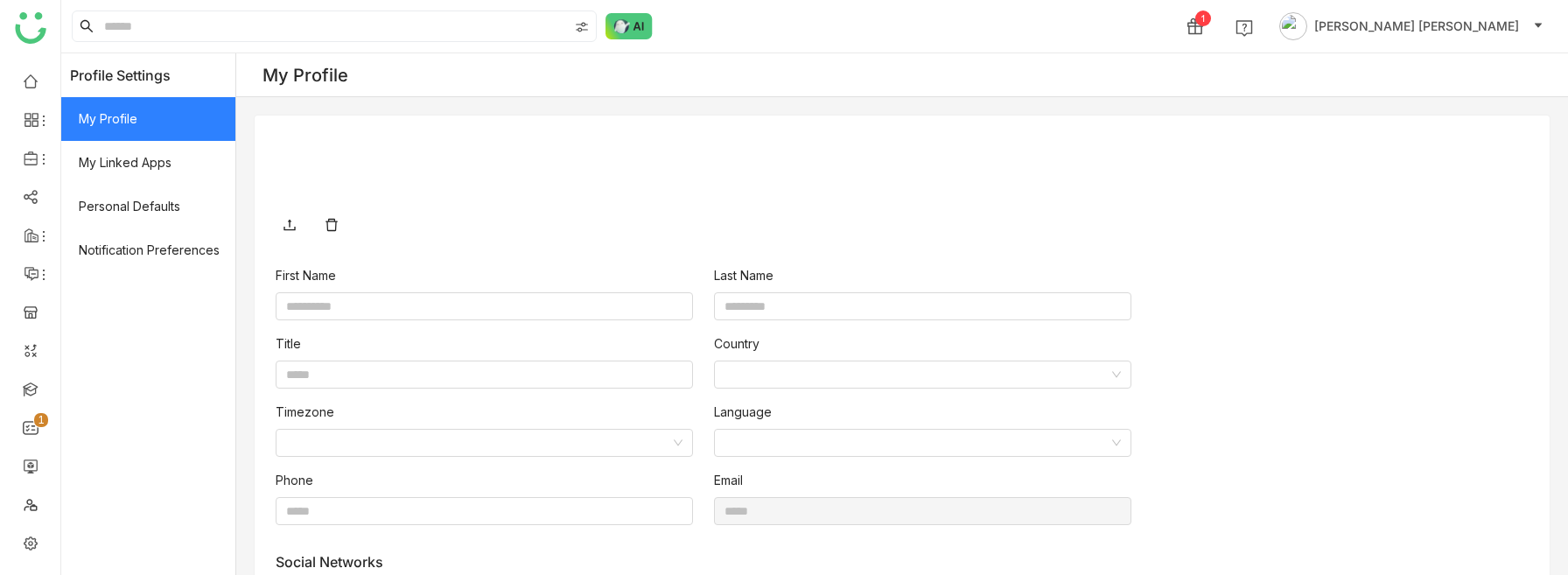
type input "**********"
type input "*********"
type input "**********"
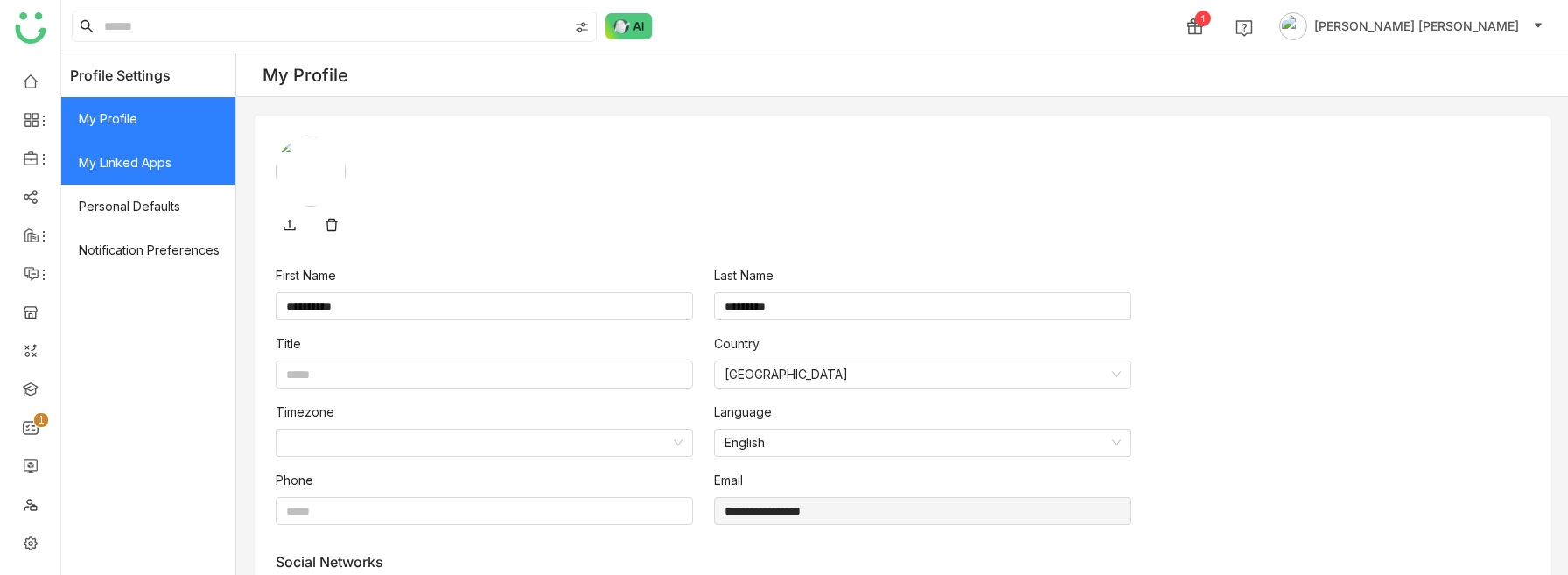
click at [166, 152] on span "My Linked Apps" at bounding box center [148, 163] width 175 height 44
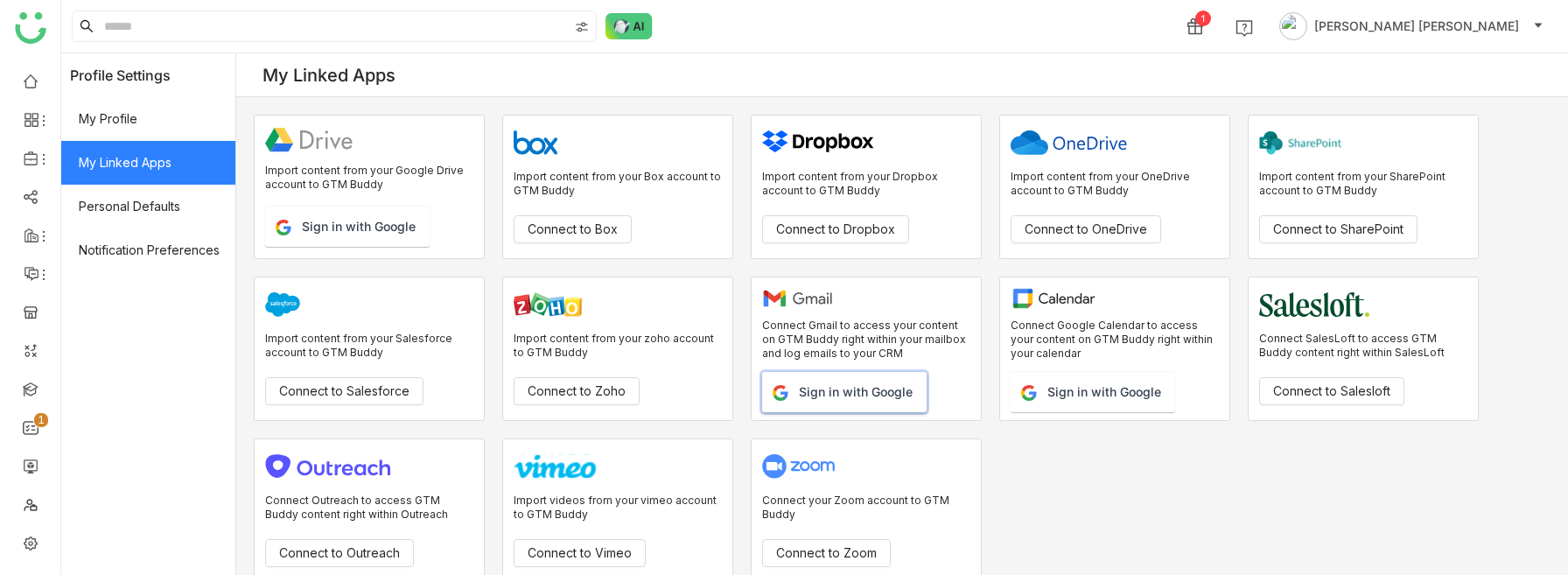
click at [819, 394] on button "Sign in with Google" at bounding box center [844, 392] width 165 height 40
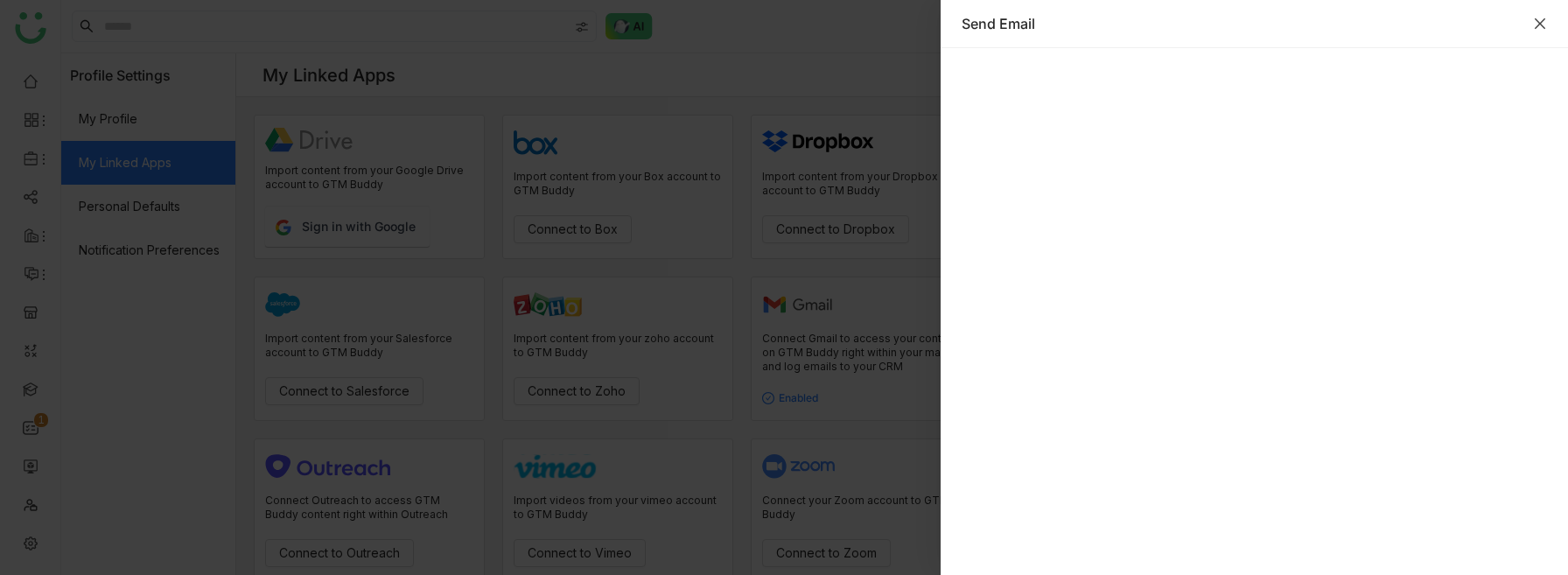
click at [1539, 16] on icon "Close" at bounding box center [1540, 23] width 14 height 14
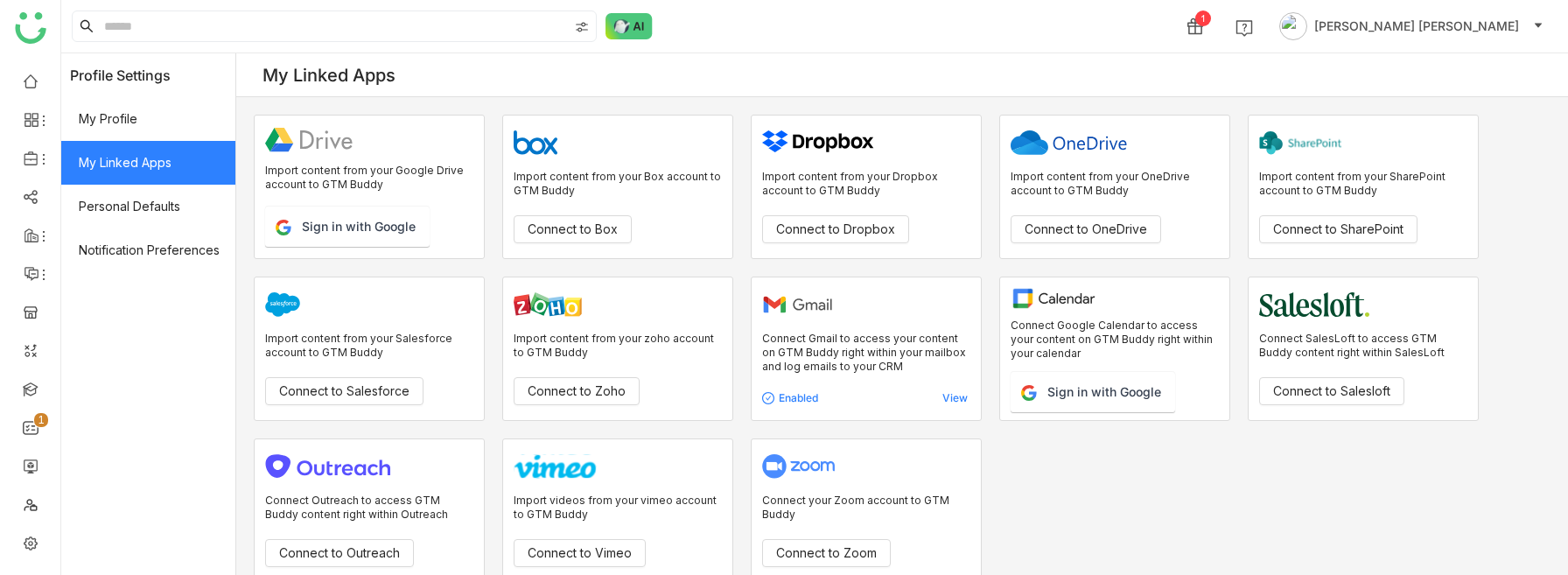
click at [959, 396] on div "View" at bounding box center [917, 398] width 103 height 14
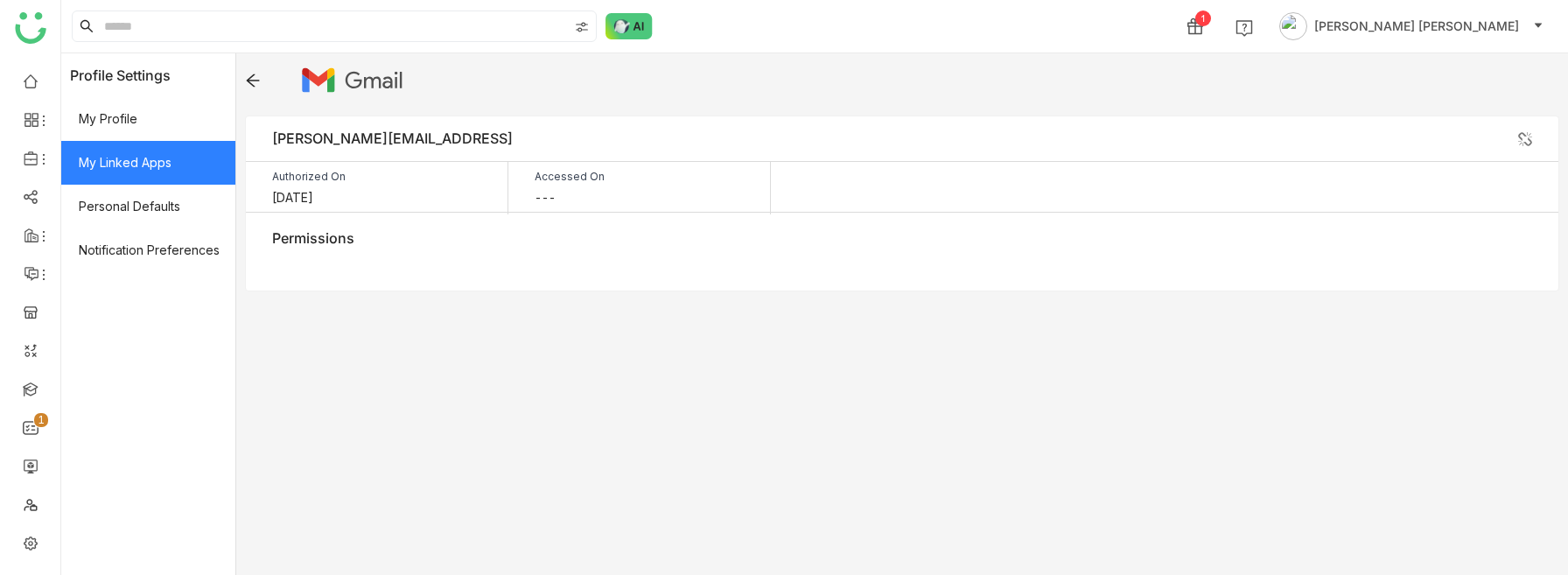
click at [1525, 136] on img at bounding box center [1525, 139] width 14 height 14
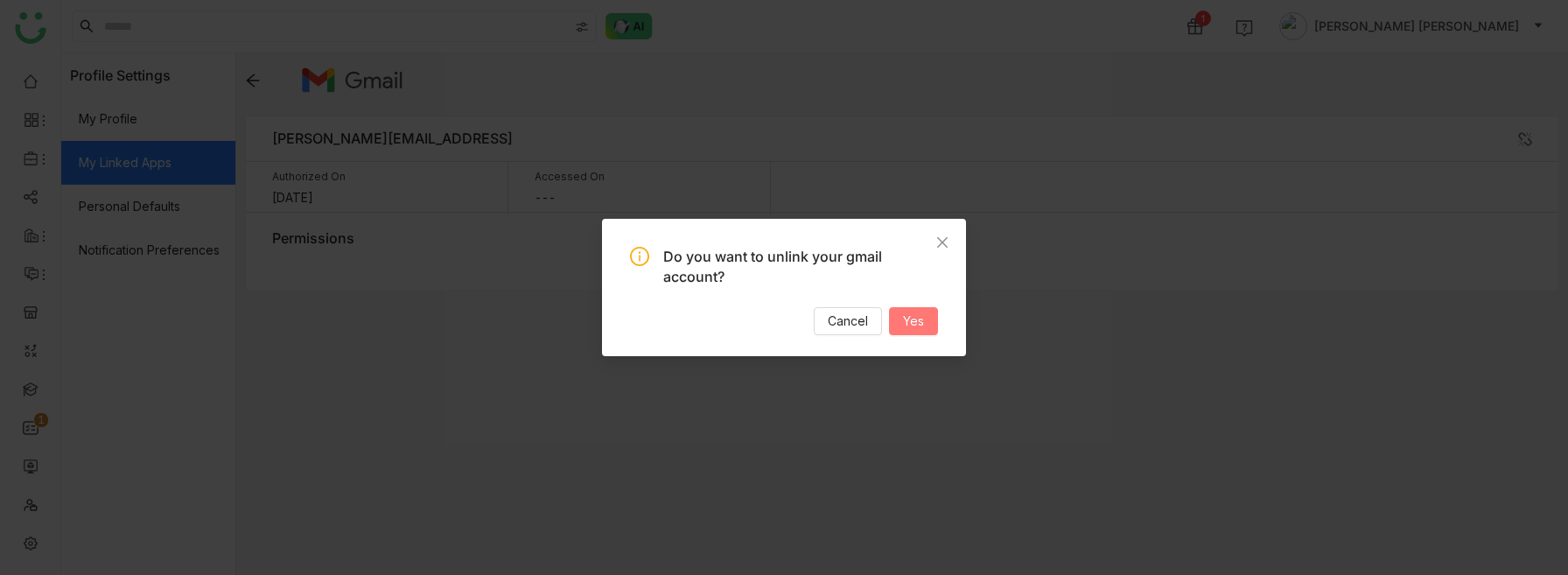
click at [929, 319] on button "Yes" at bounding box center [913, 320] width 49 height 28
